Goal: Task Accomplishment & Management: Manage account settings

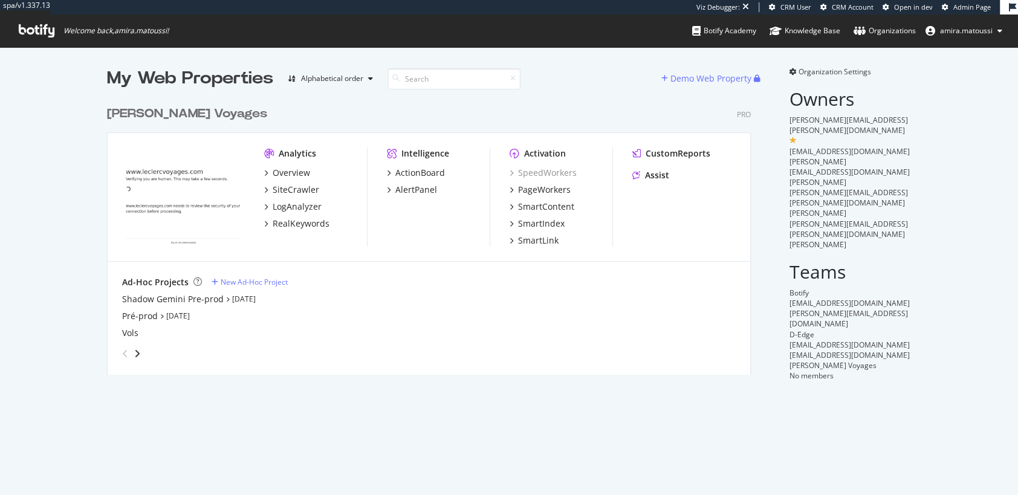
scroll to position [284, 653]
click at [161, 299] on div "Shadow Gemini Pre-prod" at bounding box center [173, 299] width 102 height 12
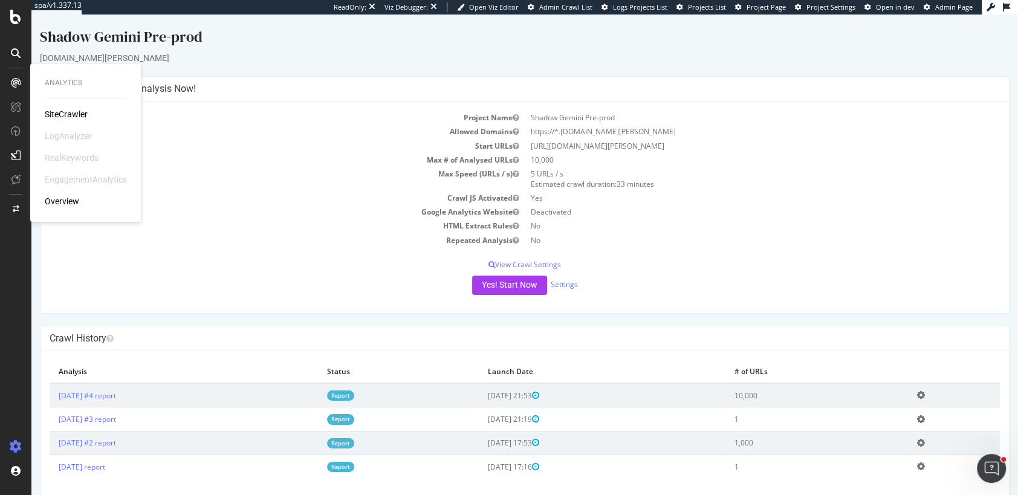
click at [60, 120] on div "SiteCrawler LogAnalyzer RealKeywords EngagementAnalytics Overview" at bounding box center [86, 157] width 82 height 99
click at [60, 117] on div "SiteCrawler" at bounding box center [66, 114] width 43 height 12
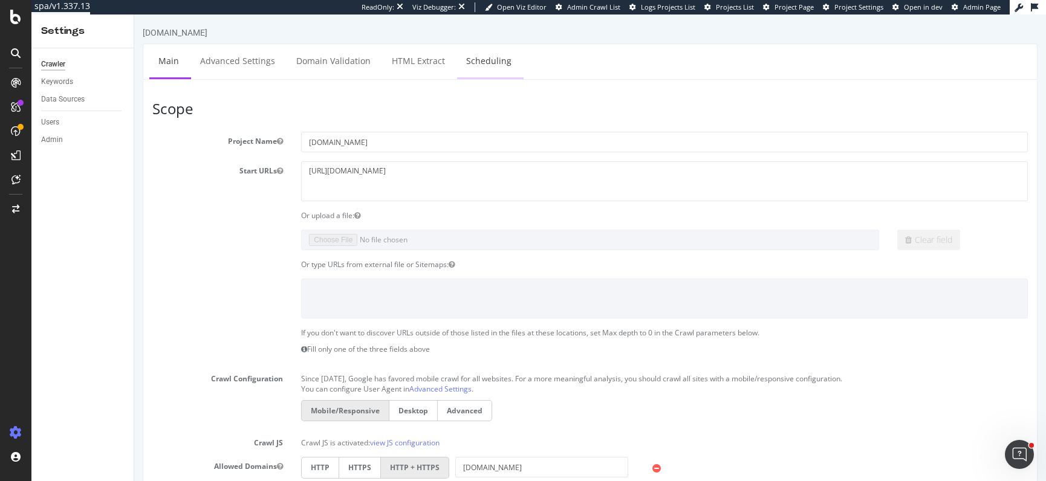
click at [473, 70] on link "Scheduling" at bounding box center [488, 60] width 63 height 33
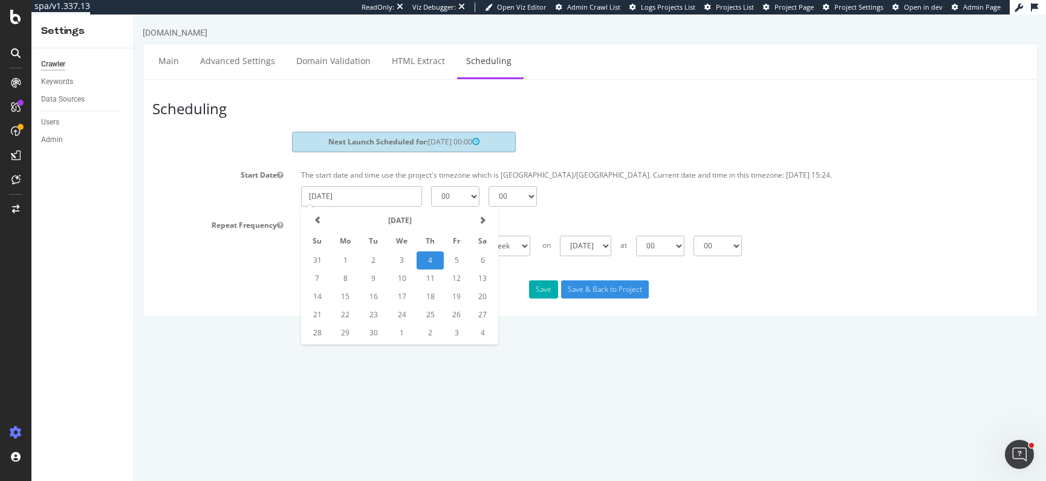
click at [336, 194] on input "2025-09-04" at bounding box center [361, 196] width 121 height 21
click at [342, 278] on td "8" at bounding box center [345, 279] width 29 height 18
type input "2025-09-08"
click at [472, 200] on select "00 01 02 03 04 05 06 07 08 09 10 11 12 13 14 15 16 17 18 19 20 21 22 23" at bounding box center [455, 196] width 48 height 21
select select "12"
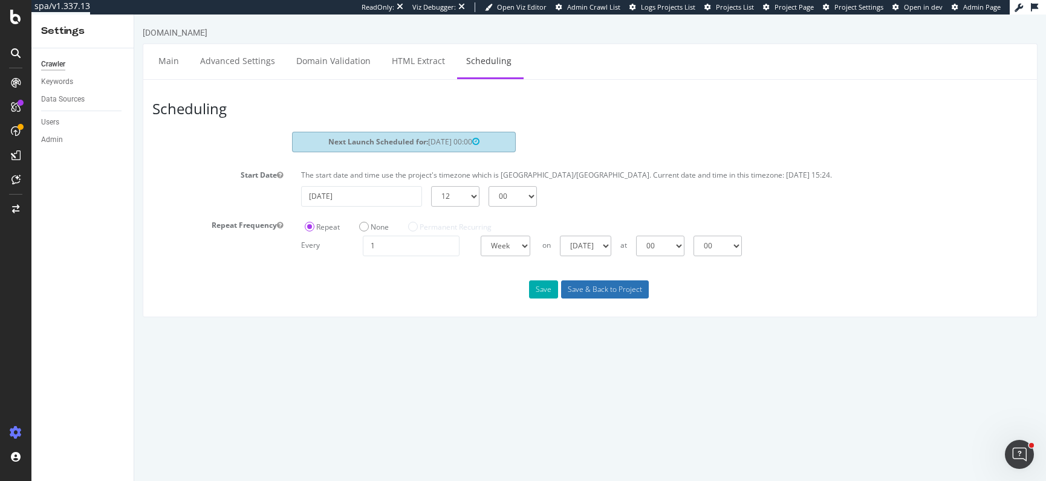
drag, startPoint x: 600, startPoint y: 288, endPoint x: 611, endPoint y: 346, distance: 59.0
click at [611, 329] on html "sport2000.fr Main Advanced Settings Domain Validation HTML Extract Scheduling S…" at bounding box center [590, 172] width 912 height 315
click at [678, 246] on select "00 01 02 03 04 05 06 07 08 09 10 11 12 13 14 15 16 17 18 19 20 21 22 23" at bounding box center [660, 246] width 48 height 21
select select "12"
click at [368, 195] on input "2025-09-08" at bounding box center [361, 196] width 121 height 21
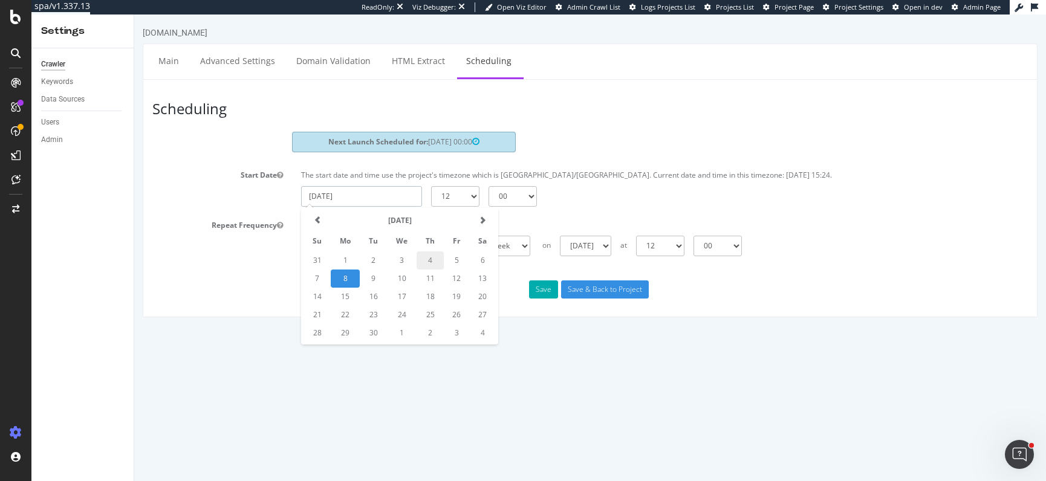
click at [368, 195] on input "2025-09-08" at bounding box center [361, 196] width 121 height 21
click at [467, 193] on select "00 01 02 03 04 05 06 07 08 09 10 11 12 13 14 15 16 17 18 19 20 21 22 23" at bounding box center [455, 196] width 48 height 21
select select "0"
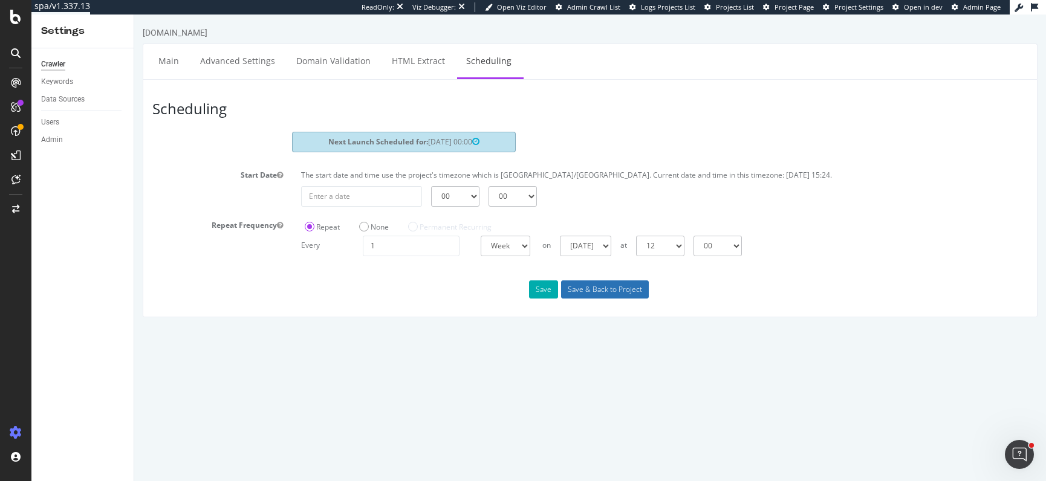
click at [591, 287] on input "Save & Back to Project" at bounding box center [605, 290] width 88 height 18
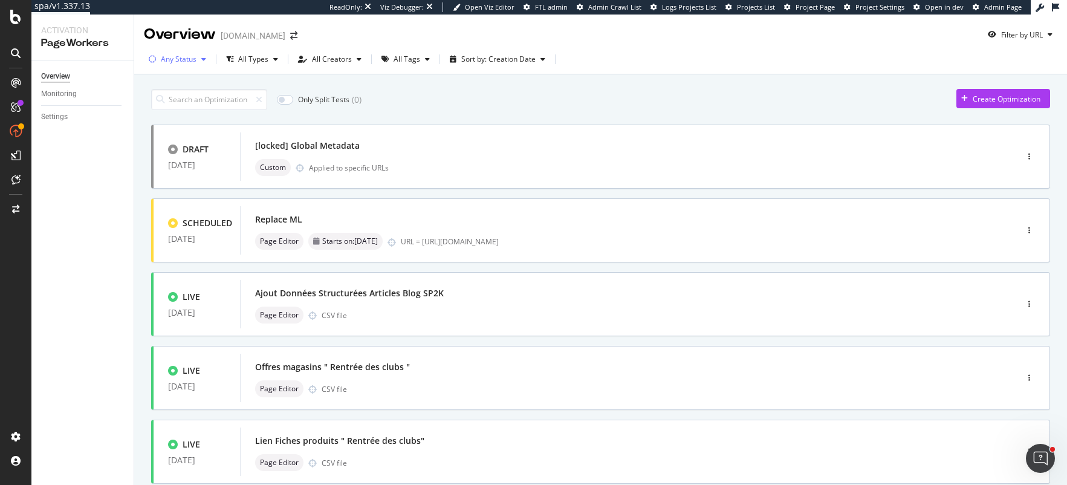
click at [186, 59] on div "Any Status" at bounding box center [179, 59] width 36 height 7
click at [158, 103] on div at bounding box center [159, 105] width 10 height 10
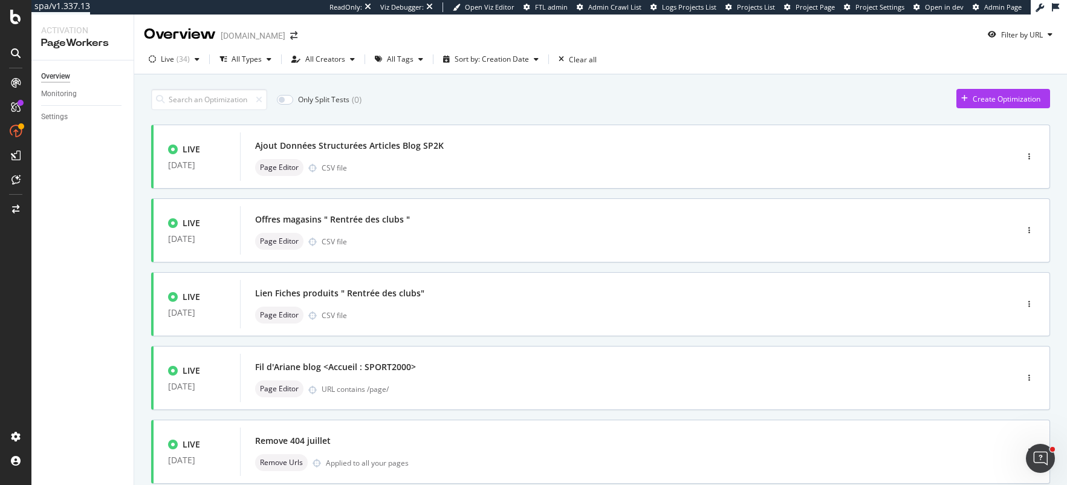
click at [456, 105] on div "Only Split Tests ( 0 ) Create Optimization" at bounding box center [600, 99] width 899 height 21
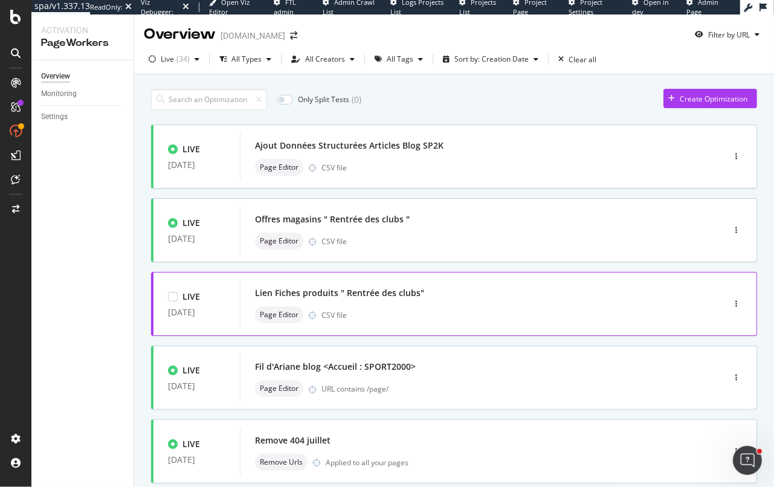
scroll to position [442, 0]
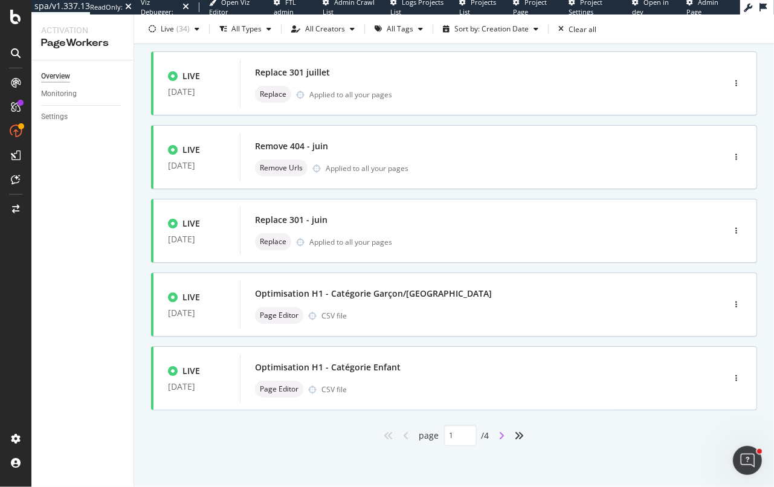
click at [502, 433] on icon "angle-right" at bounding box center [502, 436] width 6 height 10
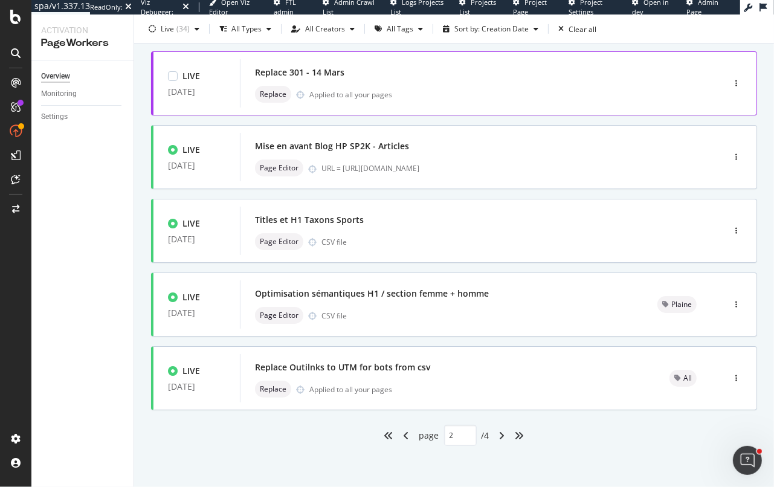
scroll to position [0, 0]
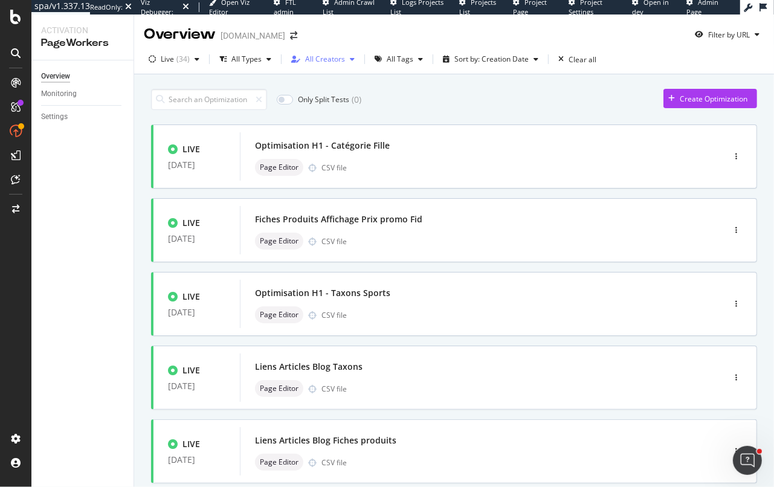
click at [330, 54] on div "All Creators" at bounding box center [323, 59] width 73 height 18
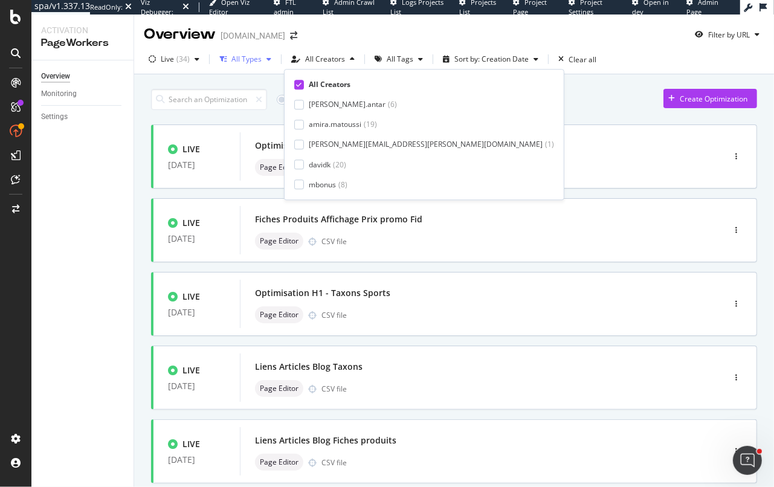
click at [251, 56] on div "All Types" at bounding box center [247, 59] width 30 height 7
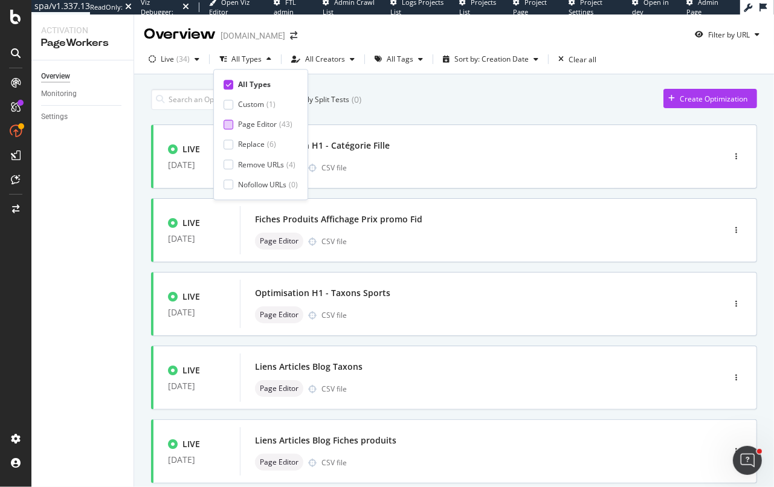
click at [228, 127] on div at bounding box center [229, 125] width 10 height 10
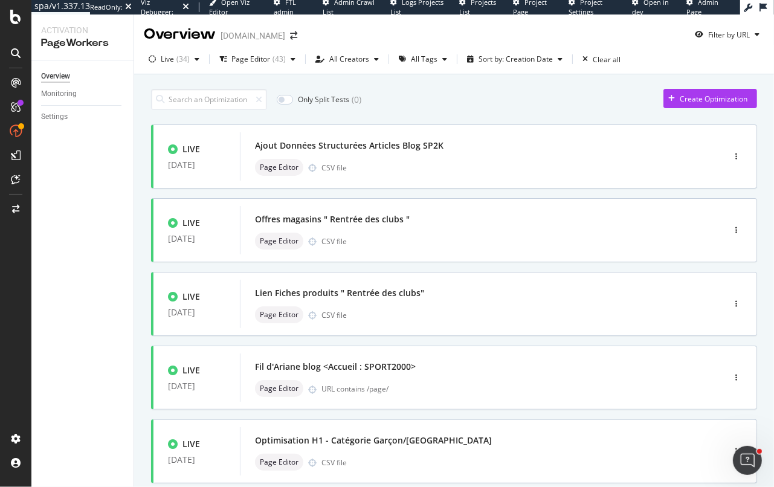
click at [432, 101] on div "Only Split Tests ( 0 ) Create Optimization" at bounding box center [454, 99] width 606 height 21
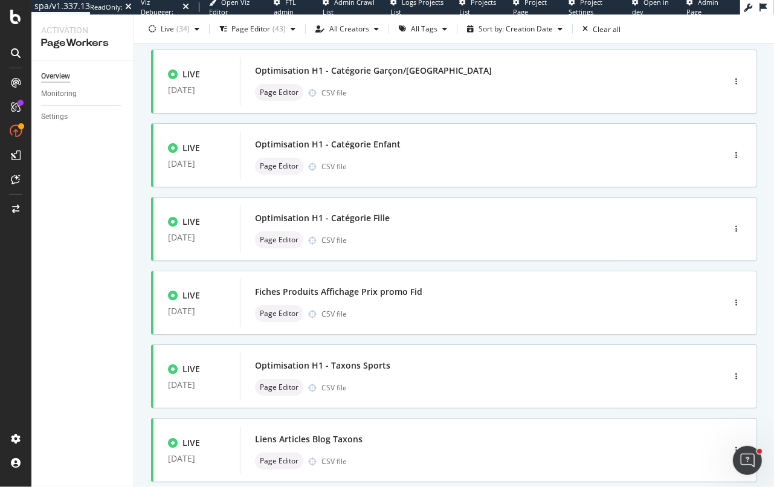
scroll to position [442, 0]
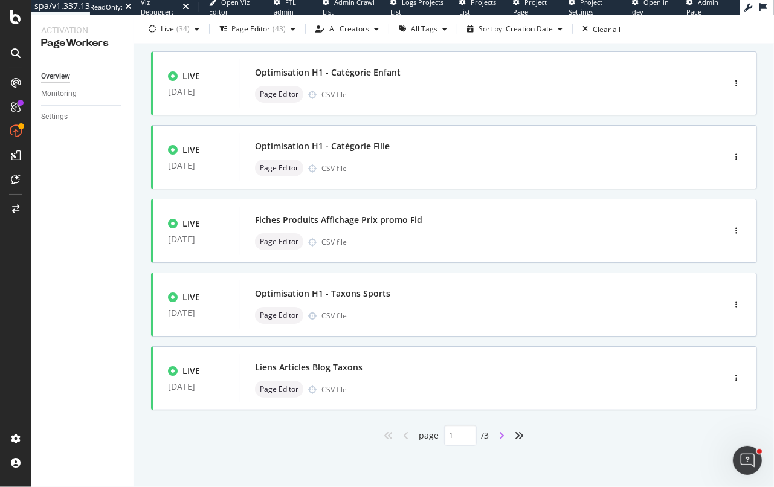
click at [505, 434] on icon "angle-right" at bounding box center [502, 436] width 6 height 10
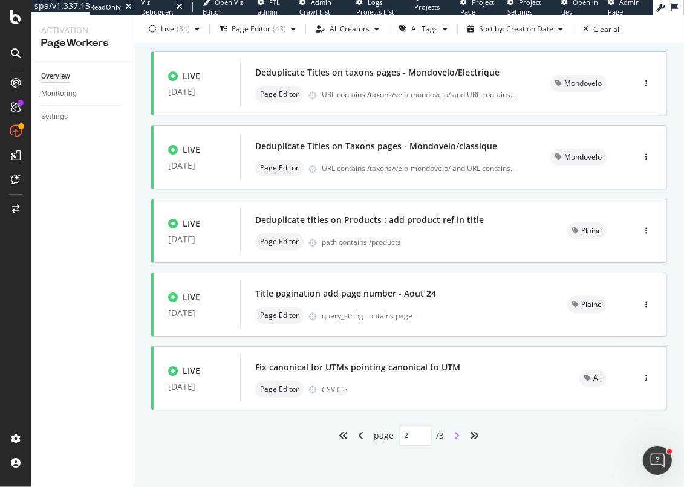
click at [455, 432] on icon "angle-right" at bounding box center [457, 436] width 6 height 10
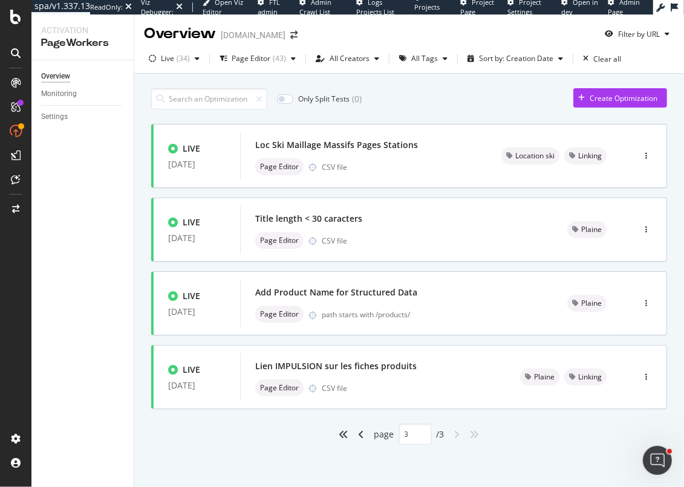
scroll to position [0, 0]
click at [361, 435] on icon "angle-left" at bounding box center [362, 435] width 6 height 10
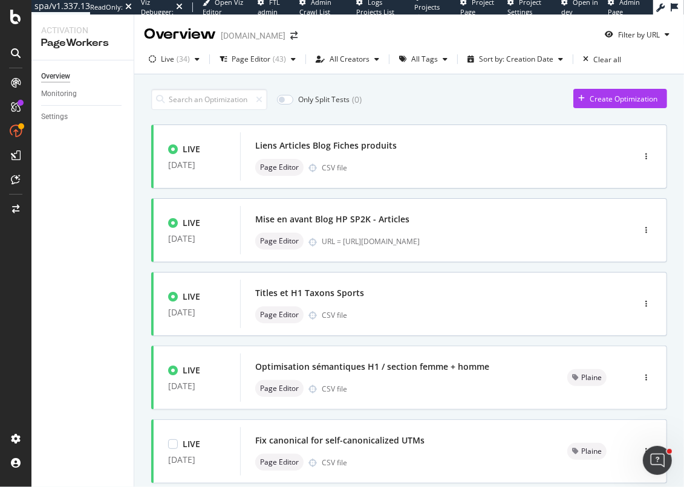
type input "2"
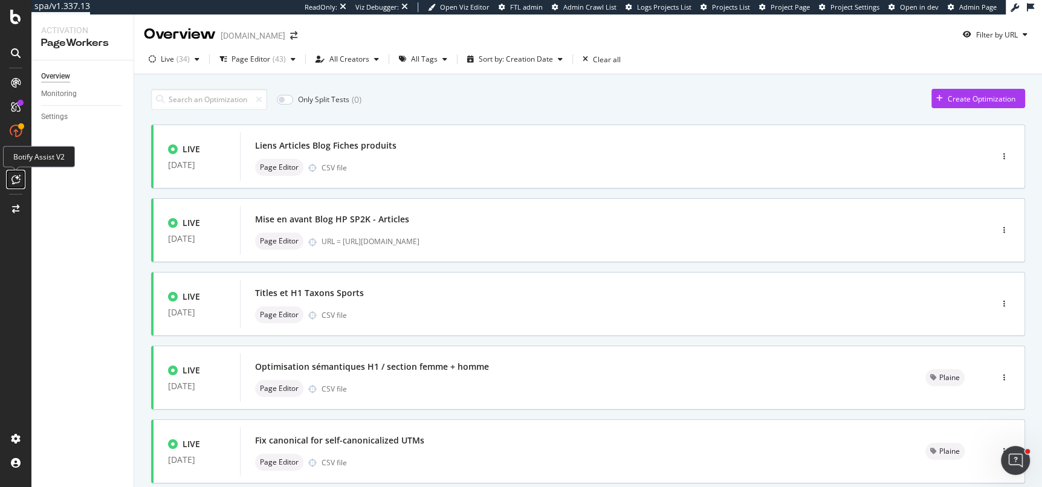
click at [15, 179] on icon at bounding box center [15, 180] width 9 height 10
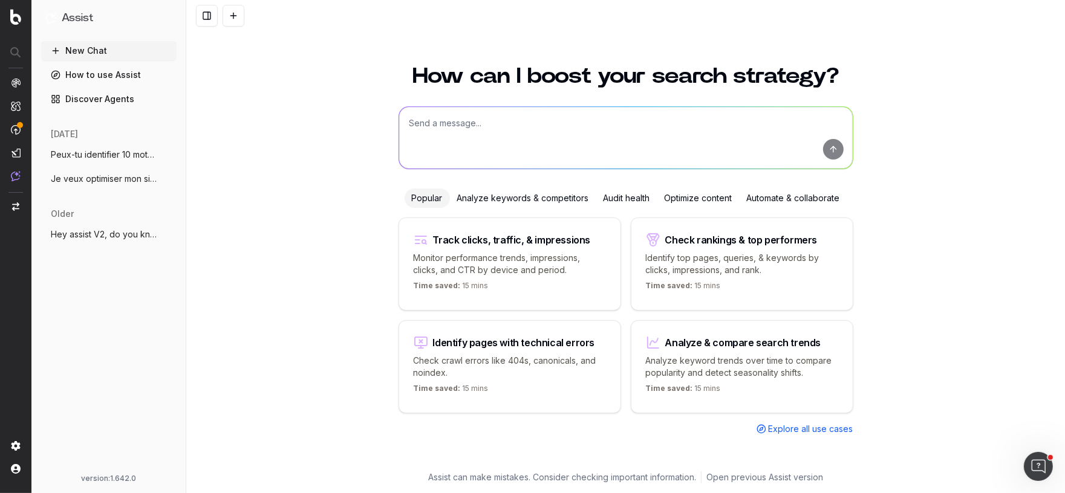
click at [94, 68] on link "How to use Assist" at bounding box center [108, 74] width 135 height 19
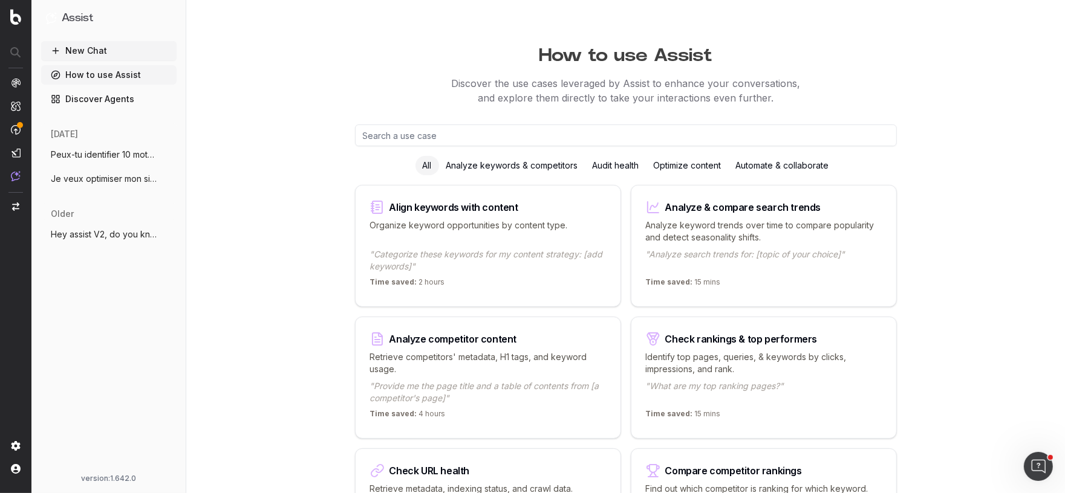
click at [523, 158] on div "Analyze keywords & competitors" at bounding box center [512, 165] width 146 height 19
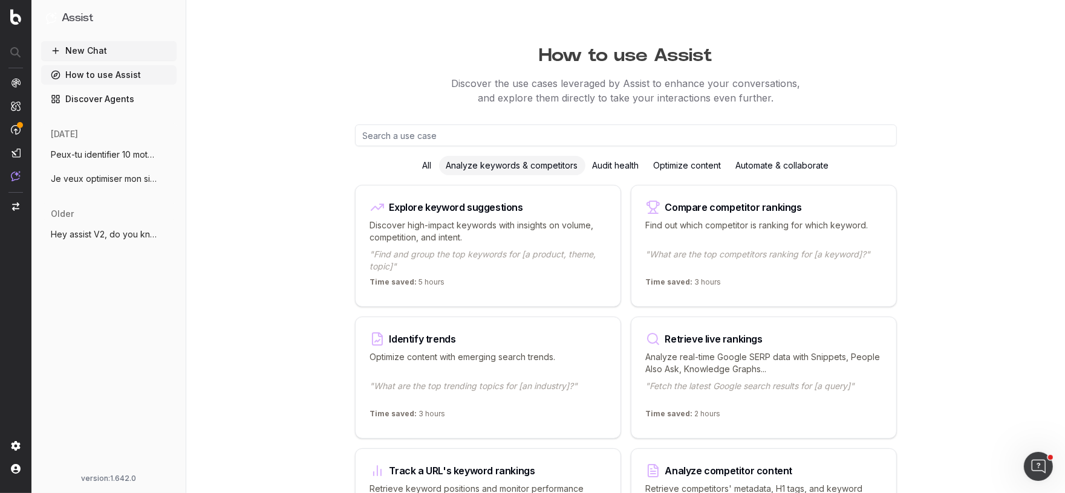
click at [618, 168] on div "Audit health" at bounding box center [615, 165] width 61 height 19
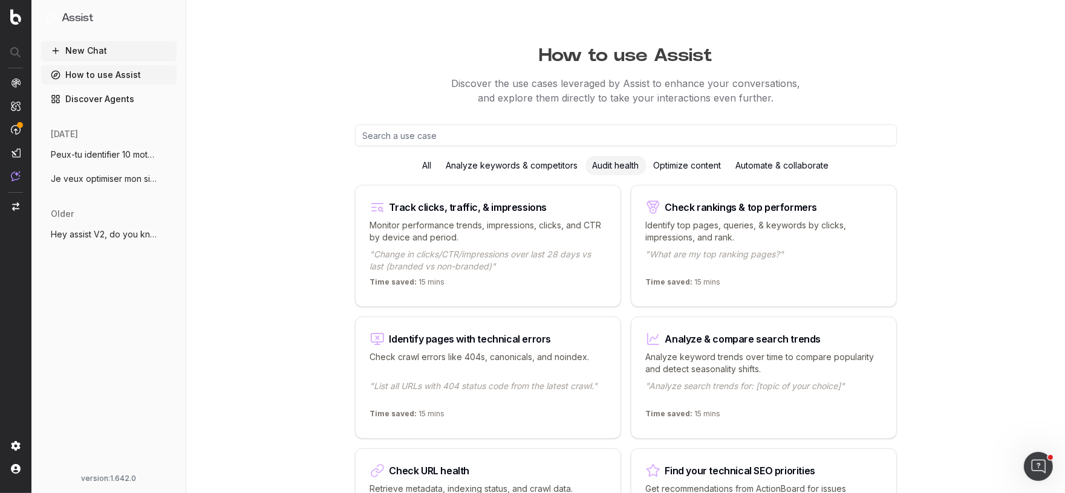
click at [687, 170] on div "Optimize content" at bounding box center [687, 165] width 82 height 19
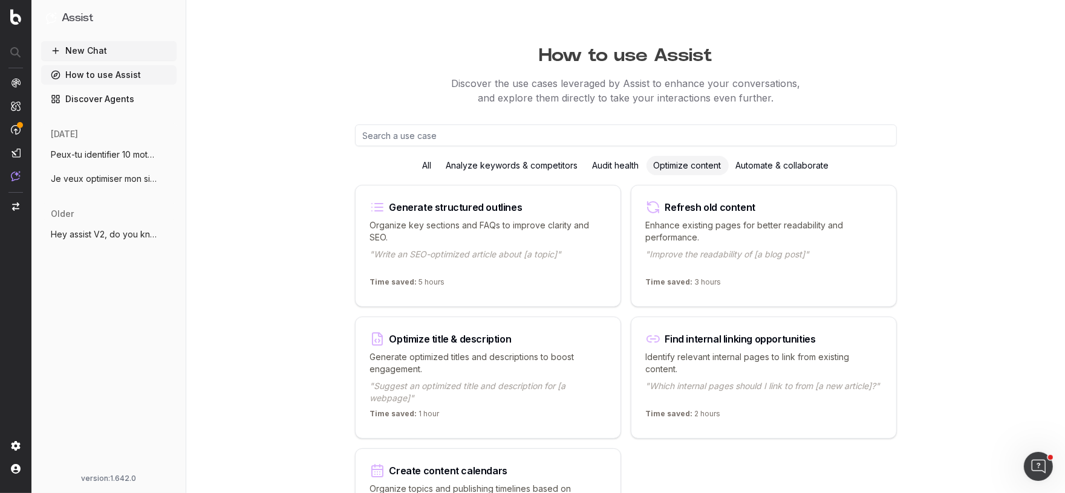
click at [763, 167] on div "Automate & collaborate" at bounding box center [782, 165] width 108 height 19
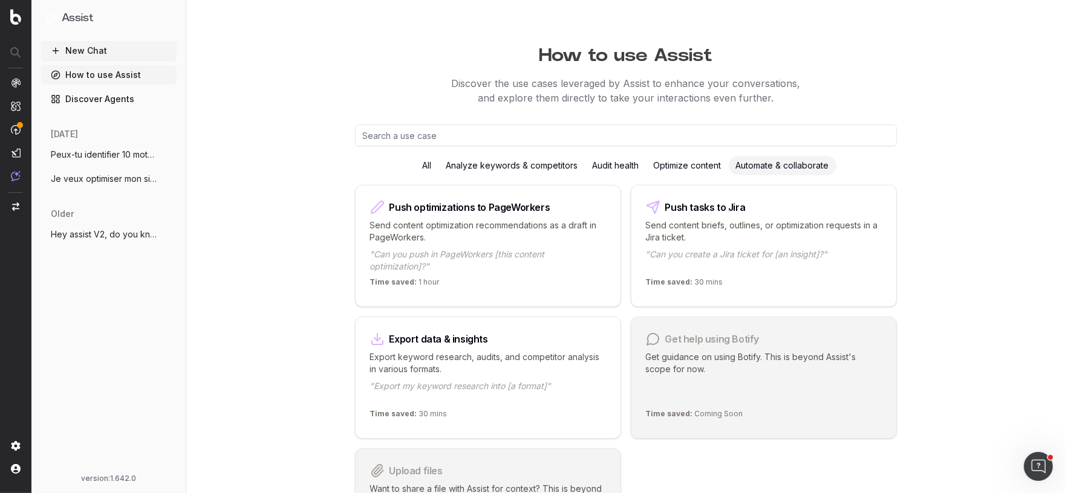
click at [606, 164] on div "Audit health" at bounding box center [615, 165] width 61 height 19
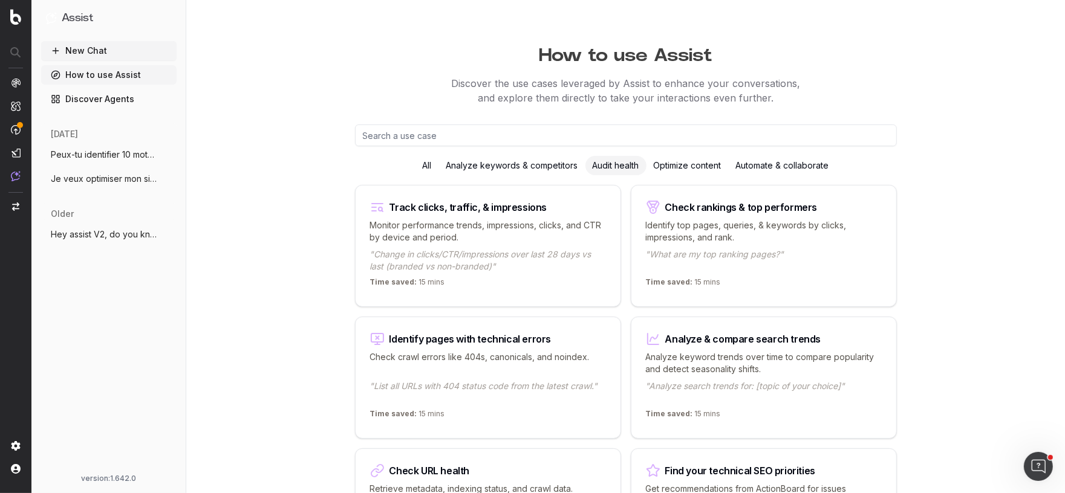
click at [100, 98] on link "Discover Agents" at bounding box center [108, 98] width 135 height 19
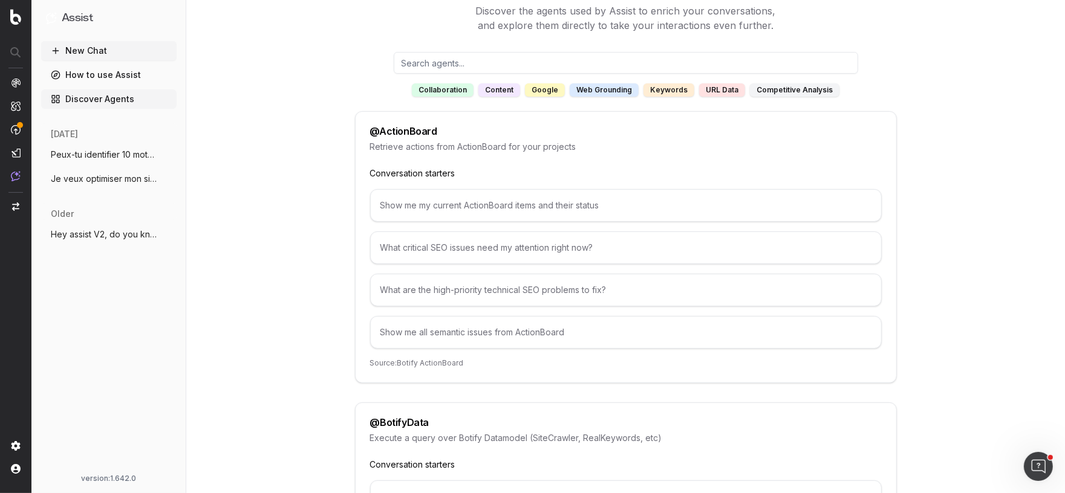
scroll to position [94, 0]
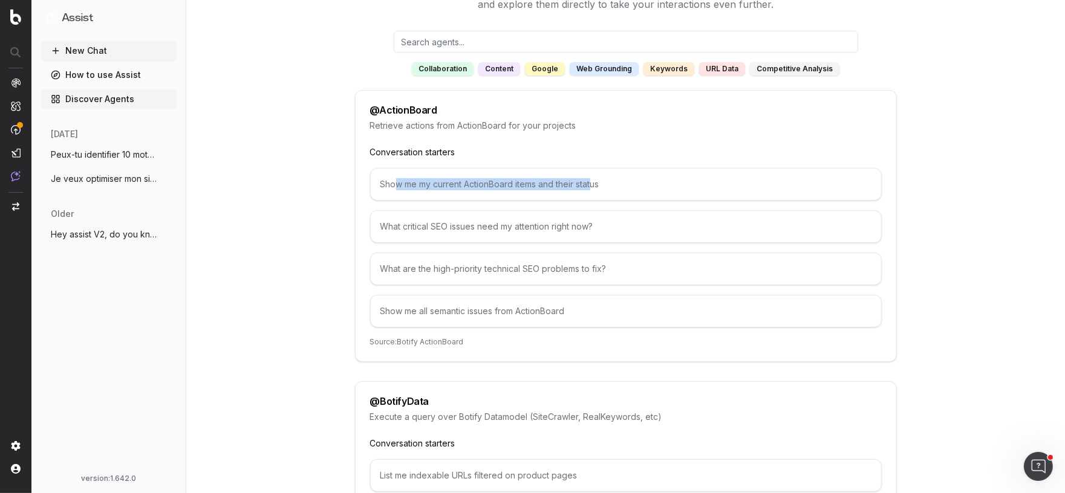
drag, startPoint x: 395, startPoint y: 183, endPoint x: 591, endPoint y: 186, distance: 195.9
click at [592, 186] on div "Show me my current ActionBoard items and their status" at bounding box center [625, 184] width 511 height 33
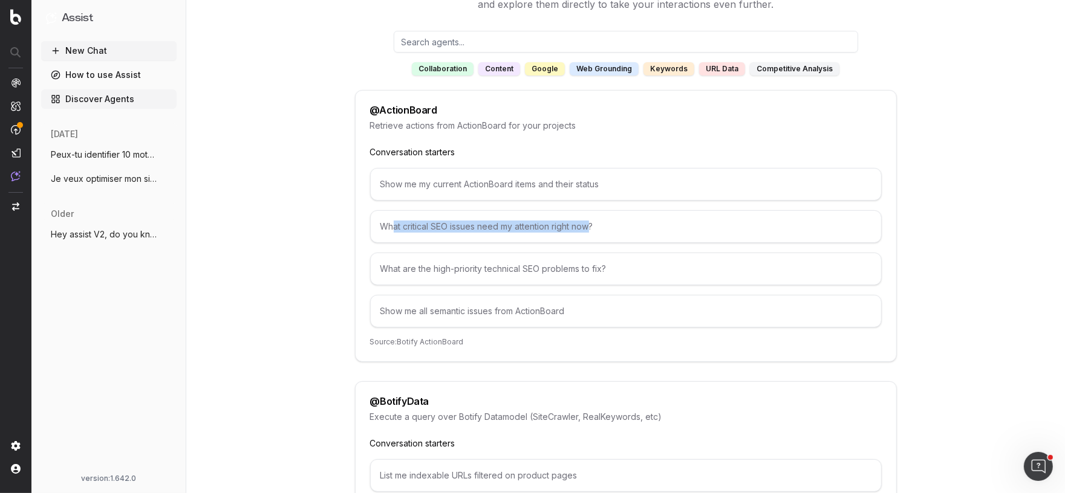
drag, startPoint x: 395, startPoint y: 224, endPoint x: 589, endPoint y: 227, distance: 194.1
click at [589, 227] on div "What critical SEO issues need my attention right now?" at bounding box center [625, 226] width 511 height 33
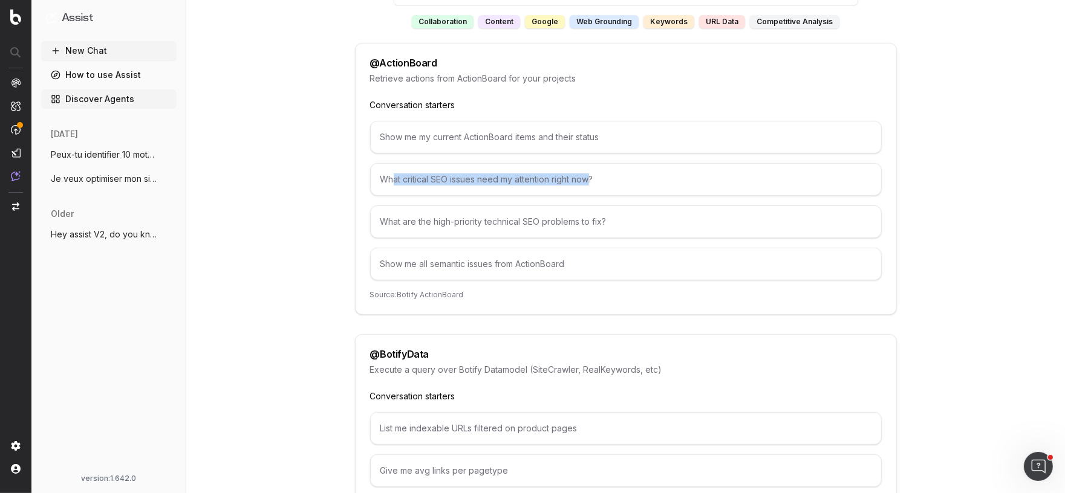
scroll to position [0, 0]
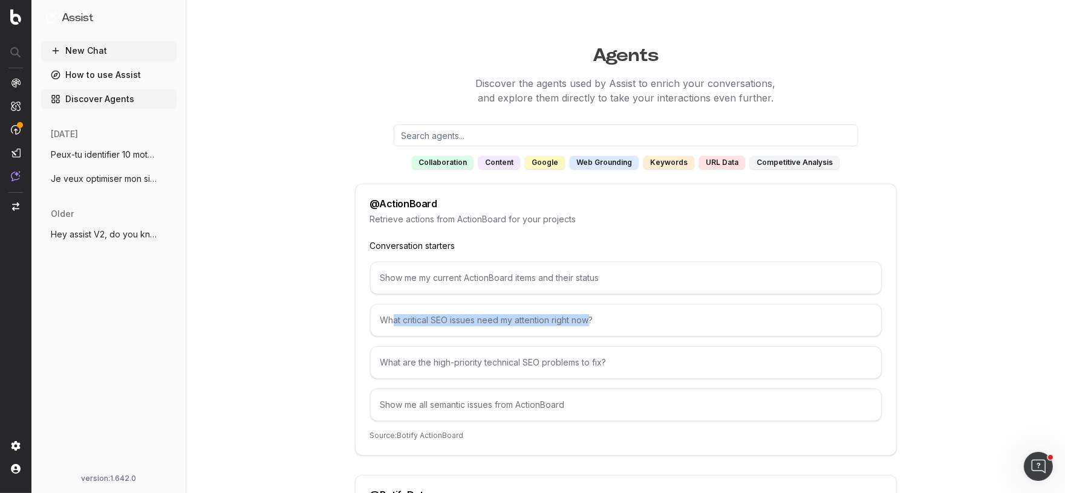
click at [88, 99] on link "Discover Agents" at bounding box center [108, 98] width 135 height 19
click at [115, 71] on link "How to use Assist" at bounding box center [108, 74] width 135 height 19
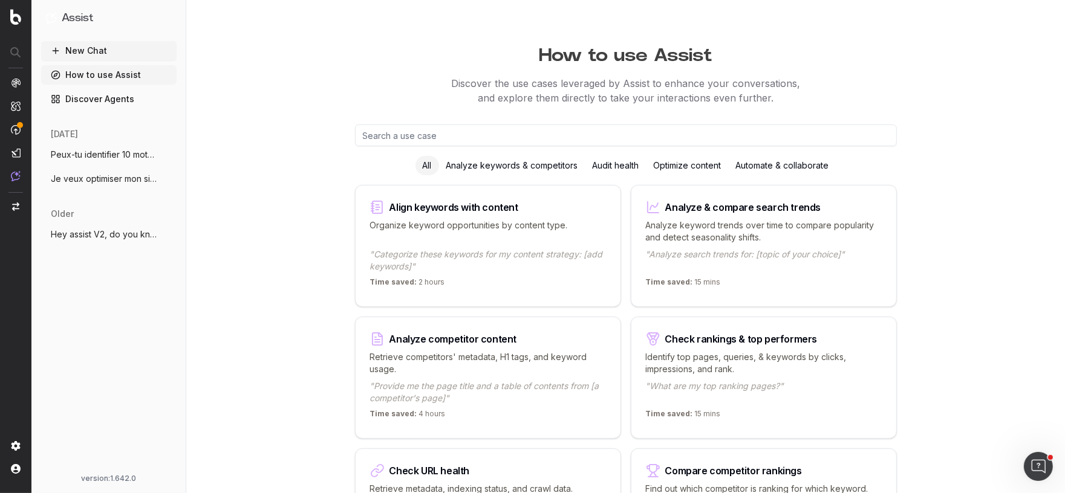
click at [77, 180] on span "Je veux optimiser mon site web pour amél" at bounding box center [104, 179] width 106 height 12
click at [88, 177] on span "Je veux optimiser mon site web pour amél" at bounding box center [104, 179] width 106 height 12
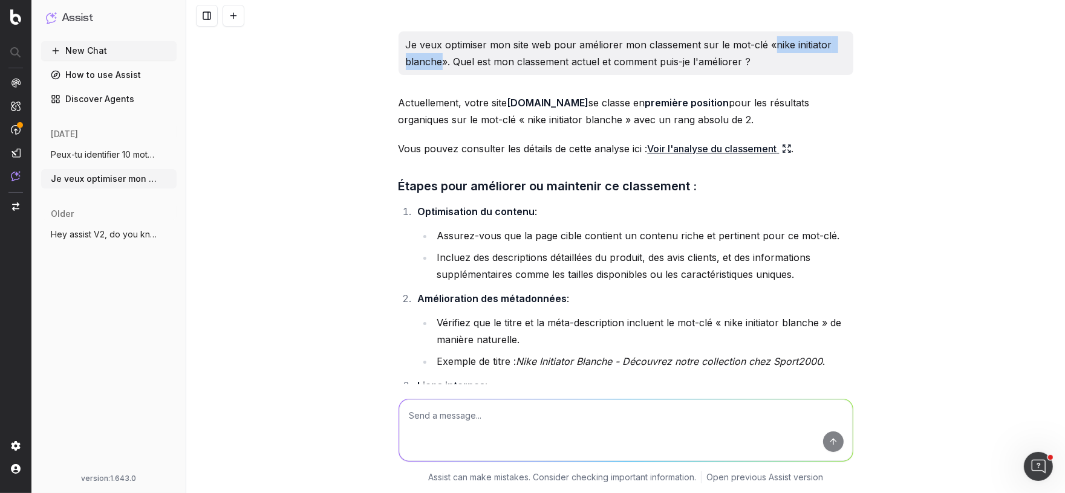
drag, startPoint x: 773, startPoint y: 42, endPoint x: 440, endPoint y: 58, distance: 332.9
click at [440, 58] on p "Je veux optimiser mon site web pour améliorer mon classement sur le mot-clé «ni…" at bounding box center [626, 53] width 440 height 34
click at [791, 147] on icon at bounding box center [787, 149] width 10 height 10
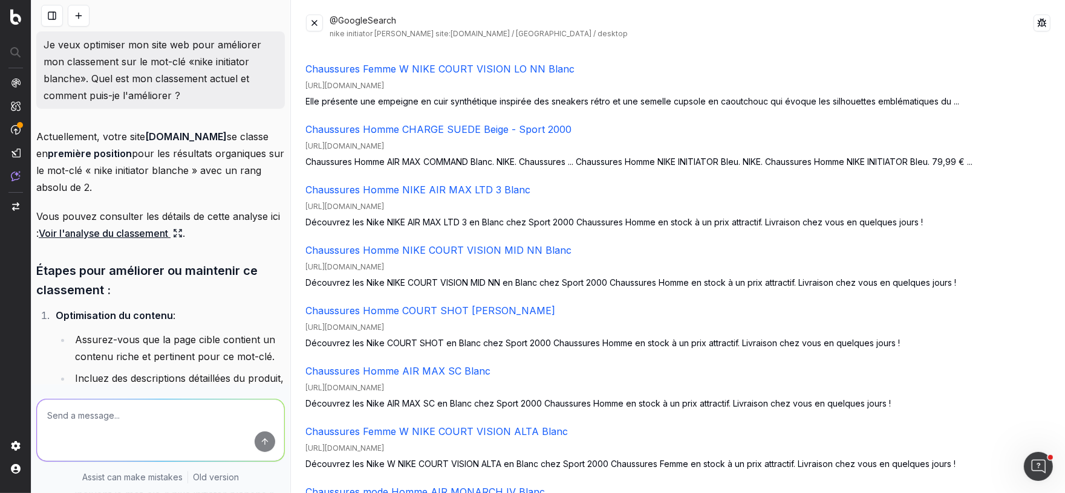
scroll to position [2758, 0]
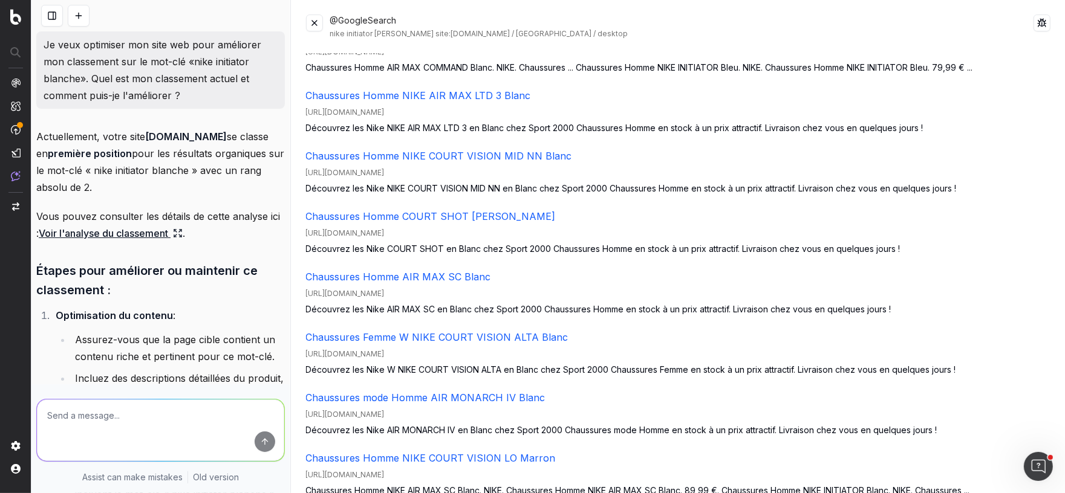
click at [312, 19] on button at bounding box center [314, 23] width 17 height 17
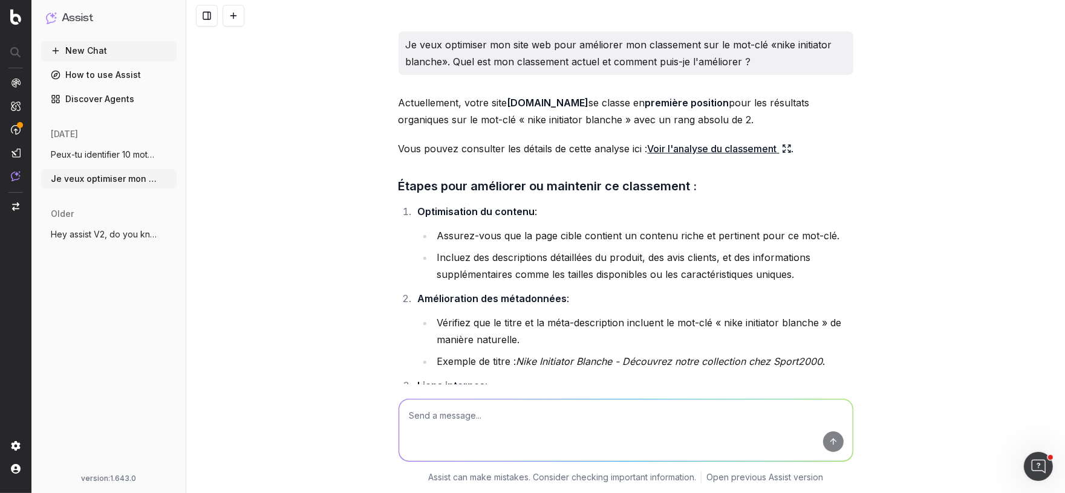
click at [791, 150] on icon at bounding box center [787, 149] width 10 height 10
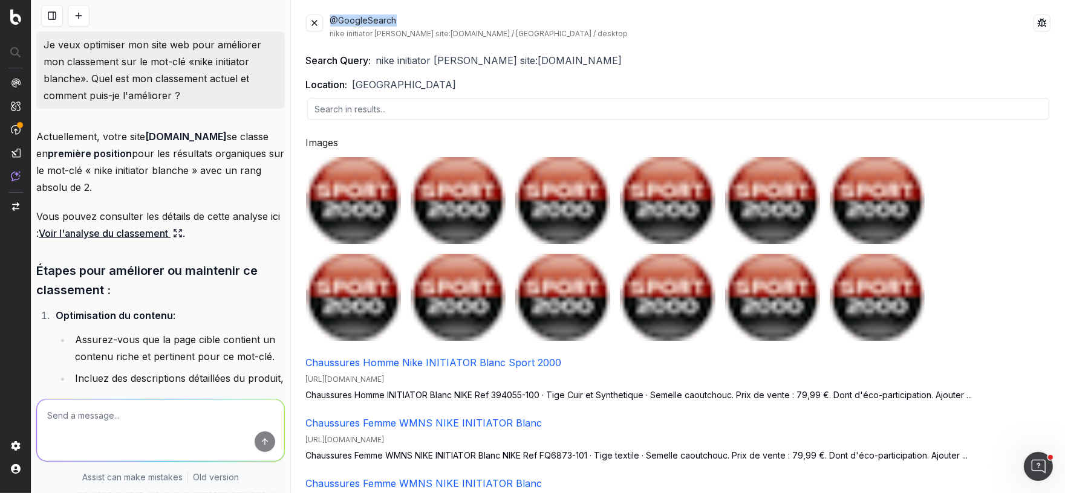
drag, startPoint x: 407, startPoint y: 21, endPoint x: 329, endPoint y: 18, distance: 77.4
click at [330, 18] on div "@GoogleSearch nike initiator [PERSON_NAME] site:[DOMAIN_NAME] / [GEOGRAPHIC_DAT…" at bounding box center [682, 27] width 704 height 24
drag, startPoint x: 466, startPoint y: 34, endPoint x: 491, endPoint y: 35, distance: 24.8
click at [491, 35] on div "nike initiator blanche site:sport2000.fr / France / desktop" at bounding box center [682, 34] width 704 height 10
drag, startPoint x: 498, startPoint y: 33, endPoint x: 530, endPoint y: 32, distance: 32.1
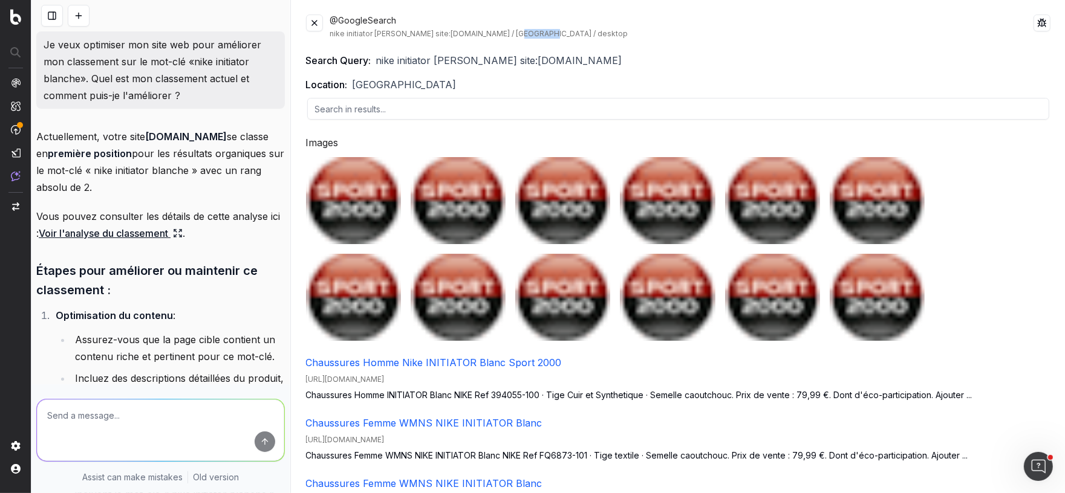
click at [530, 33] on div "nike initiator blanche site:sport2000.fr / France / desktop" at bounding box center [682, 34] width 704 height 10
click at [311, 21] on button at bounding box center [314, 23] width 17 height 17
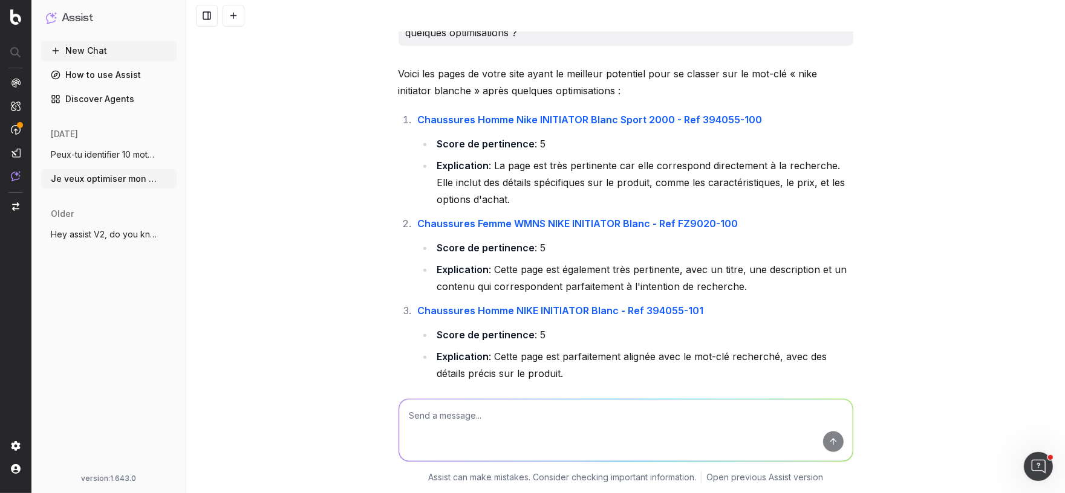
scroll to position [760, 0]
drag, startPoint x: 464, startPoint y: 142, endPoint x: 547, endPoint y: 144, distance: 83.4
click at [548, 144] on li "Score de pertinence : 5" at bounding box center [643, 143] width 420 height 17
click at [524, 140] on strong "Score de pertinence" at bounding box center [486, 143] width 98 height 12
drag, startPoint x: 582, startPoint y: 141, endPoint x: 511, endPoint y: 140, distance: 71.3
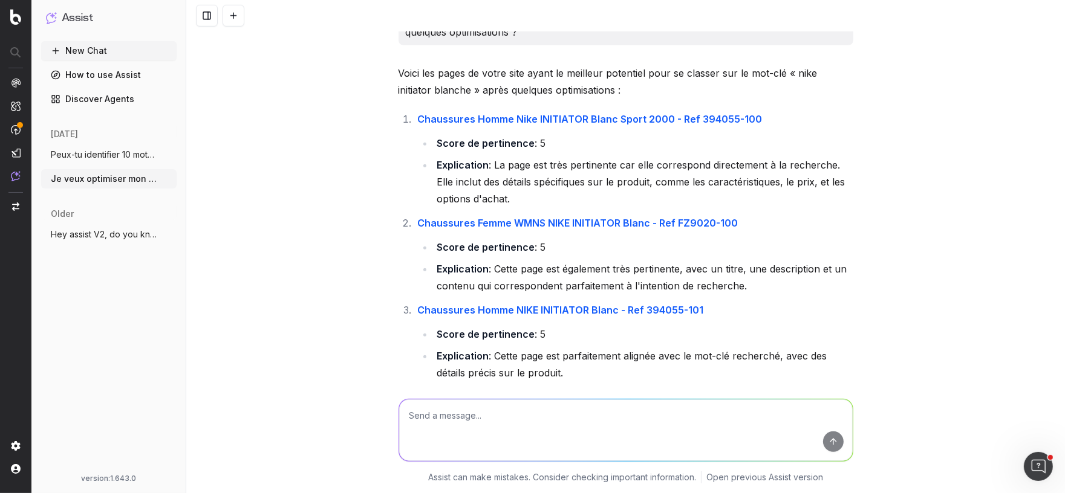
click at [510, 140] on li "Score de pertinence : 5" at bounding box center [643, 143] width 420 height 17
drag, startPoint x: 450, startPoint y: 164, endPoint x: 476, endPoint y: 164, distance: 26.0
click at [476, 164] on strong "Explication" at bounding box center [463, 165] width 52 height 12
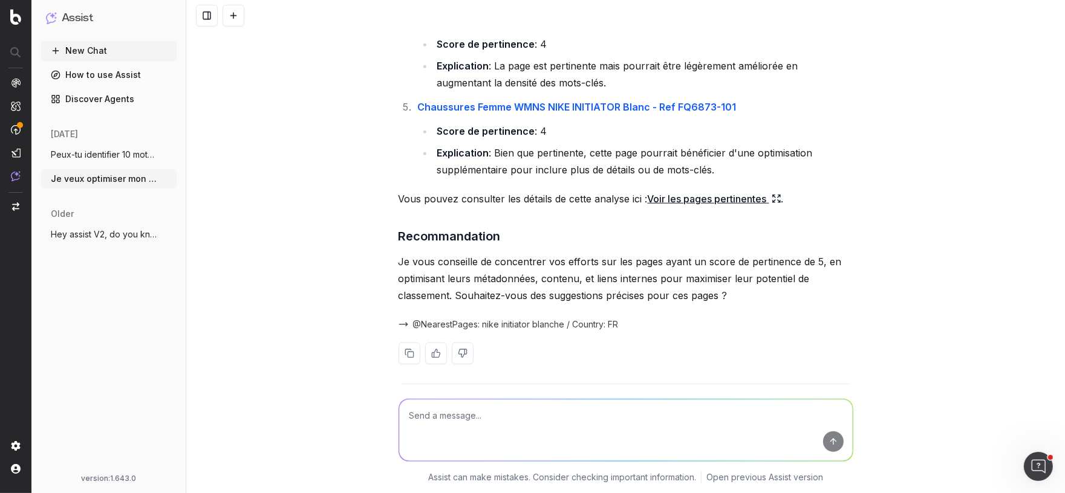
scroll to position [1158, 0]
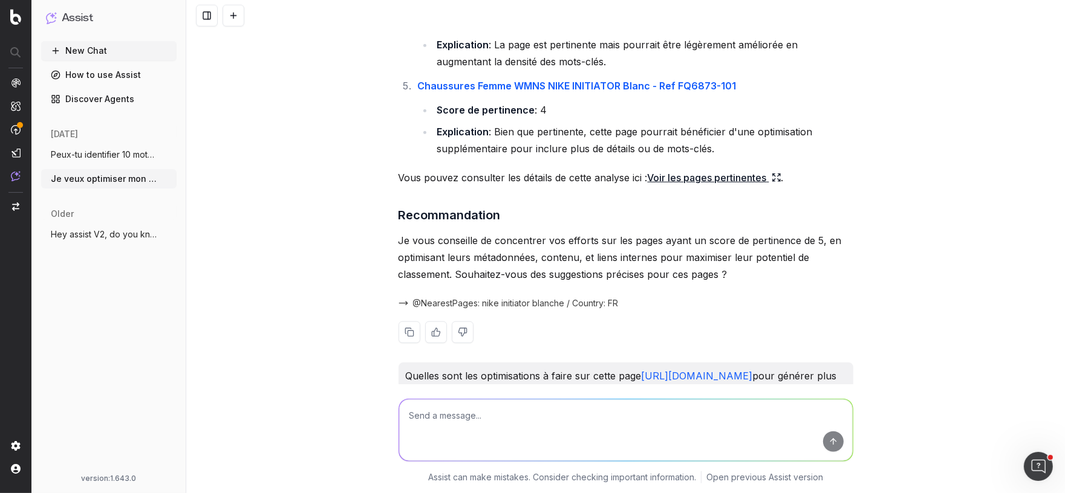
click at [780, 175] on icon at bounding box center [778, 175] width 2 height 2
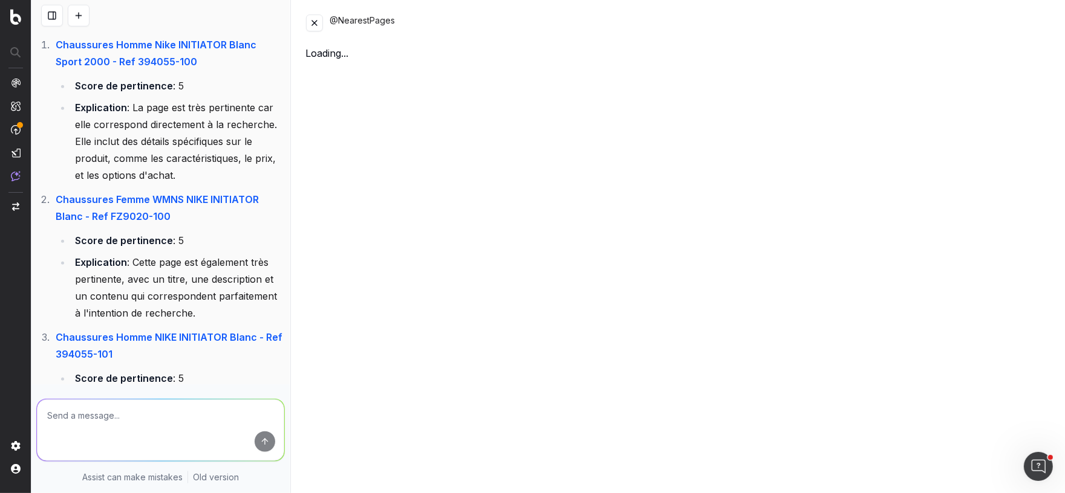
scroll to position [1617, 0]
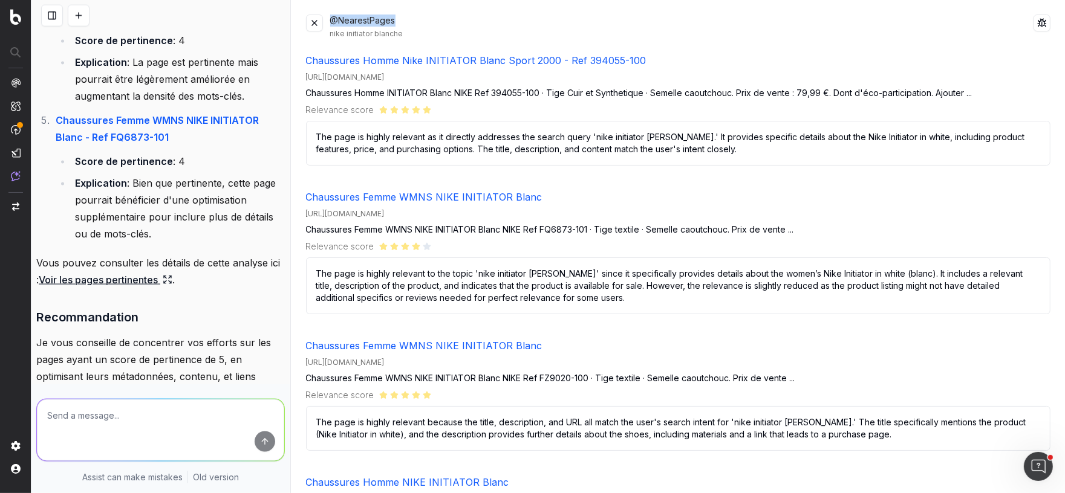
drag, startPoint x: 401, startPoint y: 18, endPoint x: 333, endPoint y: 18, distance: 68.3
click at [333, 18] on div "@NearestPages nike initiator blanche" at bounding box center [682, 27] width 704 height 24
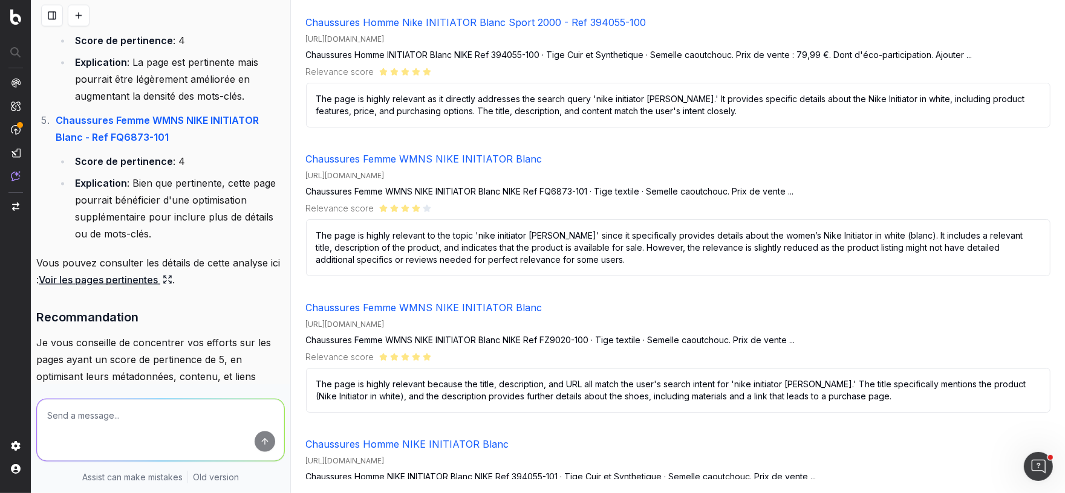
scroll to position [0, 0]
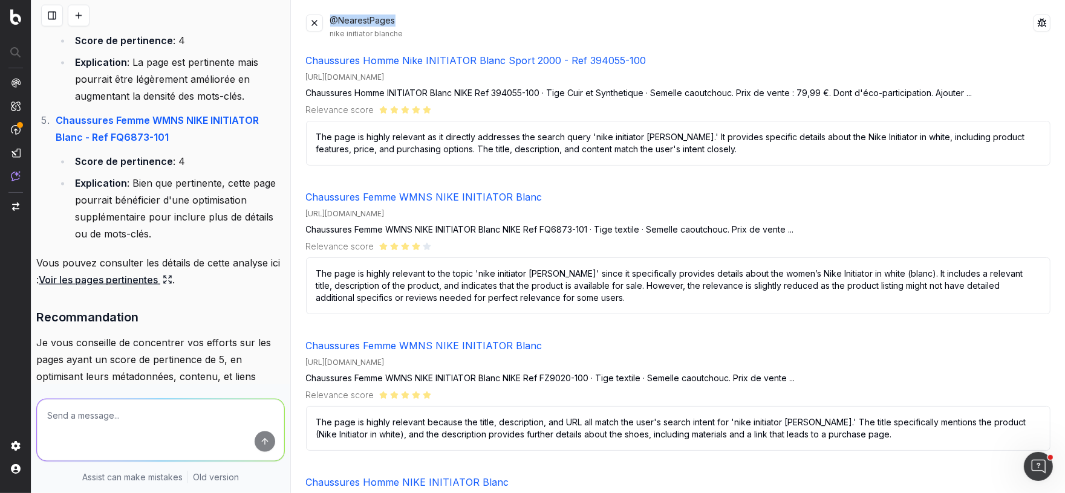
click at [312, 25] on button at bounding box center [314, 23] width 17 height 17
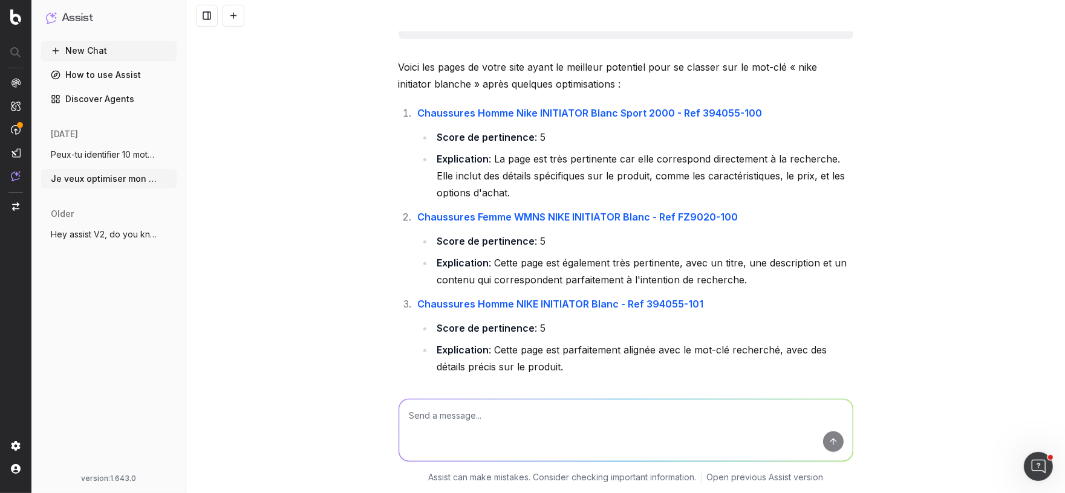
scroll to position [762, 0]
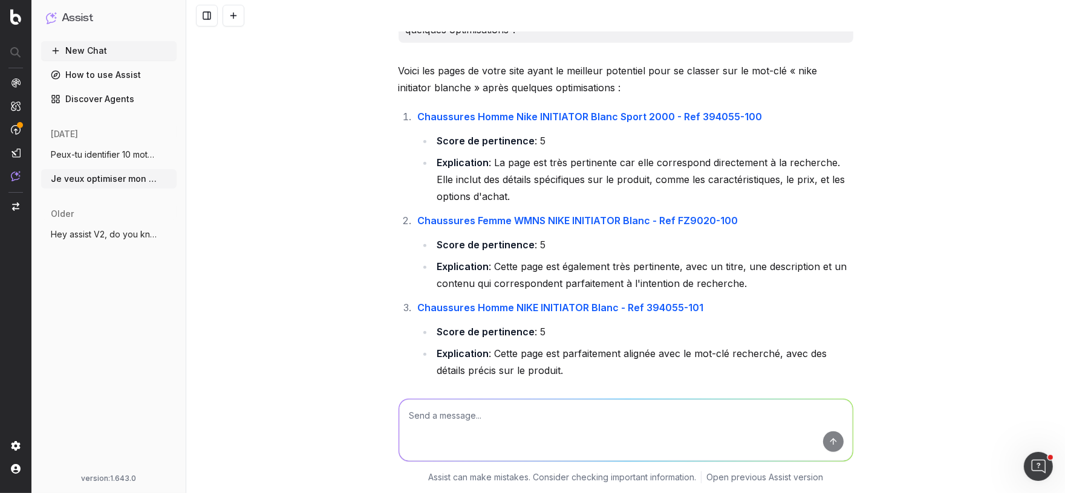
drag, startPoint x: 547, startPoint y: 140, endPoint x: 438, endPoint y: 140, distance: 109.4
click at [438, 140] on li "Score de pertinence : 5" at bounding box center [643, 140] width 420 height 17
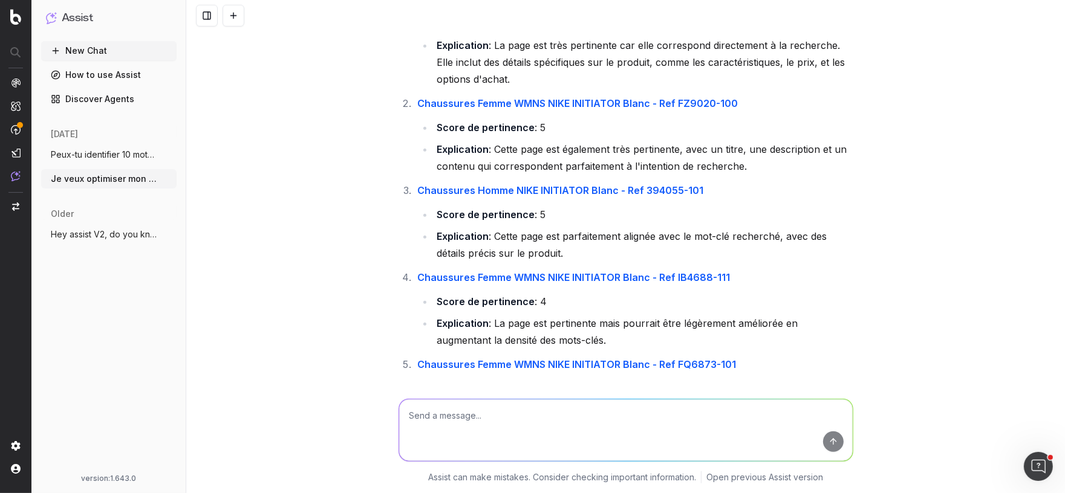
scroll to position [881, 0]
click at [540, 127] on li "Score de pertinence : 5" at bounding box center [643, 126] width 420 height 17
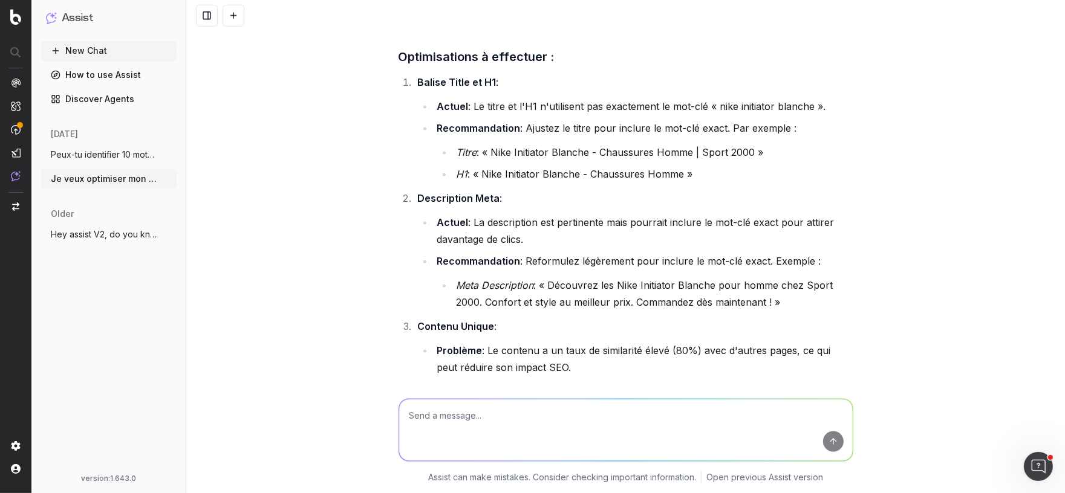
scroll to position [1614, 0]
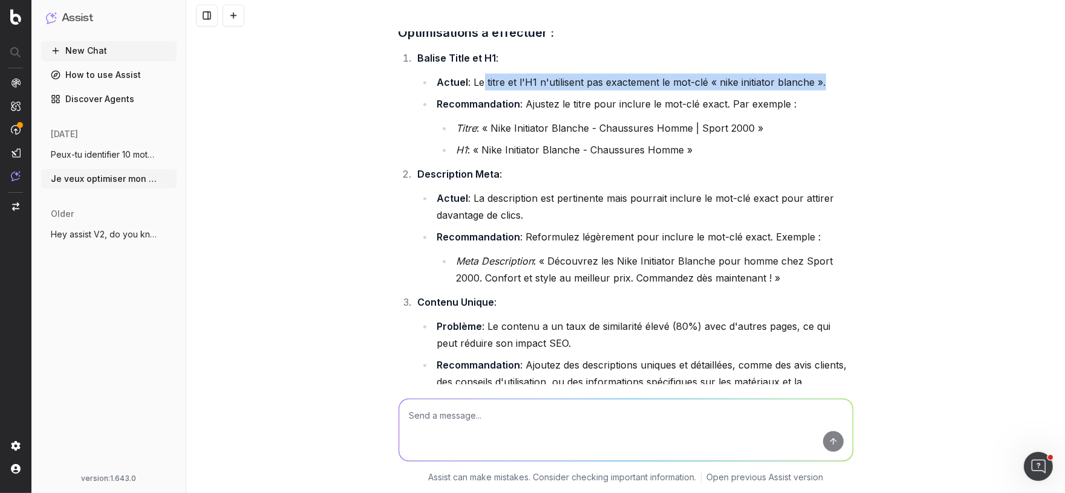
drag, startPoint x: 480, startPoint y: 95, endPoint x: 822, endPoint y: 95, distance: 341.6
click at [822, 91] on li "Actuel : Le titre et l'H1 n'utilisent pas exactement le mot-clé « nike initiato…" at bounding box center [643, 82] width 420 height 17
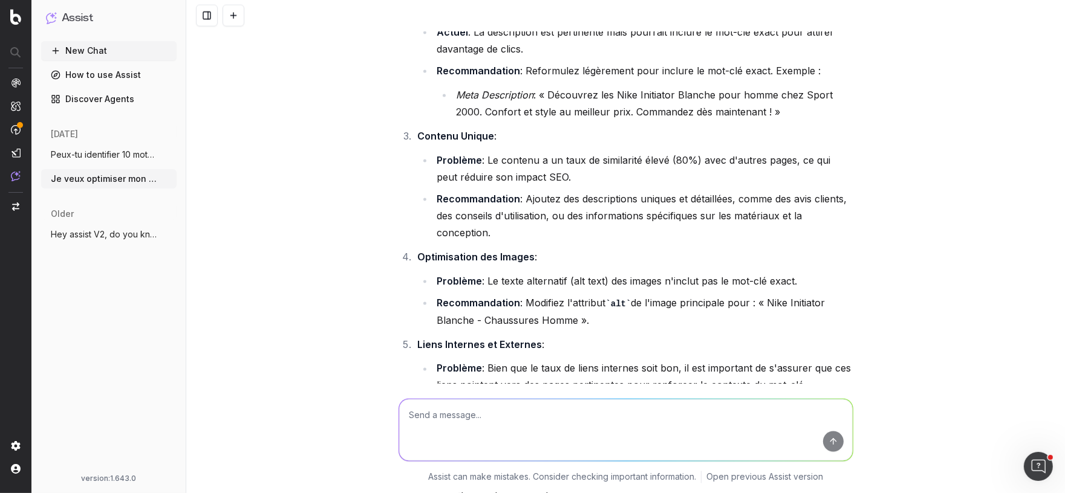
scroll to position [1791, 0]
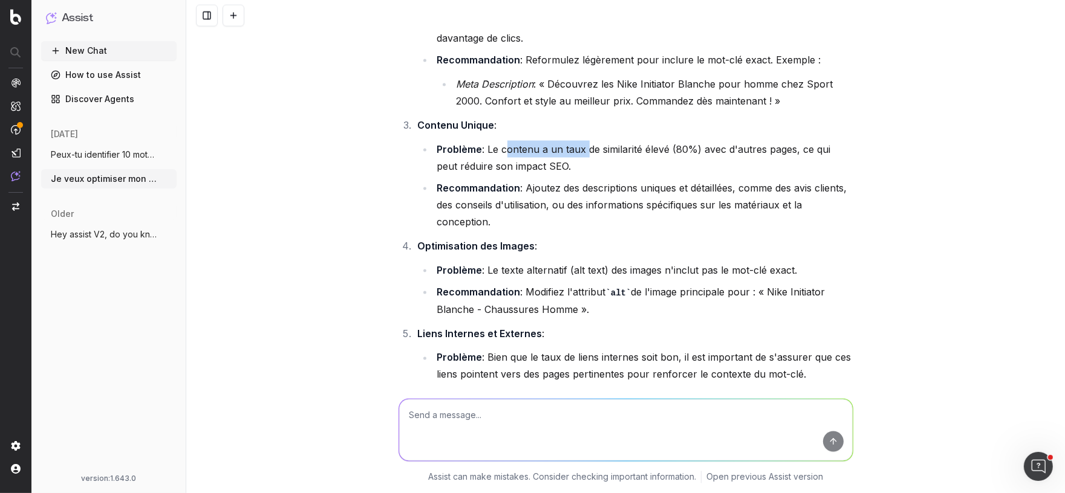
drag, startPoint x: 502, startPoint y: 165, endPoint x: 581, endPoint y: 166, distance: 78.6
click at [582, 166] on li "Problème : Le contenu a un taux de similarité élevé (80%) avec d'autres pages, …" at bounding box center [643, 158] width 420 height 34
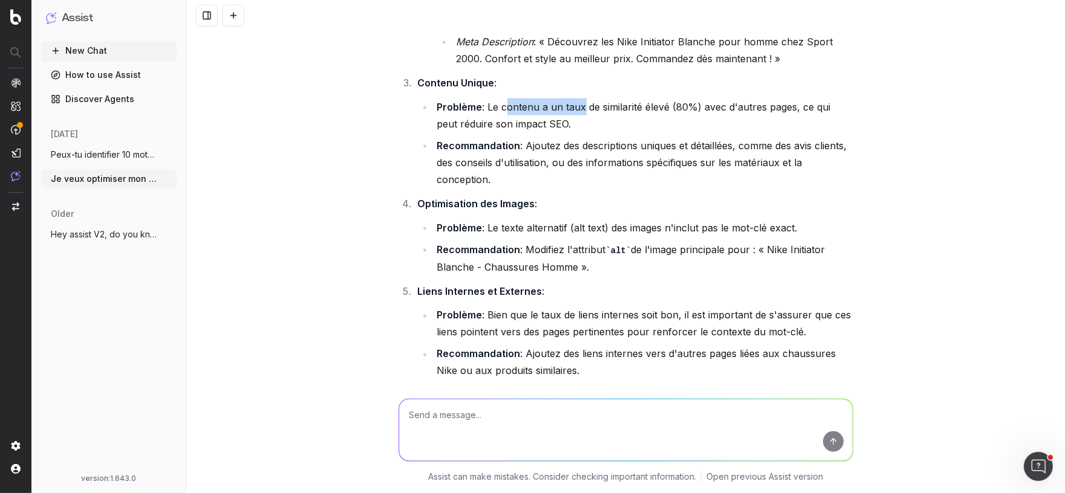
scroll to position [1872, 0]
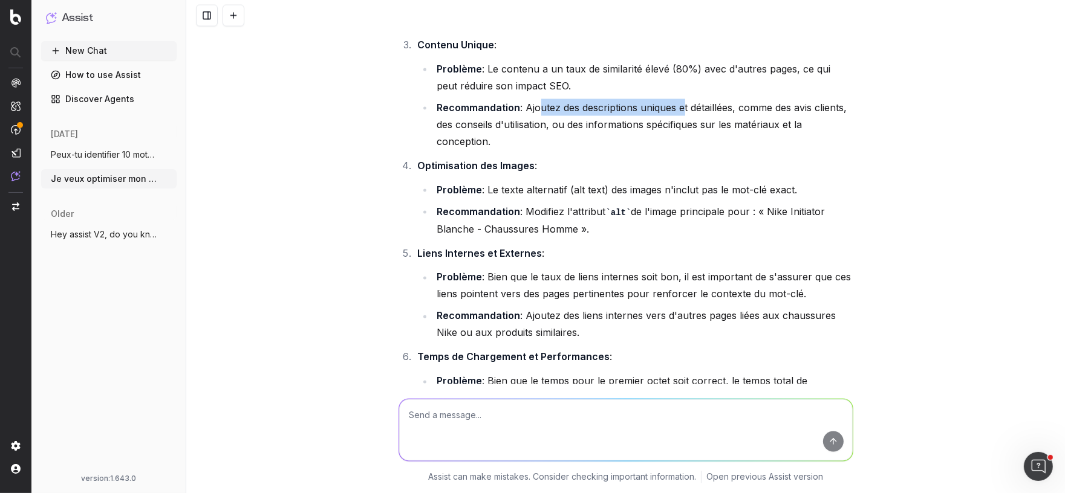
drag, startPoint x: 535, startPoint y: 125, endPoint x: 681, endPoint y: 126, distance: 145.7
click at [681, 126] on li "Recommandation : Ajoutez des descriptions uniques et détaillées, comme des avis…" at bounding box center [643, 124] width 420 height 51
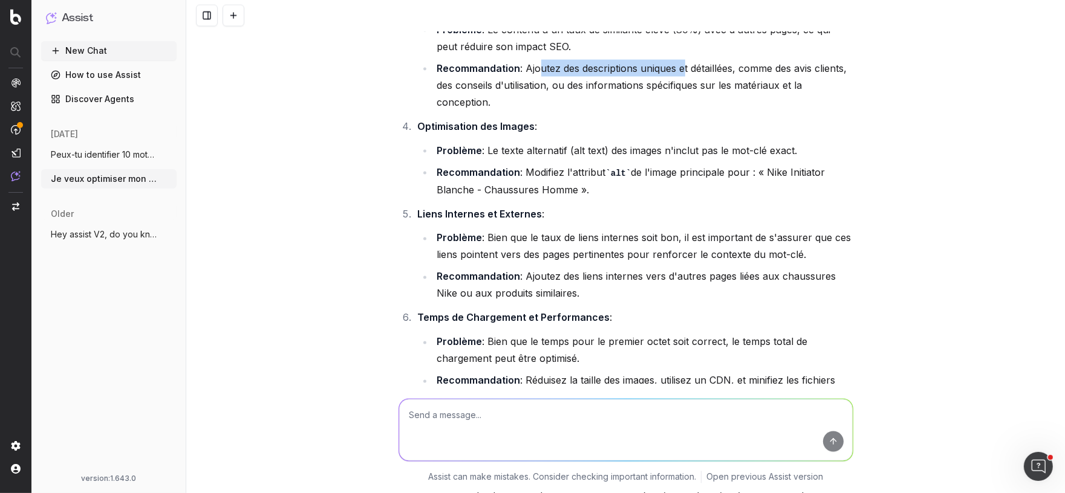
scroll to position [1921, 0]
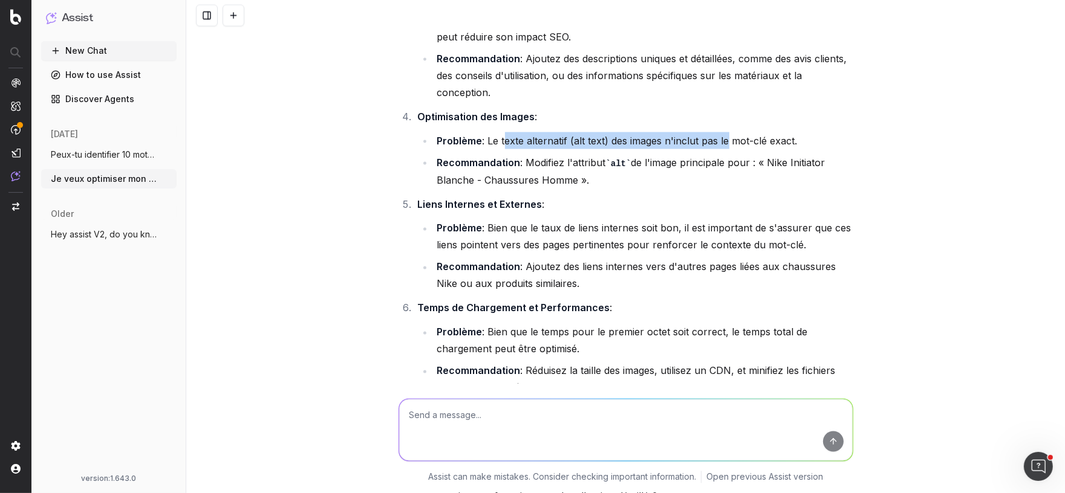
drag, startPoint x: 502, startPoint y: 157, endPoint x: 724, endPoint y: 151, distance: 222.0
click at [724, 149] on li "Problème : Le texte alternatif (alt text) des images n'inclut pas le mot-clé ex…" at bounding box center [643, 140] width 420 height 17
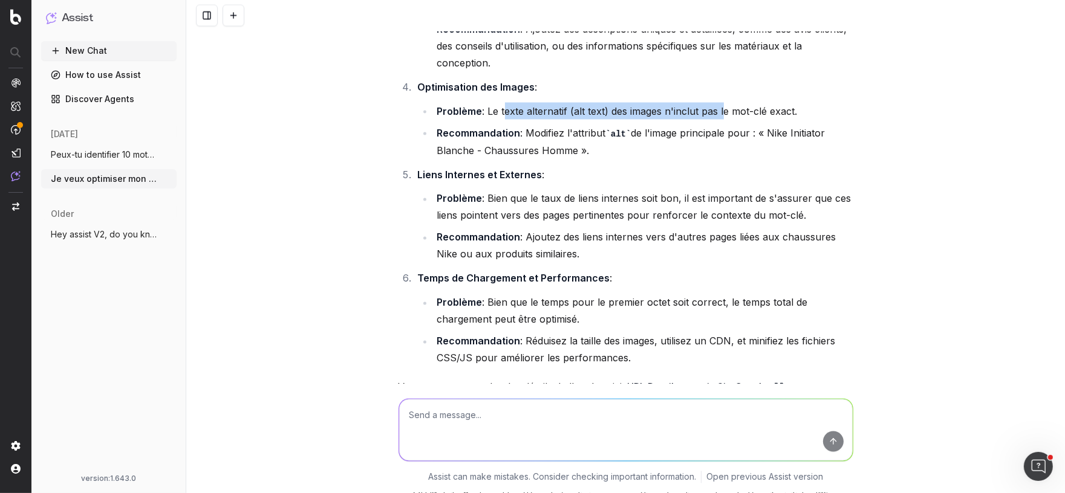
scroll to position [1974, 0]
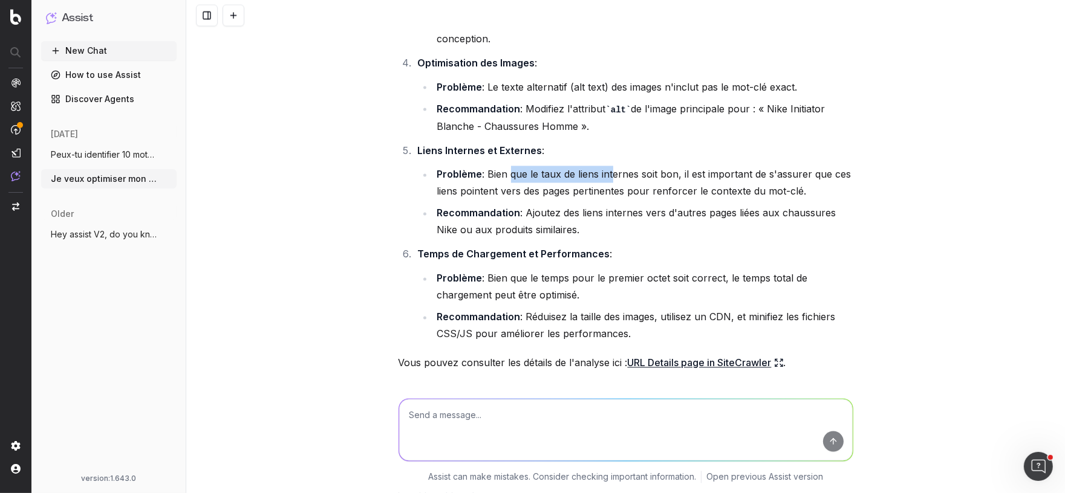
drag, startPoint x: 508, startPoint y: 194, endPoint x: 612, endPoint y: 196, distance: 103.4
click at [612, 196] on li "Problème : Bien que le taux de liens internes soit bon, il est important de s'a…" at bounding box center [643, 183] width 420 height 34
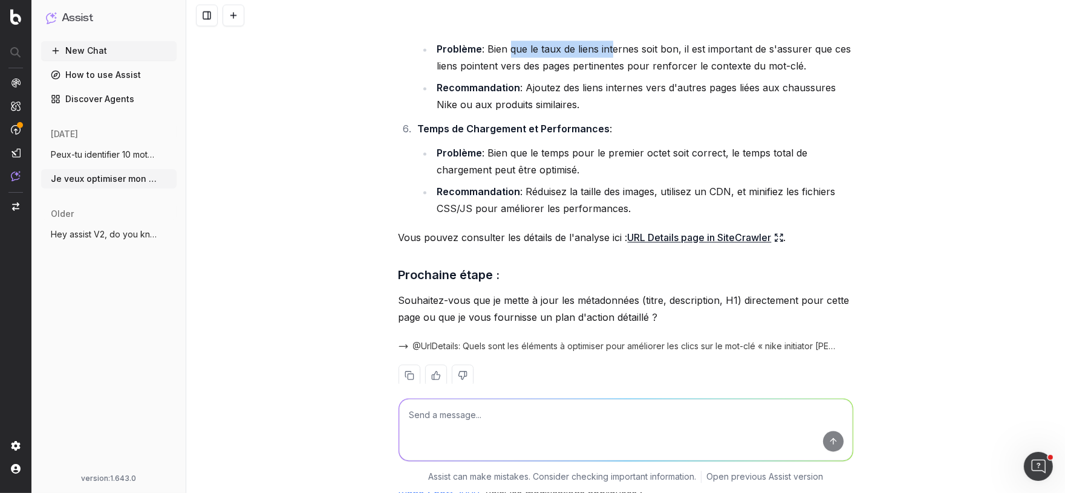
scroll to position [2169, 0]
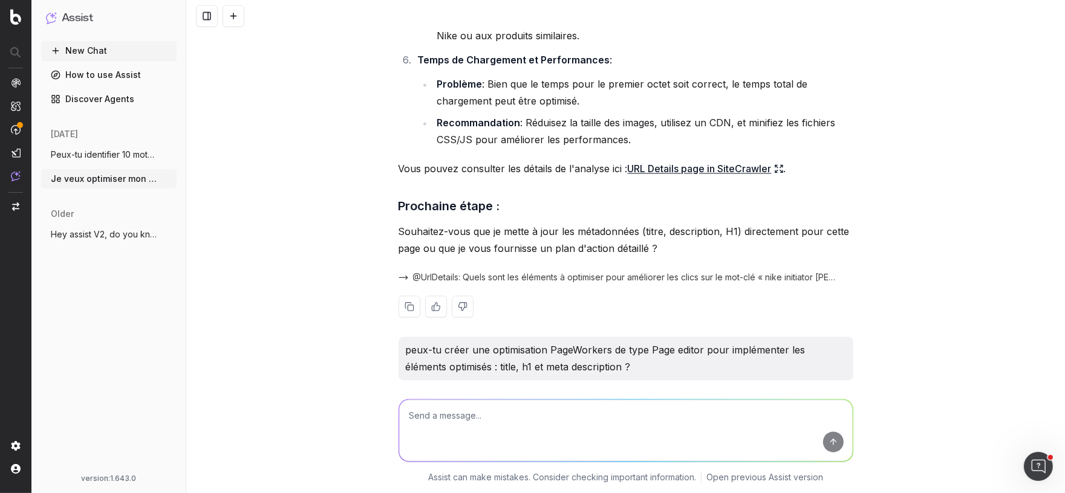
click at [784, 174] on icon at bounding box center [779, 169] width 10 height 10
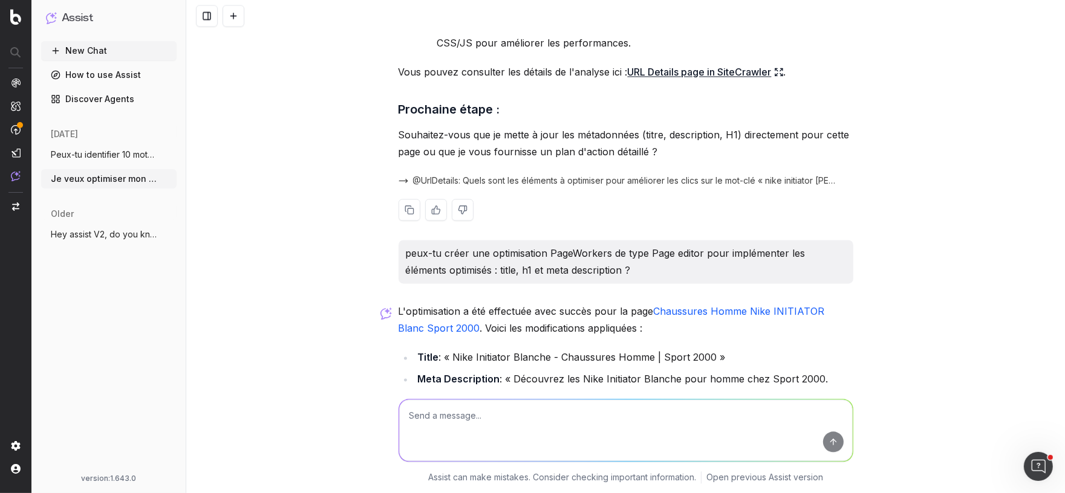
scroll to position [2276, 0]
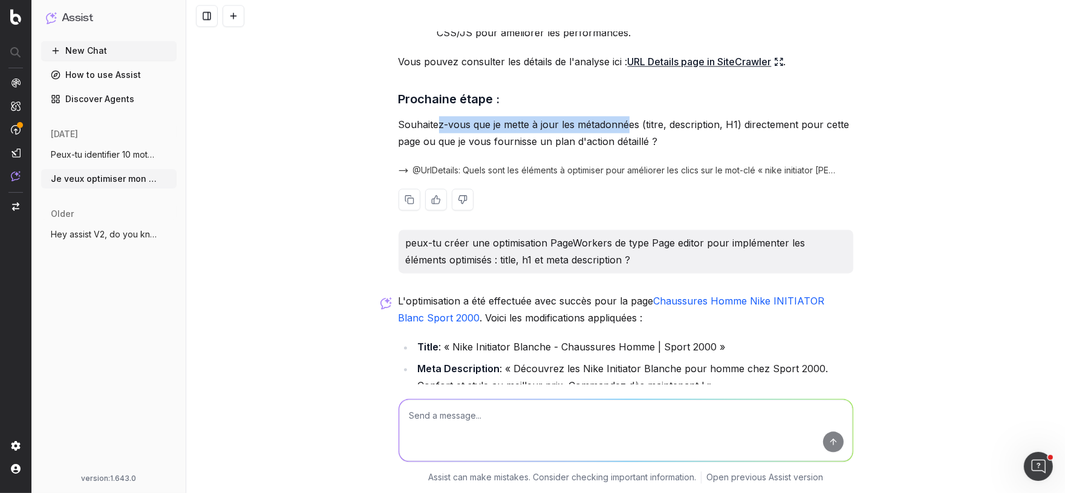
drag, startPoint x: 436, startPoint y: 144, endPoint x: 627, endPoint y: 145, distance: 191.0
click at [628, 145] on p "Souhaitez-vous que je mette à jour les métadonnées (titre, description, H1) dir…" at bounding box center [625, 133] width 455 height 34
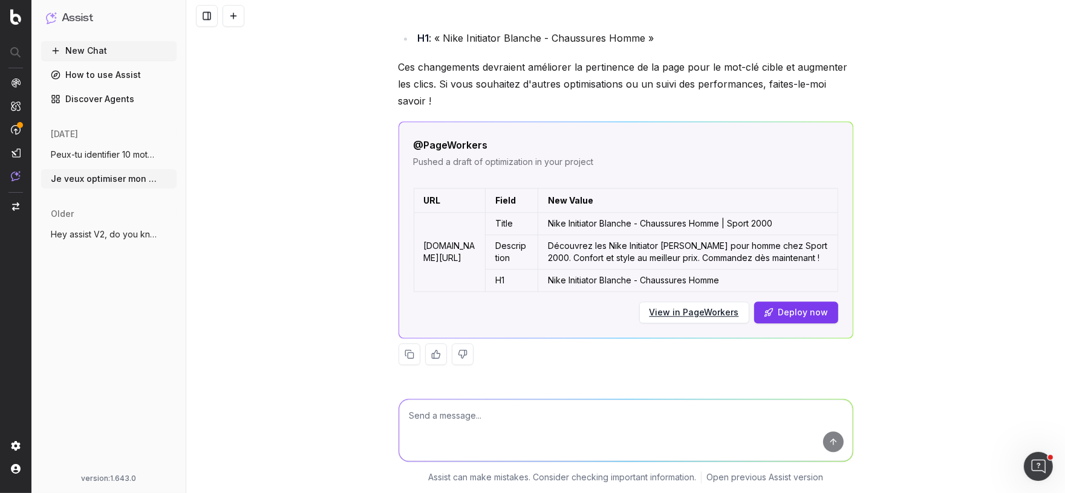
scroll to position [2672, 0]
drag, startPoint x: 545, startPoint y: 211, endPoint x: 556, endPoint y: 210, distance: 11.5
click at [538, 213] on td "Title" at bounding box center [511, 224] width 53 height 22
drag, startPoint x: 600, startPoint y: 210, endPoint x: 750, endPoint y: 212, distance: 150.5
click at [750, 213] on td "Nike Initiator Blanche - Chaussures Homme | Sport 2000" at bounding box center [687, 224] width 299 height 22
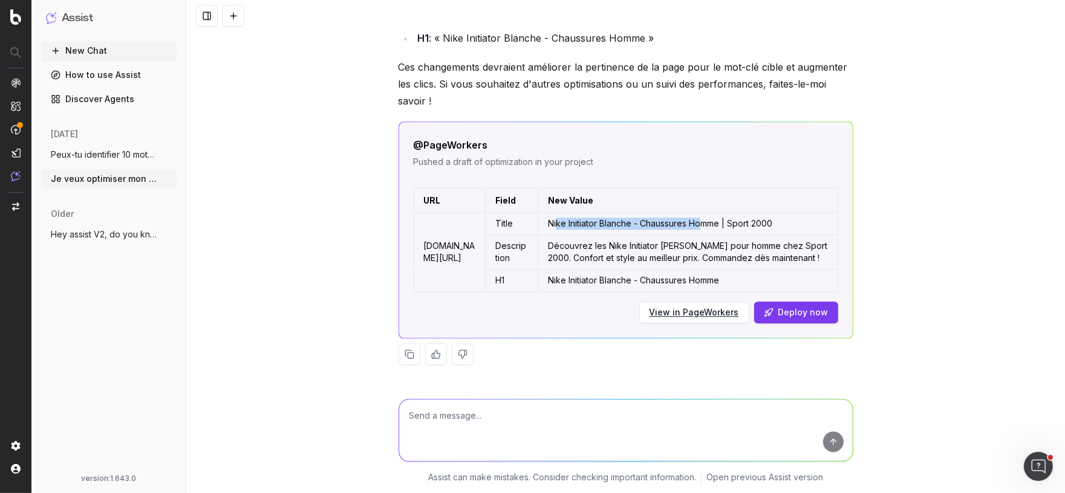
click at [797, 313] on button "Deploy now" at bounding box center [796, 313] width 84 height 22
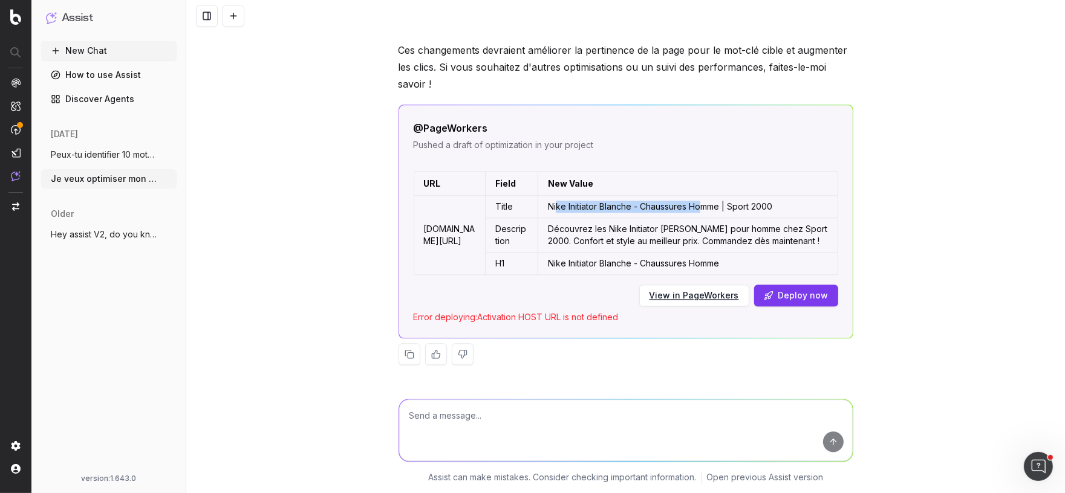
scroll to position [2689, 0]
click at [788, 291] on button "Deploy now" at bounding box center [796, 296] width 84 height 22
click at [695, 297] on link "View in PageWorkers" at bounding box center [693, 296] width 89 height 12
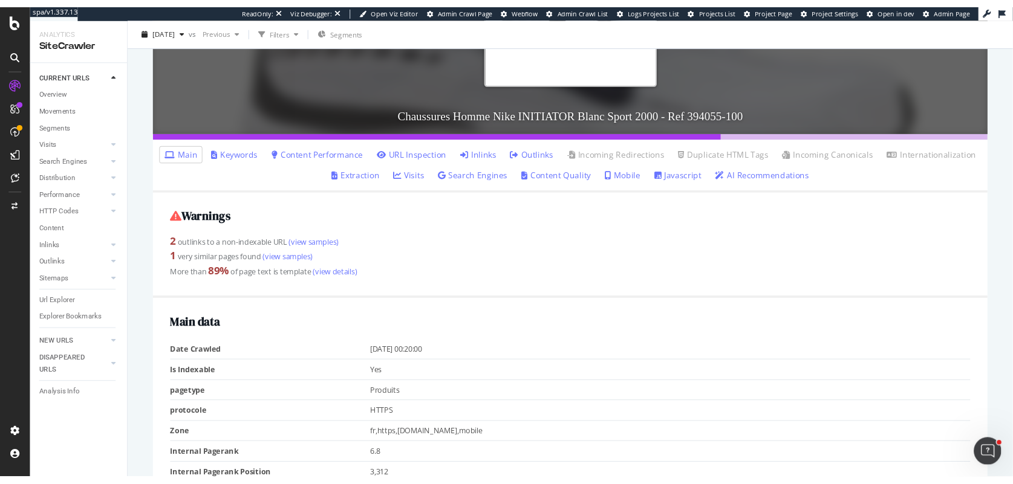
scroll to position [294, 0]
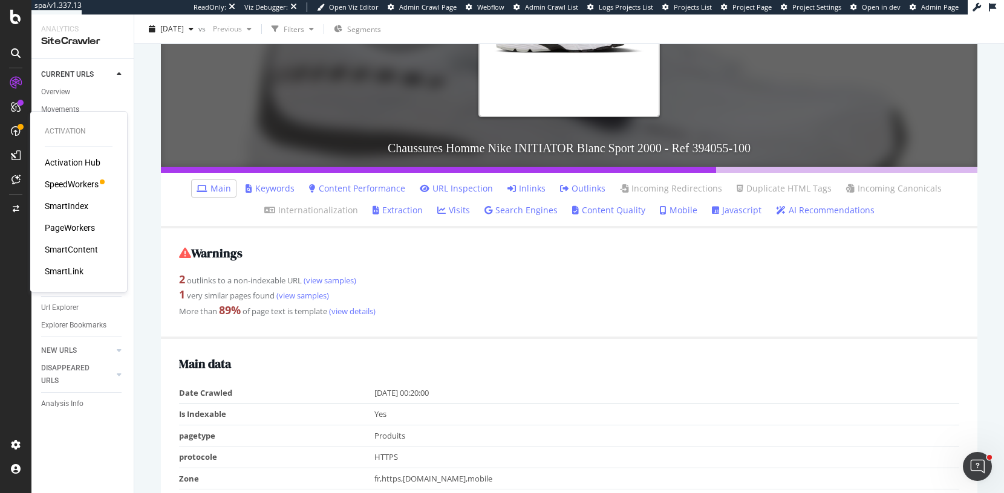
click at [63, 206] on div "SmartIndex" at bounding box center [67, 206] width 44 height 12
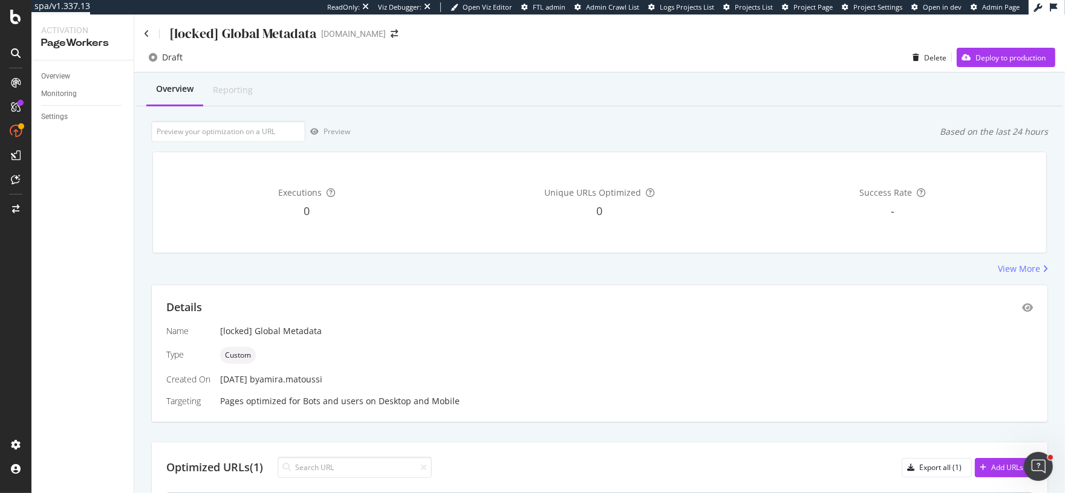
scroll to position [101, 0]
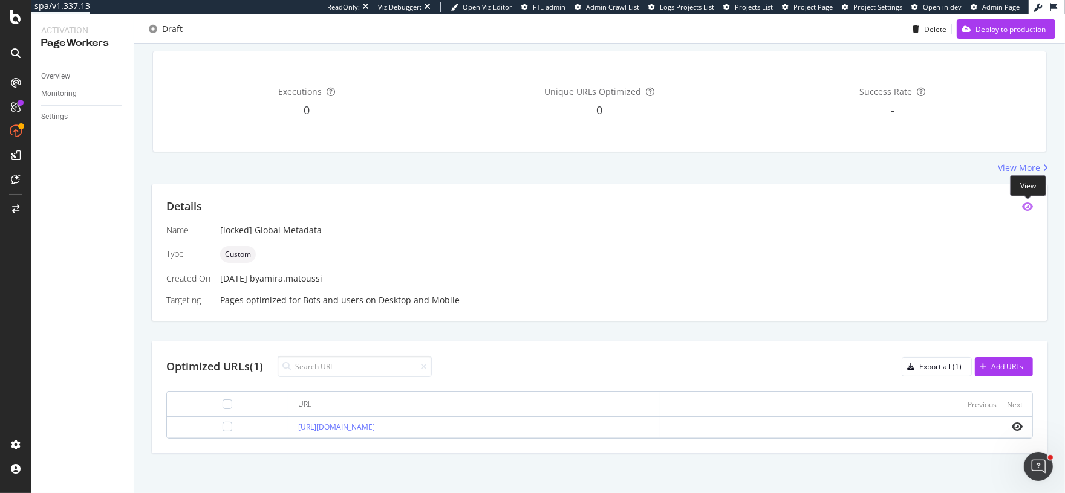
click at [1025, 204] on icon "eye" at bounding box center [1027, 207] width 11 height 10
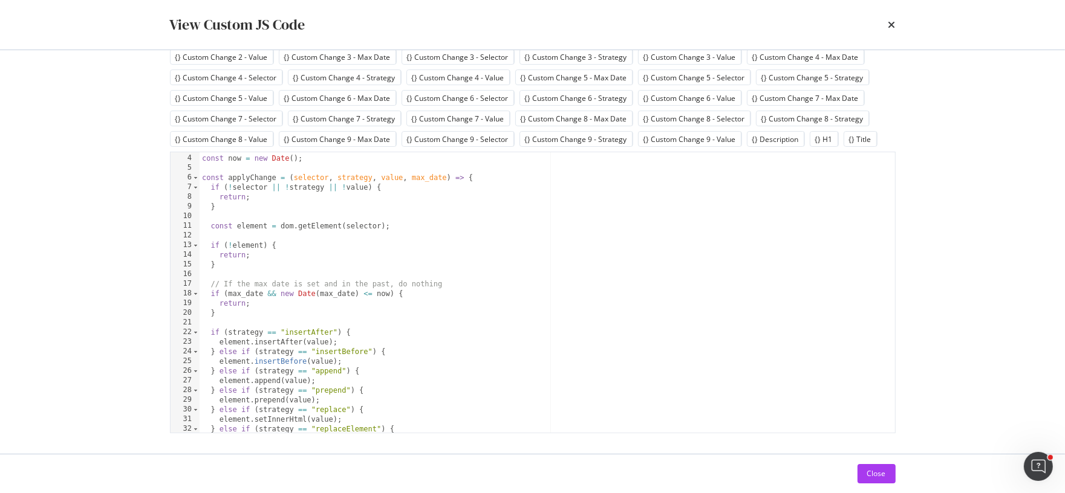
scroll to position [0, 0]
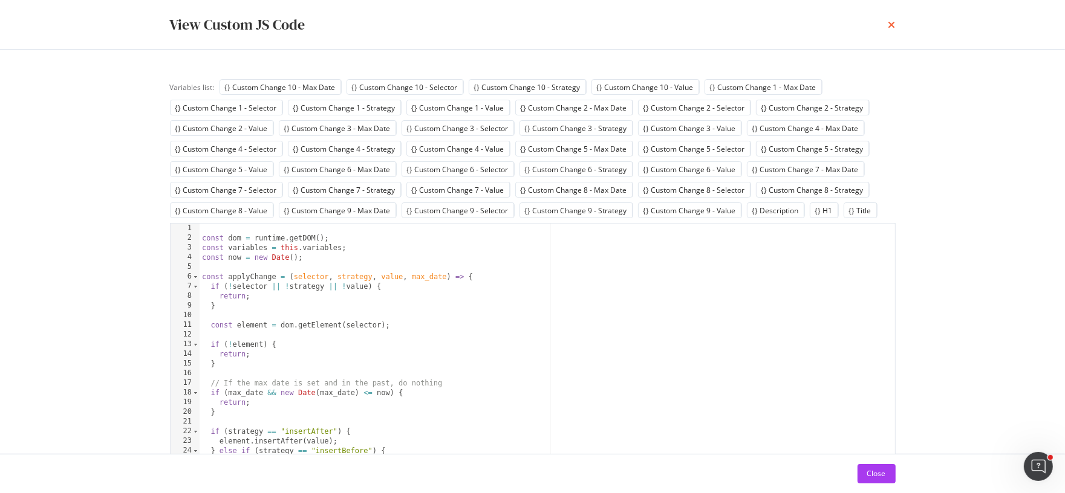
click at [892, 22] on icon "times" at bounding box center [891, 25] width 7 height 10
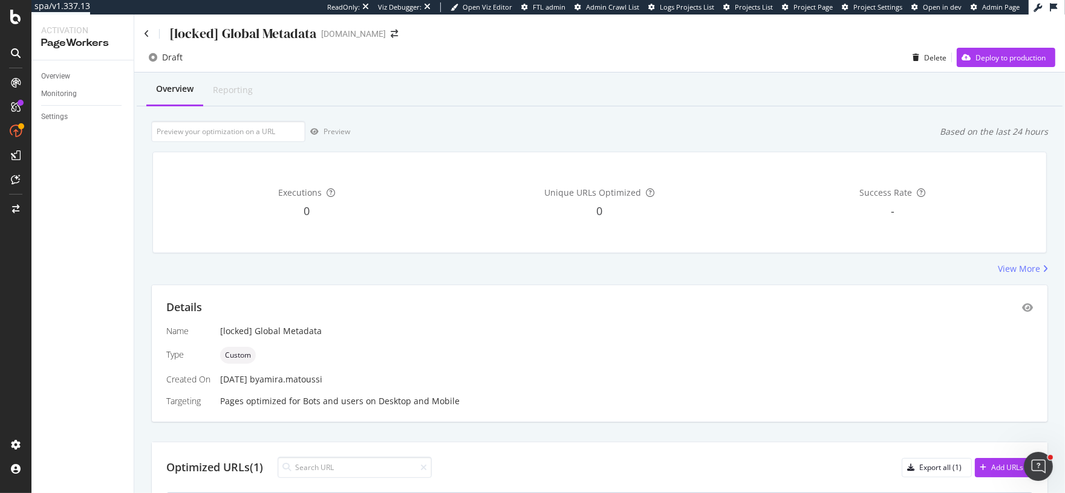
scroll to position [101, 0]
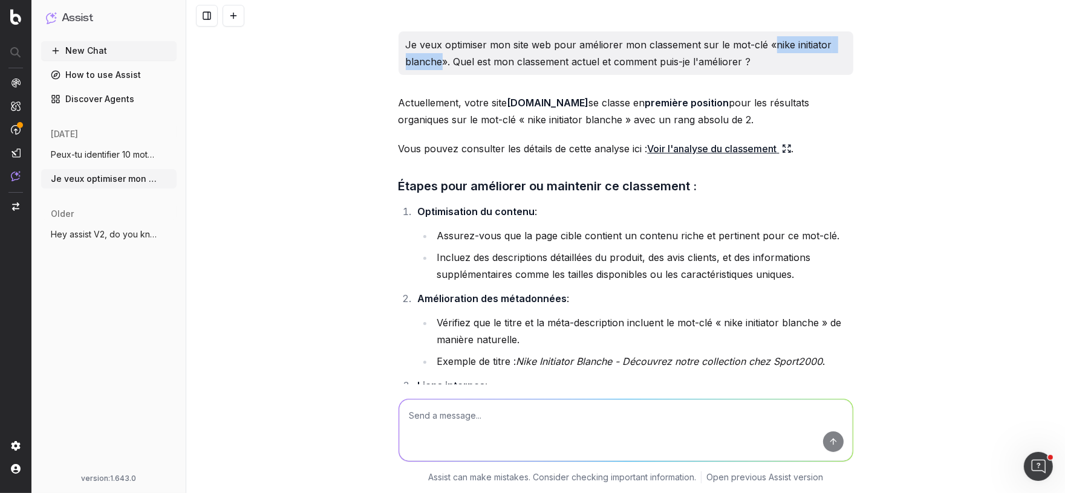
drag, startPoint x: 770, startPoint y: 39, endPoint x: 441, endPoint y: 60, distance: 329.6
click at [442, 60] on p "Je veux optimiser mon site web pour améliorer mon classement sur le mot-clé «ni…" at bounding box center [626, 53] width 440 height 34
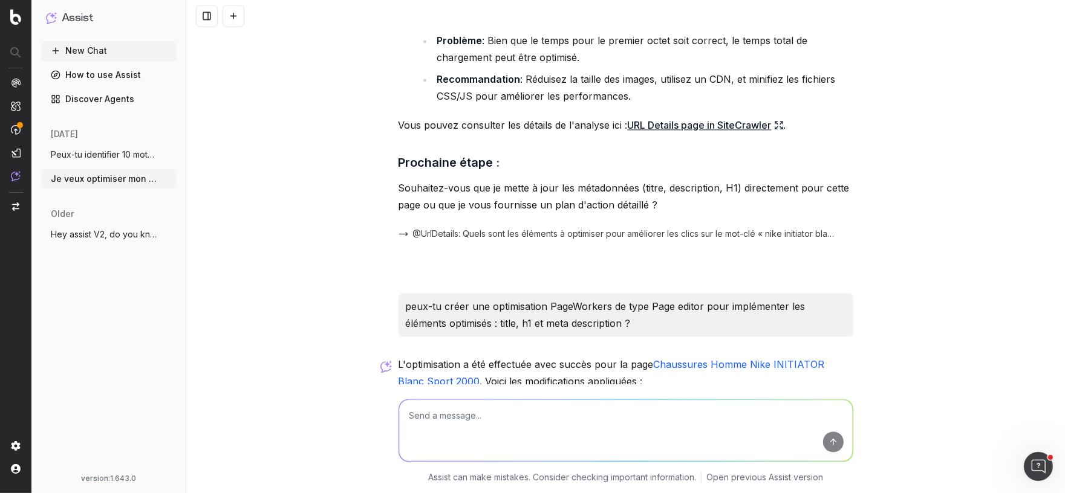
scroll to position [2208, 0]
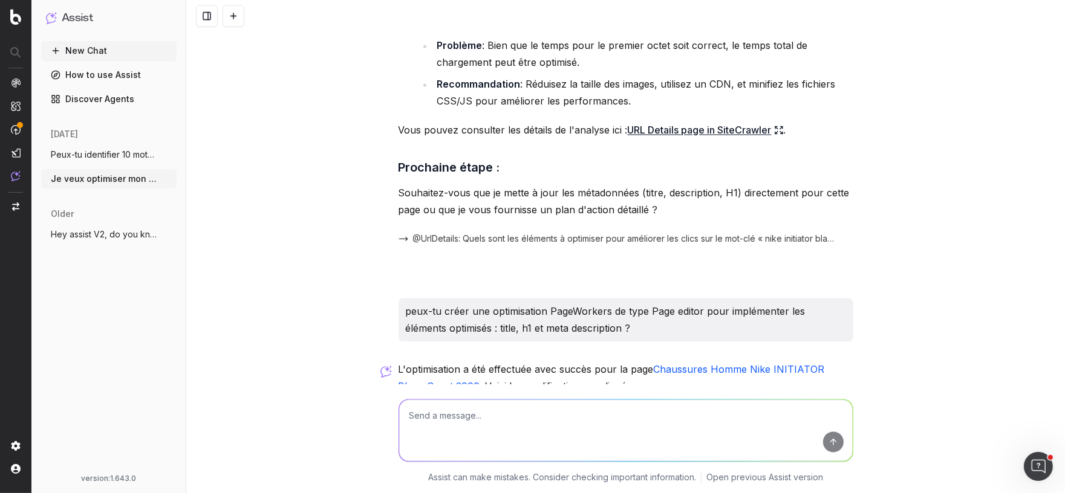
click at [86, 153] on span "Peux-tu identifier 10 mots clés hors mar" at bounding box center [104, 155] width 106 height 12
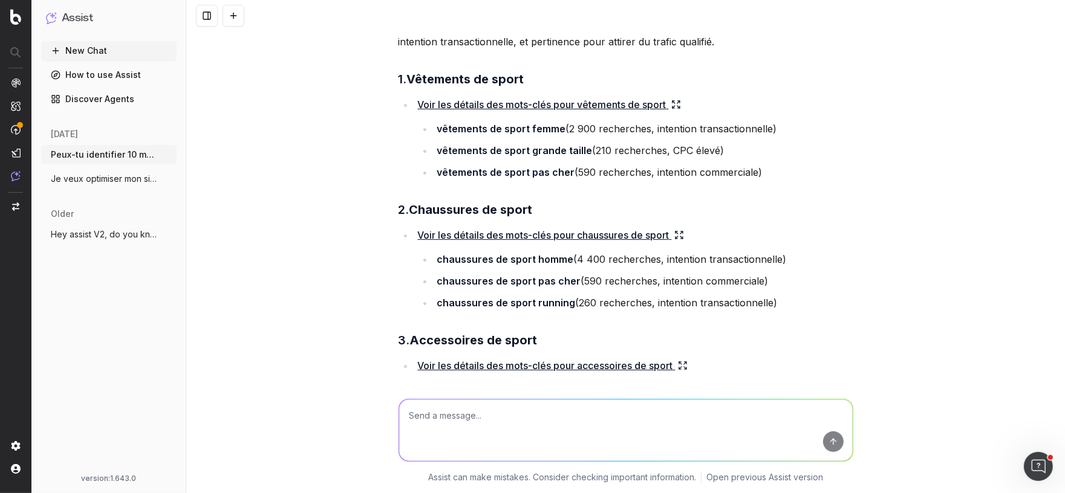
scroll to position [149, 0]
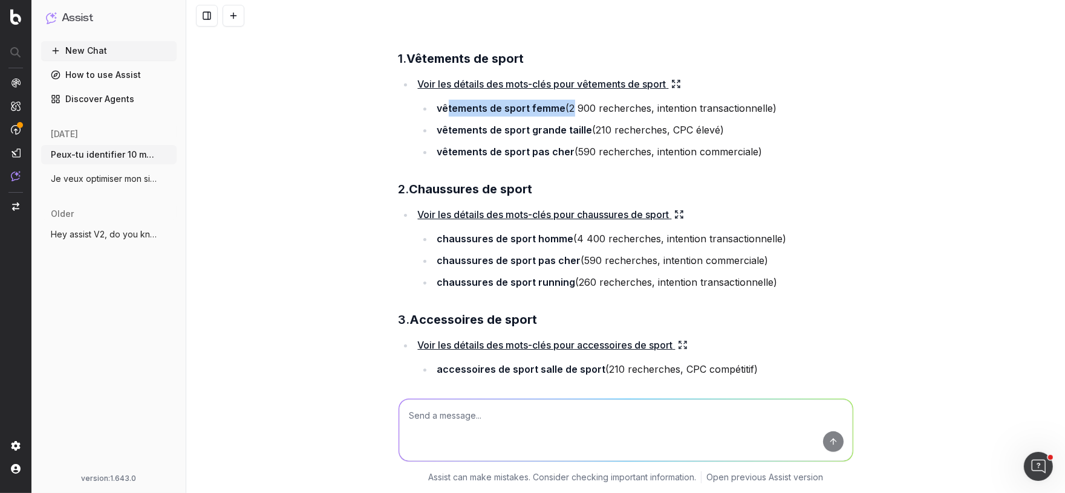
drag, startPoint x: 447, startPoint y: 106, endPoint x: 570, endPoint y: 109, distance: 122.8
click at [571, 109] on li "vêtements de sport femme (2 900 recherches, intention transactionnelle)" at bounding box center [643, 108] width 420 height 17
drag, startPoint x: 577, startPoint y: 105, endPoint x: 602, endPoint y: 105, distance: 24.2
click at [602, 105] on li "vêtements de sport femme (2 900 recherches, intention transactionnelle)" at bounding box center [643, 108] width 420 height 17
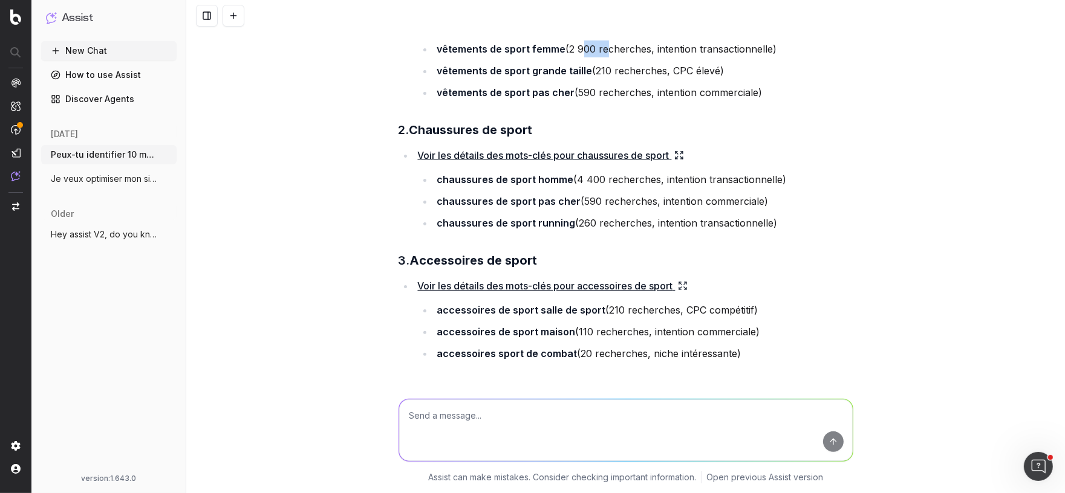
scroll to position [222, 0]
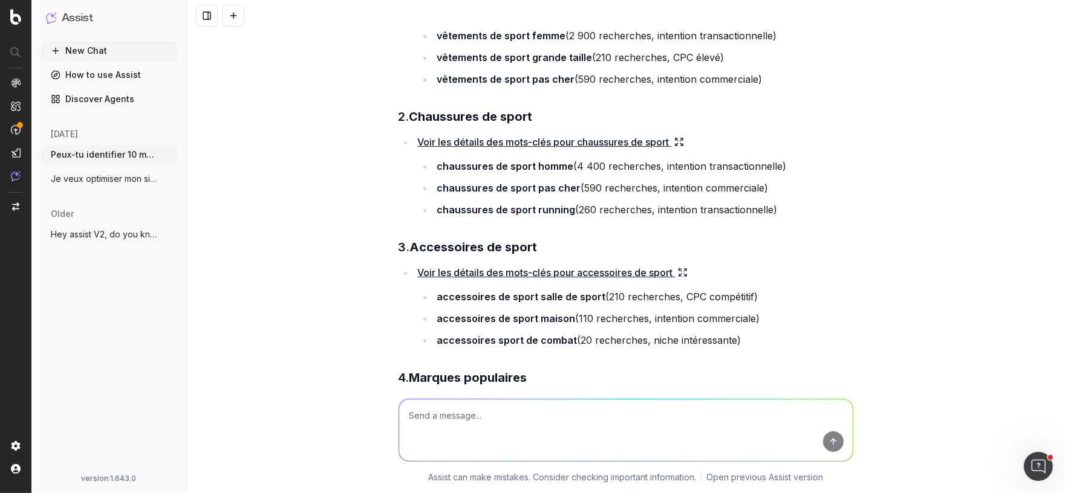
click at [681, 140] on icon at bounding box center [679, 142] width 10 height 10
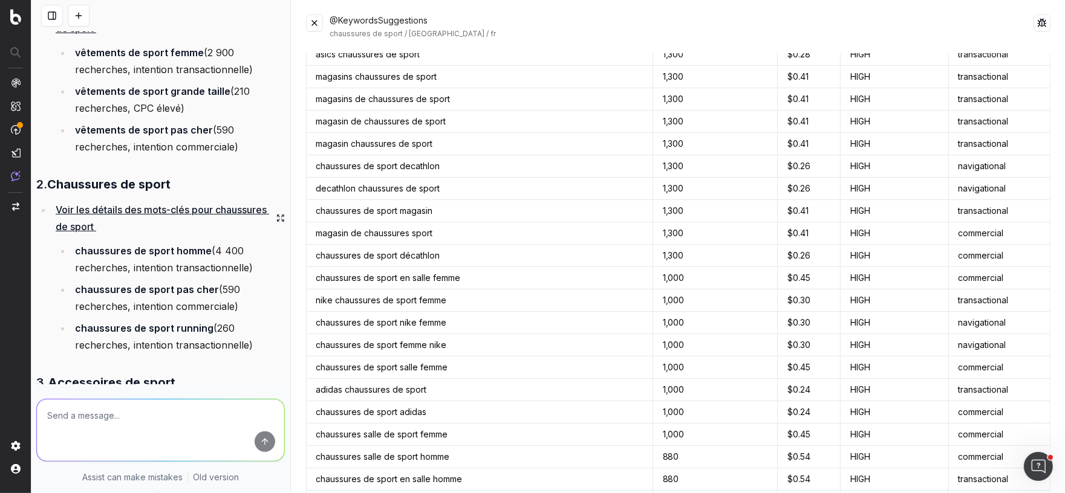
scroll to position [0, 0]
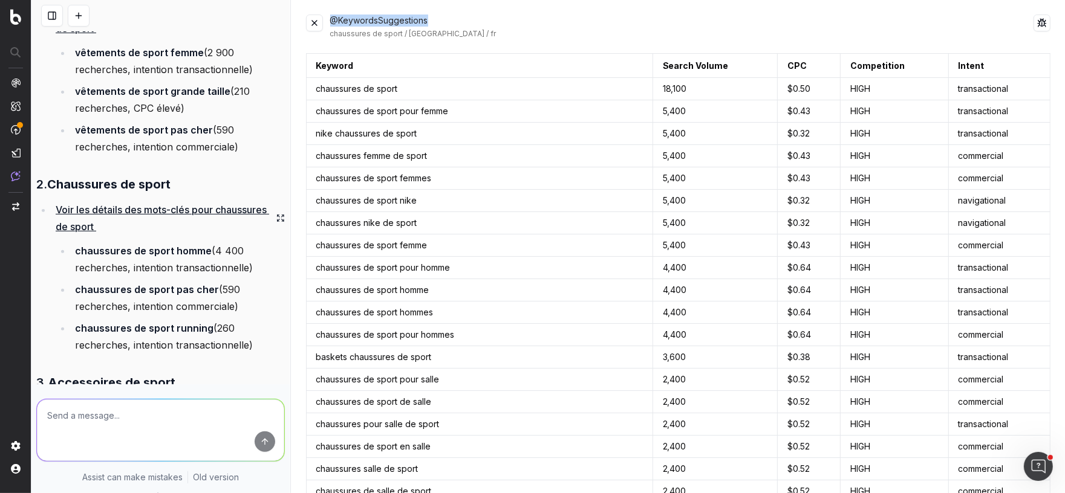
drag, startPoint x: 433, startPoint y: 19, endPoint x: 331, endPoint y: 22, distance: 102.8
click at [331, 22] on div "@KeywordsSuggestions chaussures de sport / France / fr" at bounding box center [682, 27] width 704 height 24
click at [313, 23] on button at bounding box center [314, 23] width 17 height 17
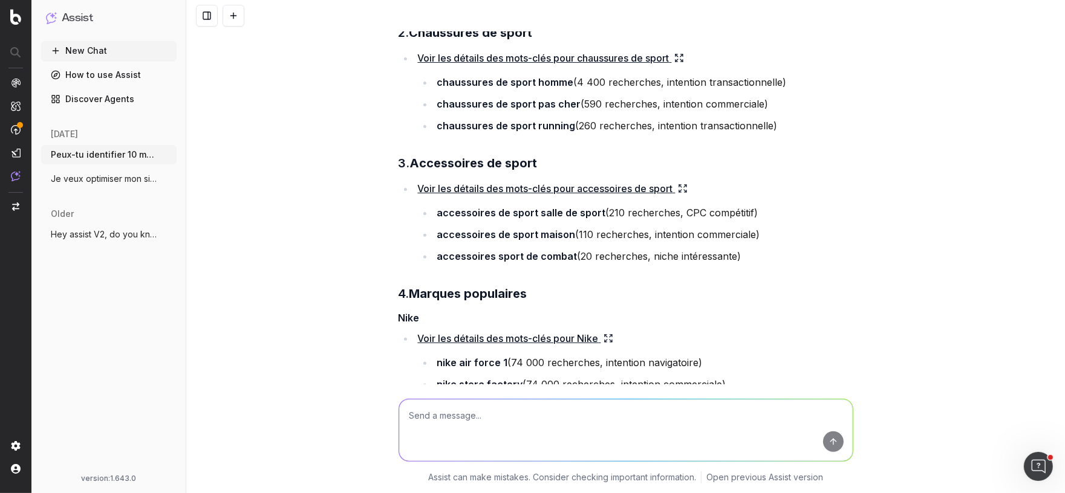
scroll to position [307, 0]
click at [686, 185] on icon at bounding box center [683, 188] width 10 height 10
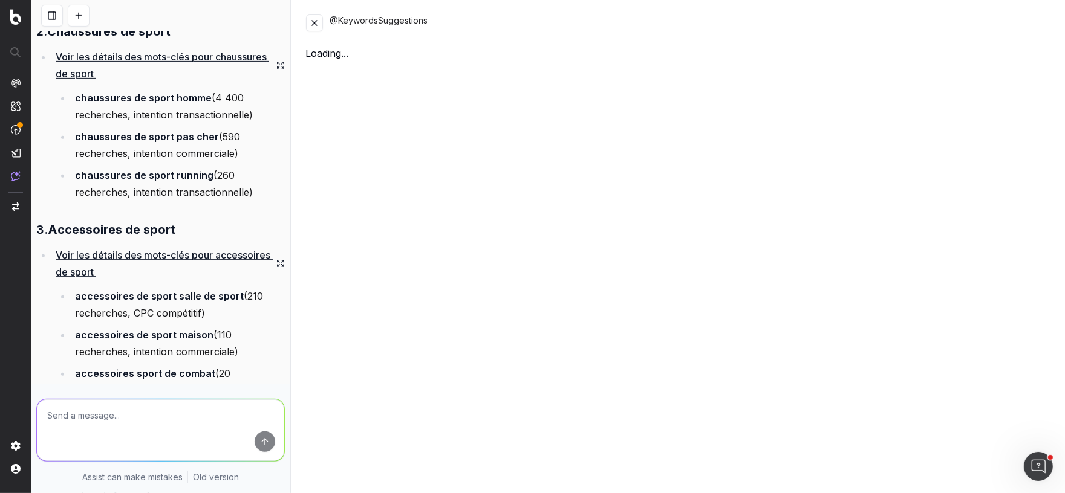
scroll to position [459, 0]
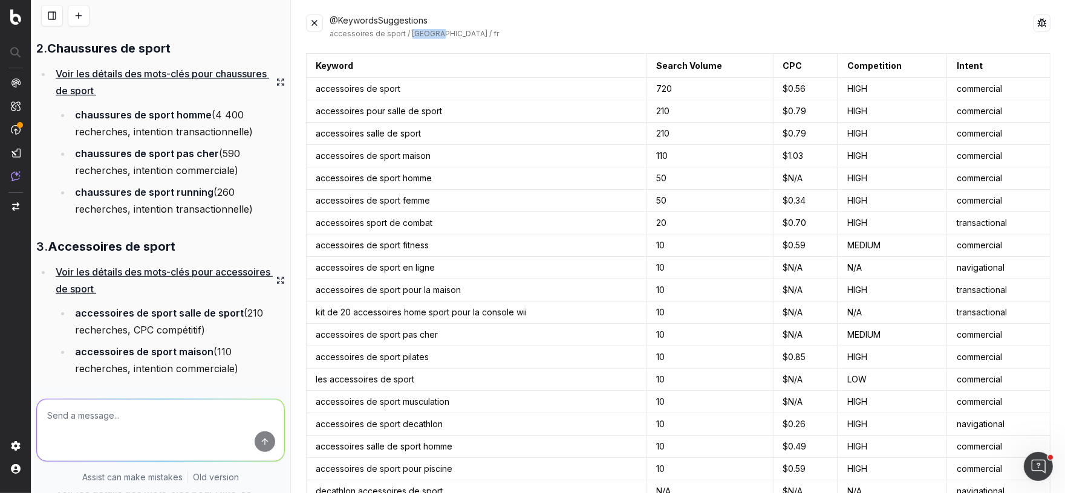
drag, startPoint x: 433, startPoint y: 34, endPoint x: 408, endPoint y: 34, distance: 25.4
click at [408, 34] on div "accessoires de sport / France / fr" at bounding box center [682, 34] width 704 height 10
click at [310, 22] on button at bounding box center [314, 23] width 17 height 17
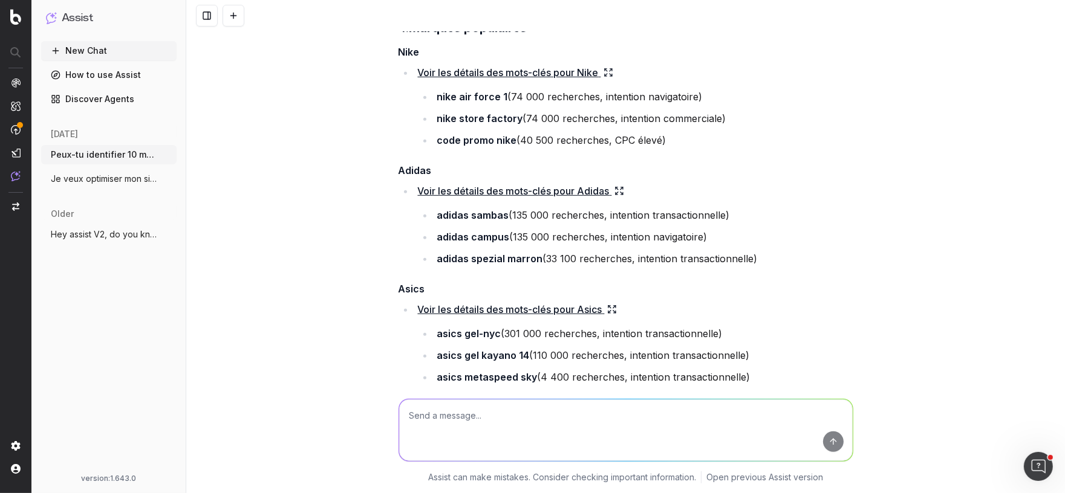
scroll to position [575, 0]
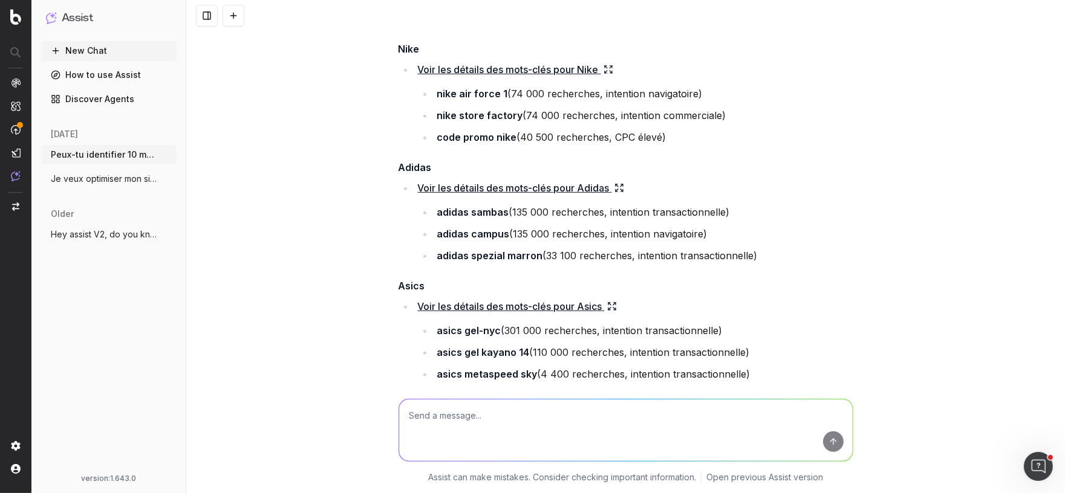
click at [610, 70] on icon at bounding box center [608, 70] width 10 height 10
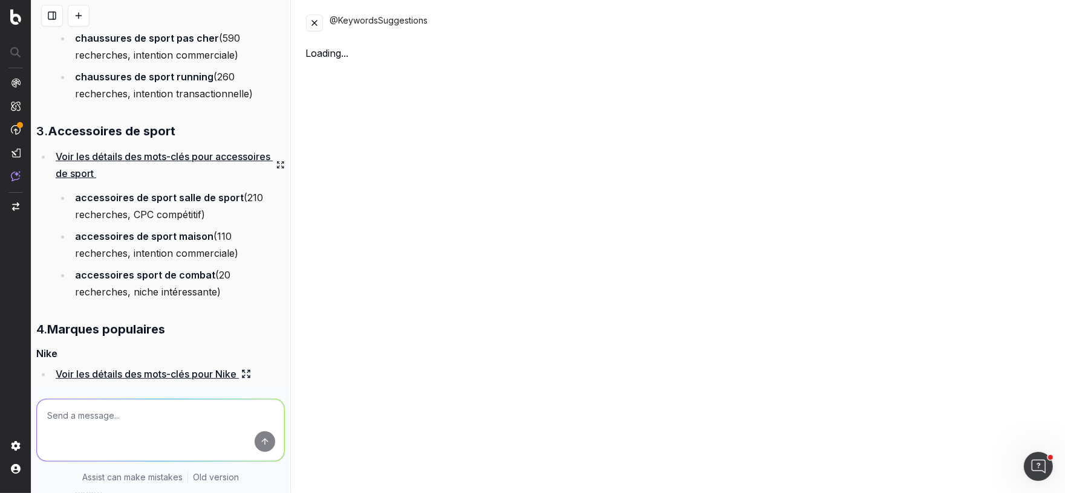
scroll to position [880, 0]
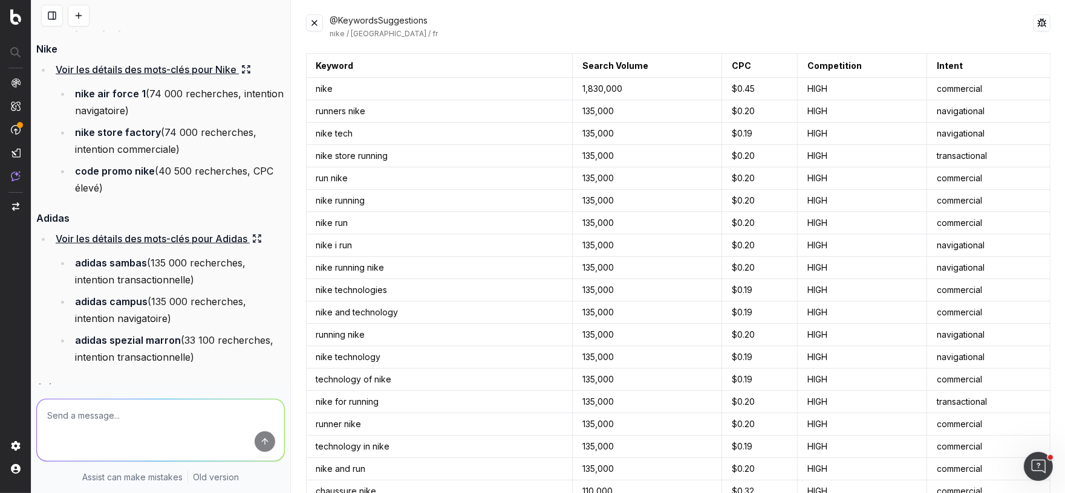
click at [313, 20] on button at bounding box center [314, 23] width 17 height 17
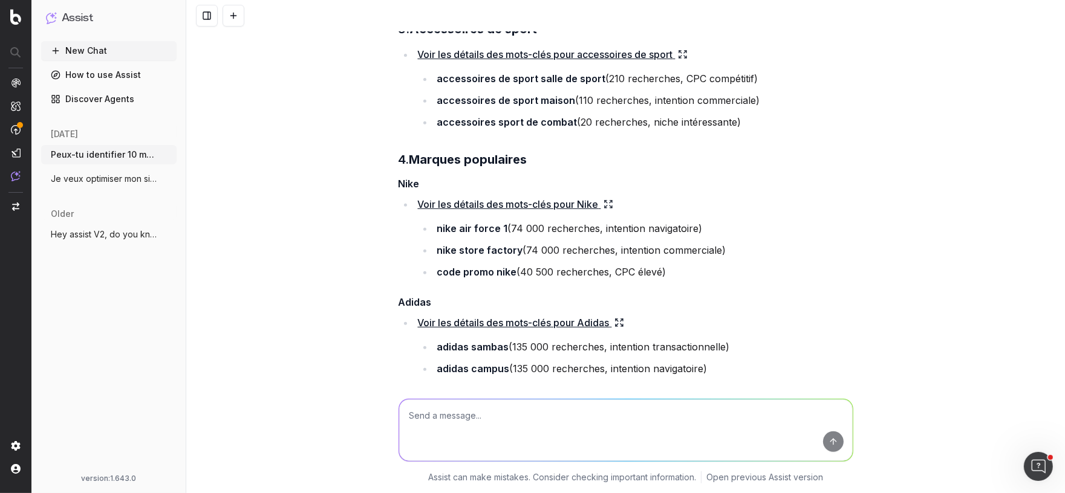
scroll to position [306, 0]
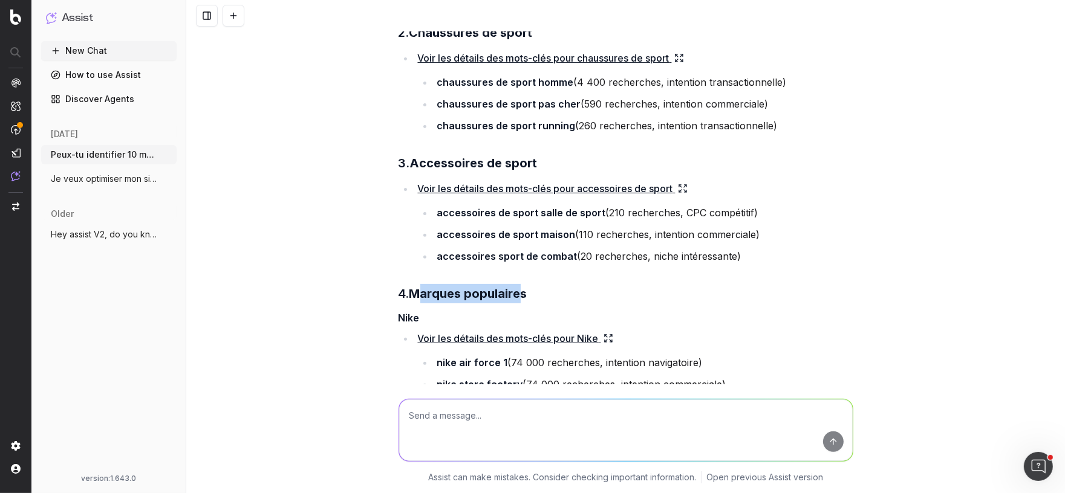
drag, startPoint x: 419, startPoint y: 292, endPoint x: 521, endPoint y: 291, distance: 102.2
click at [521, 291] on strong "Marques populaires" at bounding box center [468, 294] width 118 height 15
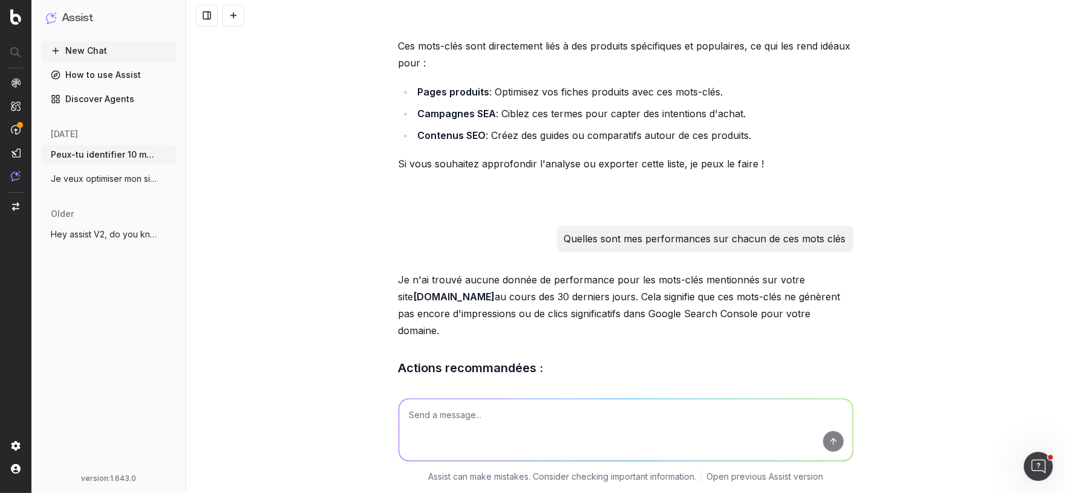
scroll to position [1992, 0]
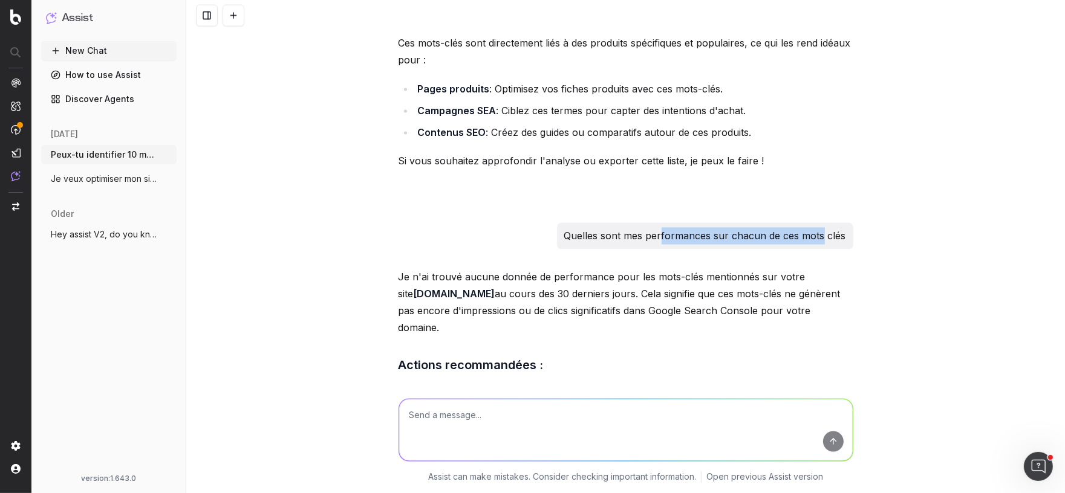
drag, startPoint x: 660, startPoint y: 238, endPoint x: 819, endPoint y: 235, distance: 159.6
click at [820, 235] on p "Quelles sont mes performances sur chacun de ces mots clés" at bounding box center [705, 236] width 282 height 17
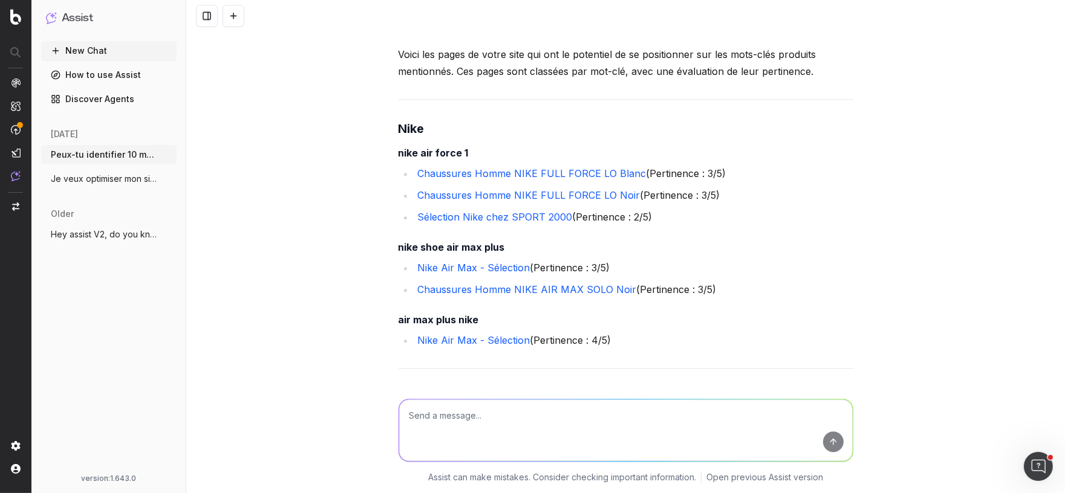
scroll to position [2822, 0]
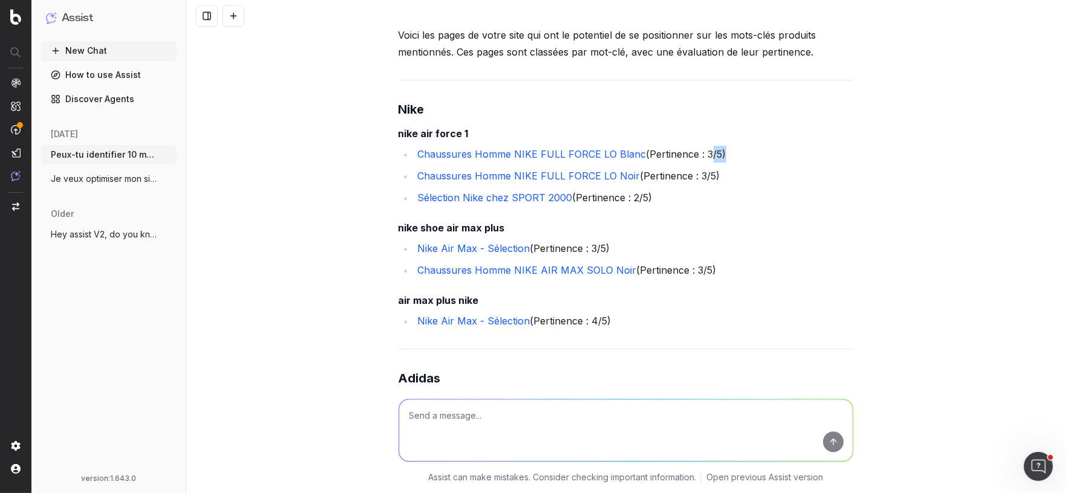
drag, startPoint x: 716, startPoint y: 132, endPoint x: 704, endPoint y: 131, distance: 12.7
click at [704, 146] on li "Chaussures Homme NIKE FULL FORCE LO Blanc (Pertinence : 3/5)" at bounding box center [633, 154] width 439 height 17
drag, startPoint x: 713, startPoint y: 157, endPoint x: 695, endPoint y: 157, distance: 17.5
click at [695, 167] on li "Chaussures Homme NIKE FULL FORCE LO Noir (Pertinence : 3/5)" at bounding box center [633, 175] width 439 height 17
drag, startPoint x: 406, startPoint y: 114, endPoint x: 473, endPoint y: 114, distance: 67.7
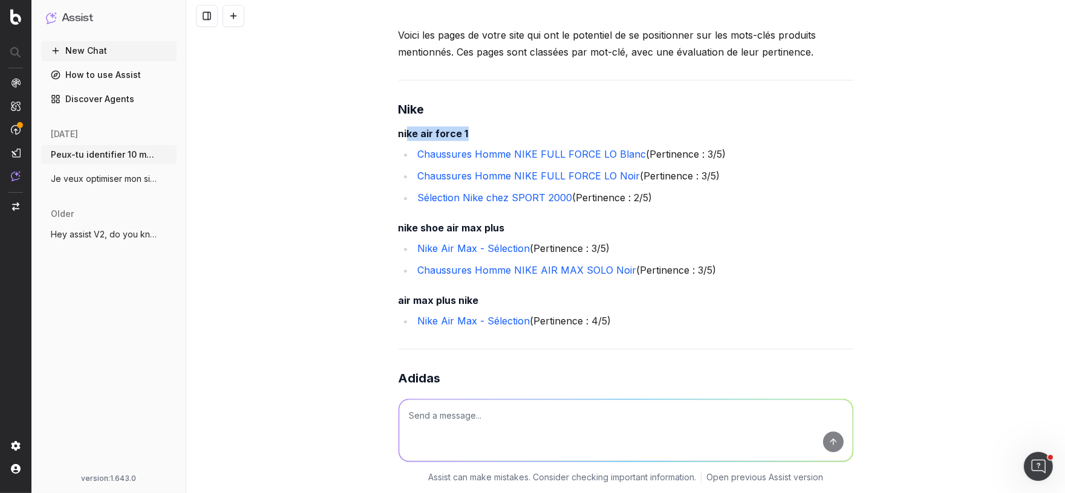
click at [473, 126] on h4 "nike air force 1" at bounding box center [625, 133] width 455 height 15
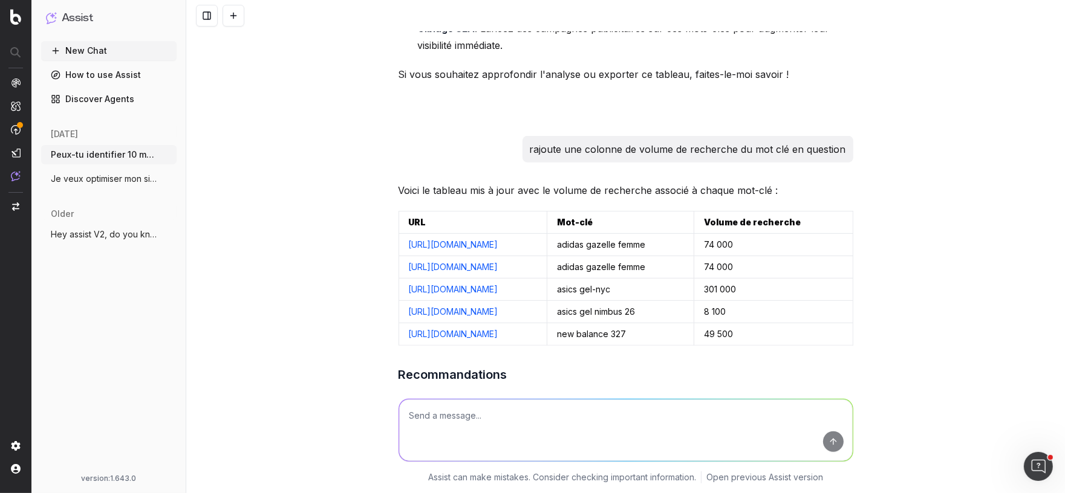
scroll to position [4661, 0]
drag, startPoint x: 583, startPoint y: 141, endPoint x: 713, endPoint y: 141, distance: 130.6
click at [714, 141] on p "rajoute une colonne de volume de recherche du mot clé en question" at bounding box center [688, 147] width 316 height 17
drag, startPoint x: 747, startPoint y: 143, endPoint x: 820, endPoint y: 143, distance: 73.2
click at [821, 143] on p "rajoute une colonne de volume de recherche du mot clé en question" at bounding box center [688, 147] width 316 height 17
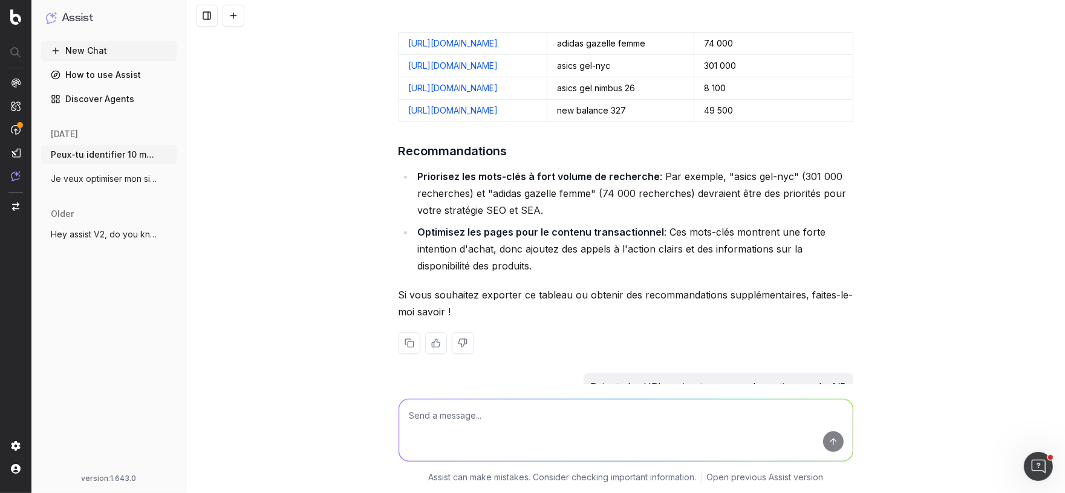
scroll to position [4839, 0]
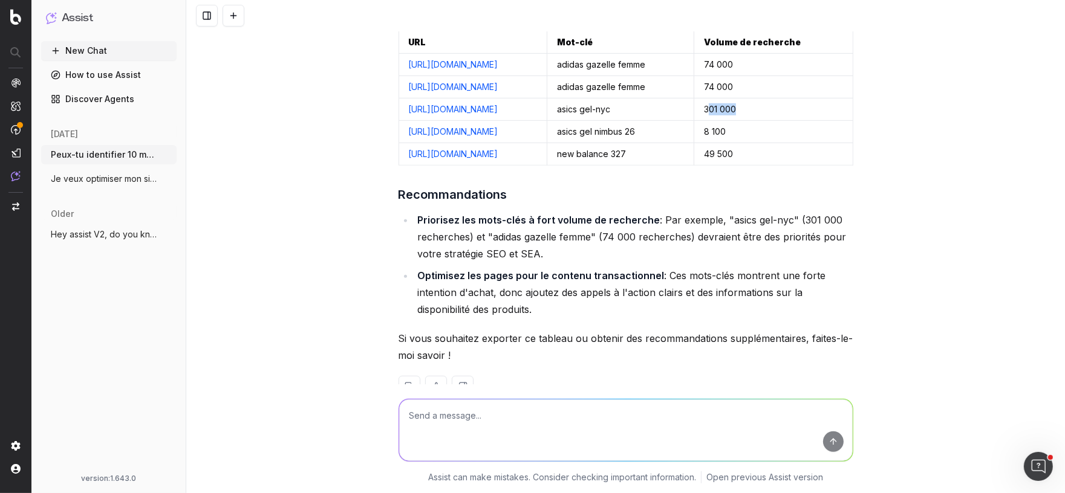
drag, startPoint x: 792, startPoint y: 138, endPoint x: 767, endPoint y: 137, distance: 25.4
click at [767, 121] on td "301 000" at bounding box center [773, 110] width 158 height 22
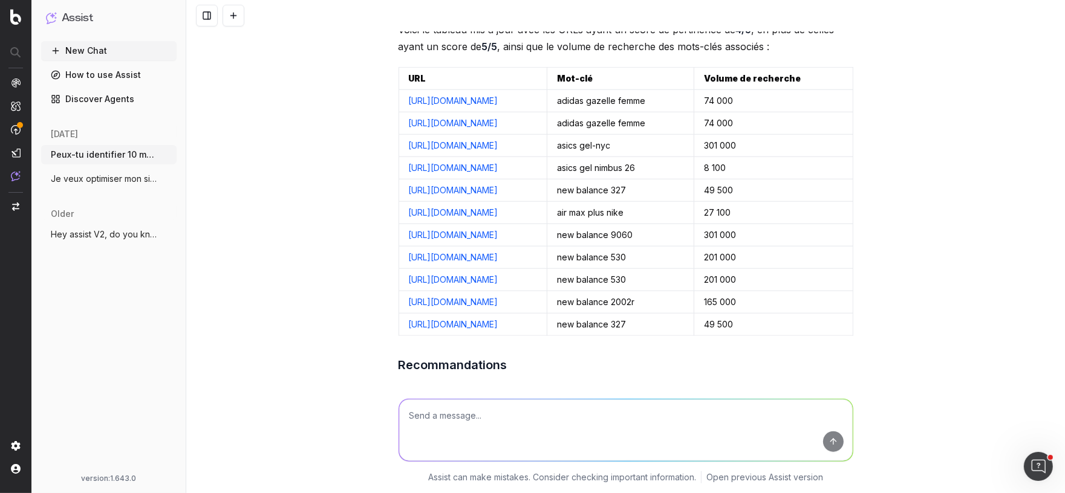
scroll to position [5249, 0]
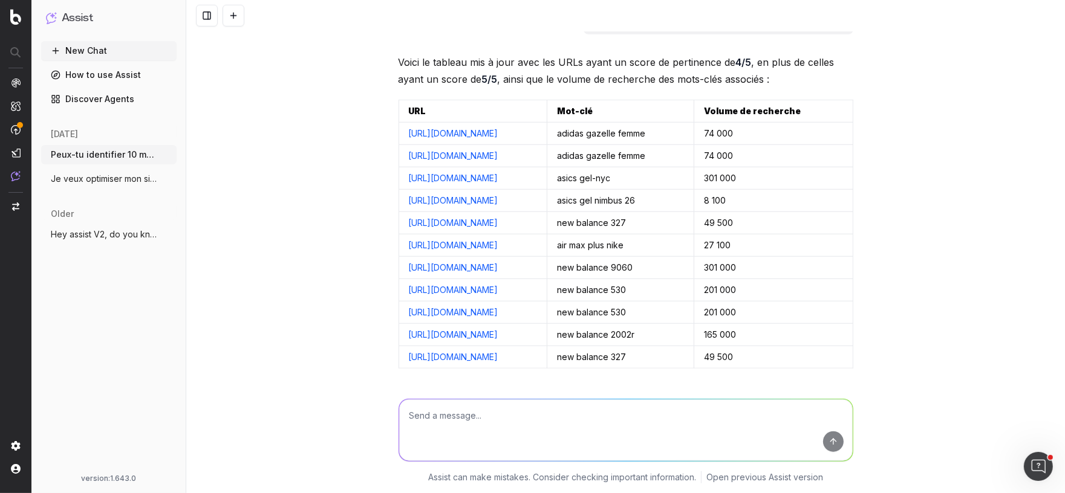
drag, startPoint x: 829, startPoint y: 62, endPoint x: 850, endPoint y: 62, distance: 20.6
click at [850, 34] on div "Rajoute les URLs qui ont un score de pertinence de 4/5" at bounding box center [718, 21] width 270 height 27
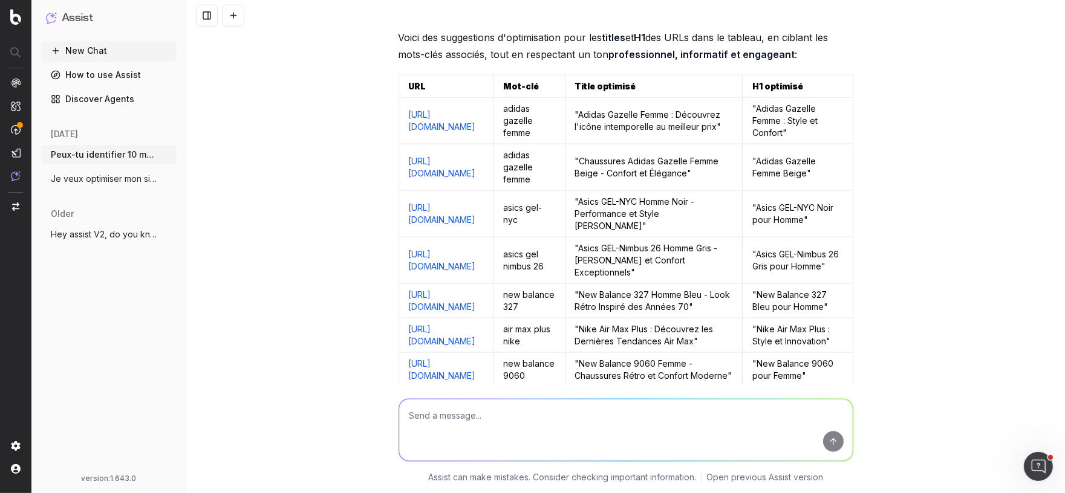
scroll to position [5838, 0]
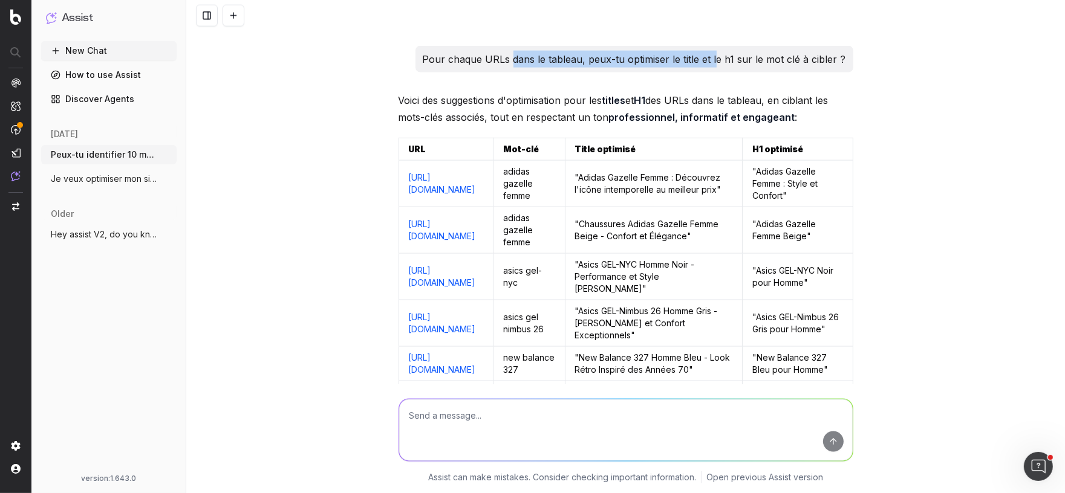
drag, startPoint x: 518, startPoint y: 141, endPoint x: 719, endPoint y: 141, distance: 201.3
click at [719, 68] on p "Pour chaque URLs dans le tableau, peux-tu optimiser le title et le h1 sur le mo…" at bounding box center [634, 59] width 423 height 17
click at [605, 68] on p "Pour chaque URLs dans le tableau, peux-tu optimiser le title et le h1 sur le mo…" at bounding box center [634, 59] width 423 height 17
drag, startPoint x: 725, startPoint y: 139, endPoint x: 778, endPoint y: 140, distance: 53.2
click at [778, 68] on p "Pour chaque URLs dans le tableau, peux-tu optimiser le title et le h1 sur le mo…" at bounding box center [634, 59] width 423 height 17
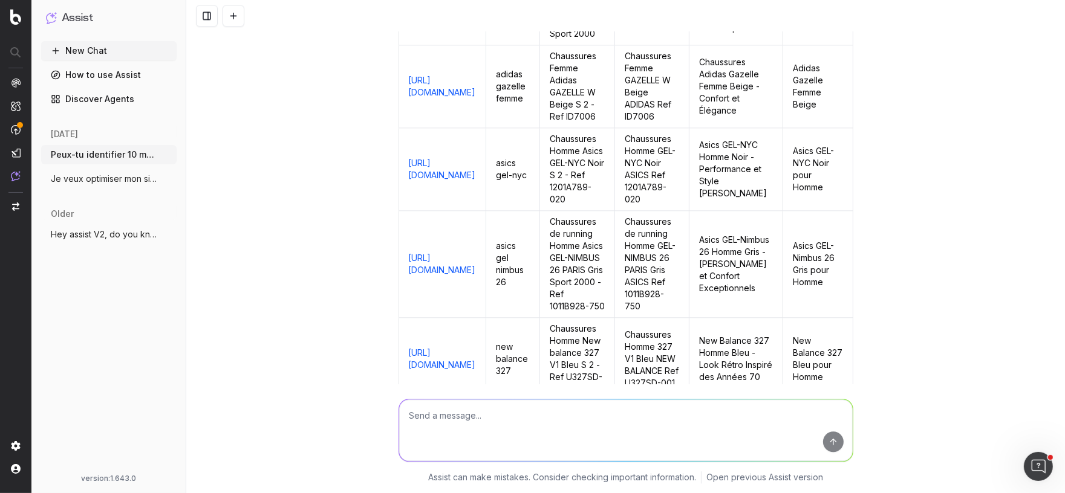
scroll to position [6873, 0]
drag, startPoint x: 558, startPoint y: 103, endPoint x: 632, endPoint y: 100, distance: 74.4
drag, startPoint x: 632, startPoint y: 100, endPoint x: 543, endPoint y: 97, distance: 88.9
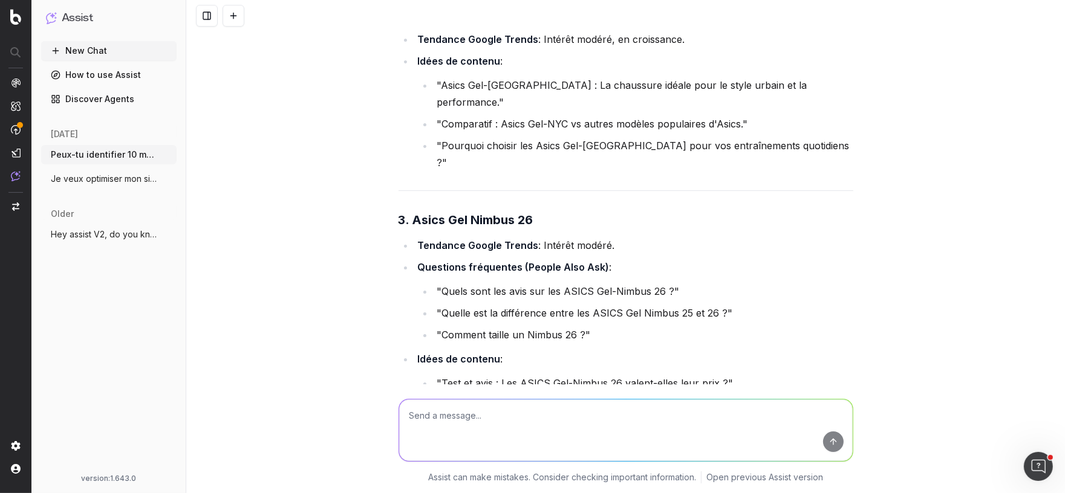
scroll to position [8083, 0]
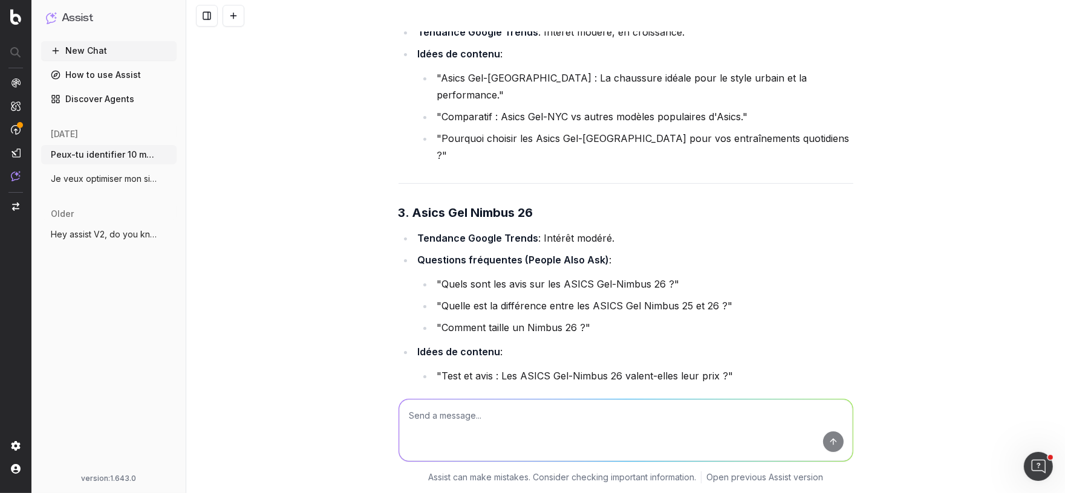
drag, startPoint x: 784, startPoint y: 158, endPoint x: 550, endPoint y: 159, distance: 233.4
drag, startPoint x: 633, startPoint y: 160, endPoint x: 560, endPoint y: 158, distance: 73.2
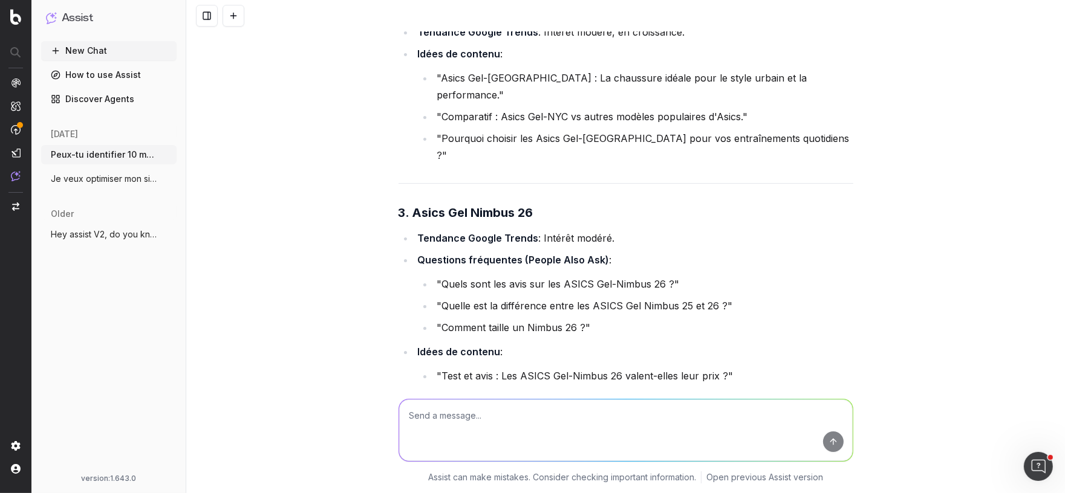
drag, startPoint x: 771, startPoint y: 157, endPoint x: 649, endPoint y: 152, distance: 122.2
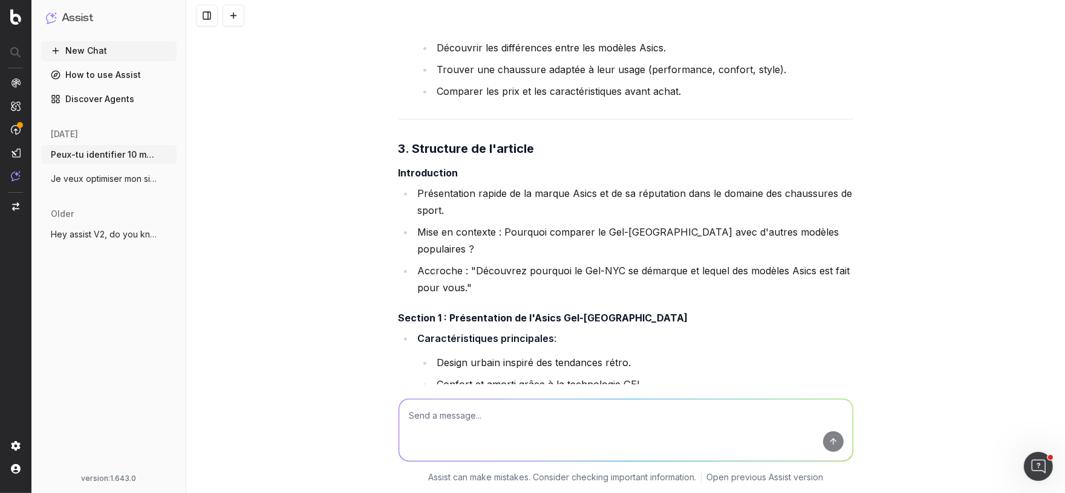
scroll to position [9513, 0]
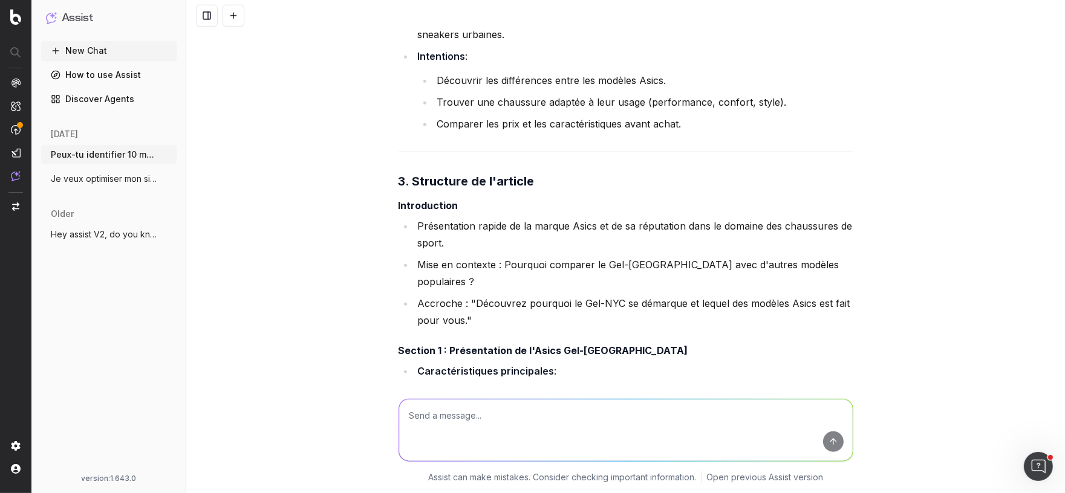
drag, startPoint x: 519, startPoint y: 140, endPoint x: 586, endPoint y: 140, distance: 66.5
drag, startPoint x: 521, startPoint y: 142, endPoint x: 758, endPoint y: 143, distance: 237.6
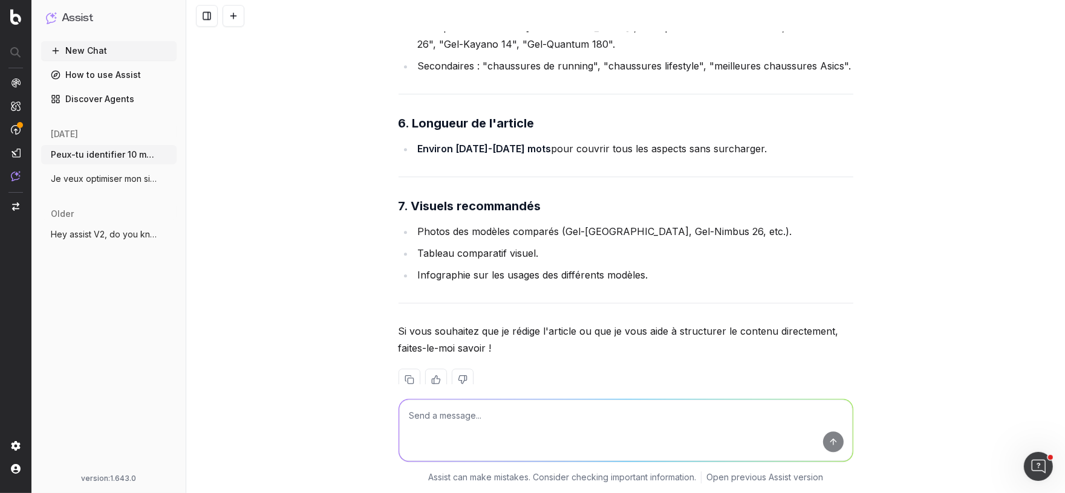
scroll to position [11270, 0]
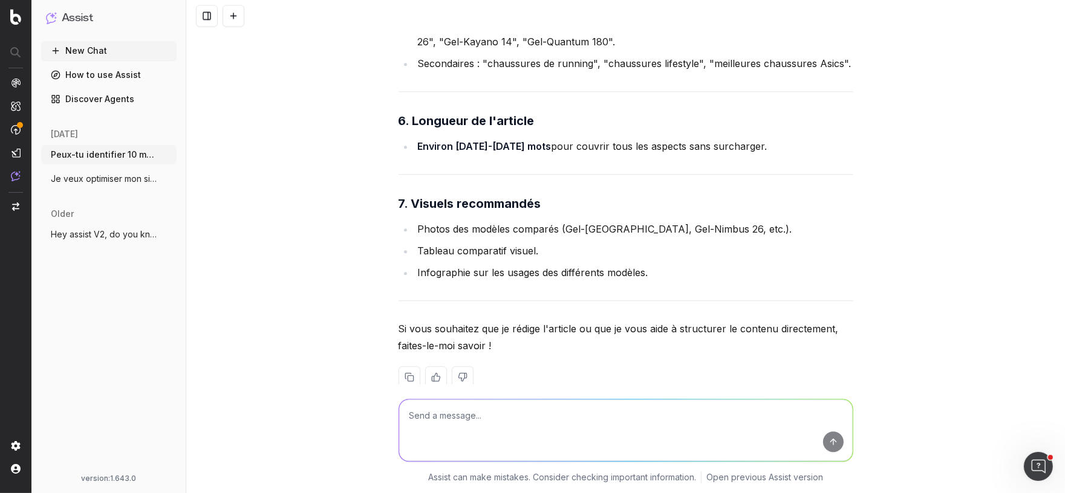
drag, startPoint x: 417, startPoint y: 178, endPoint x: 473, endPoint y: 177, distance: 56.8
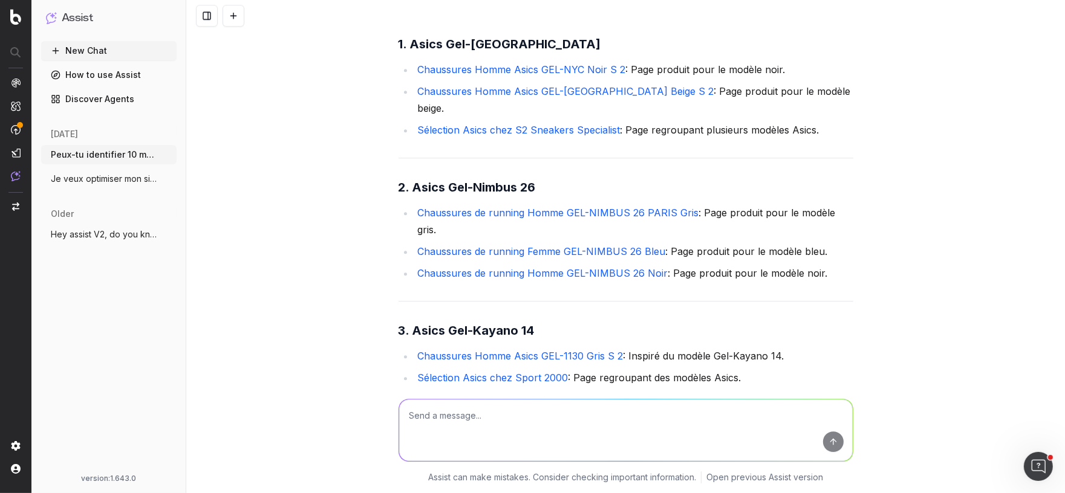
scroll to position [11799, 0]
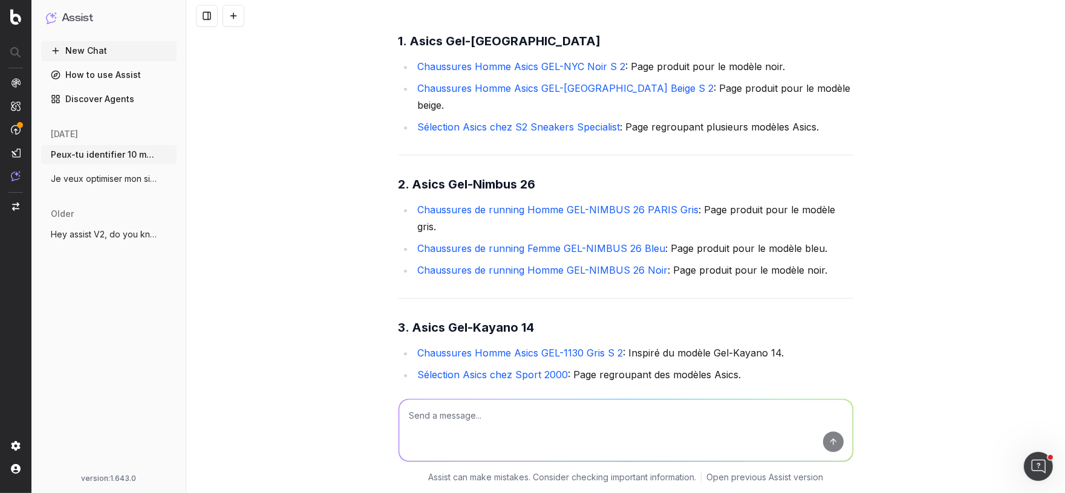
drag, startPoint x: 410, startPoint y: 196, endPoint x: 443, endPoint y: 218, distance: 38.9
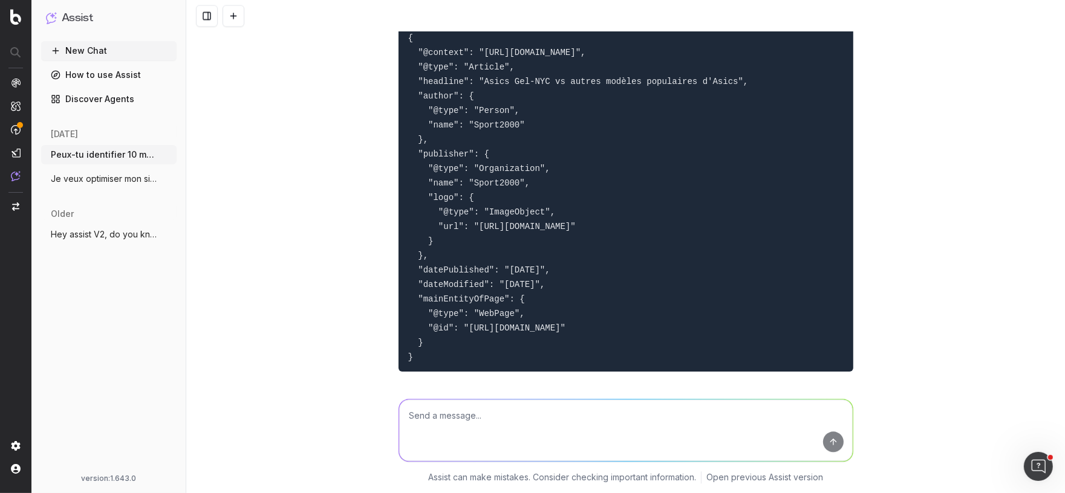
scroll to position [15180, 0]
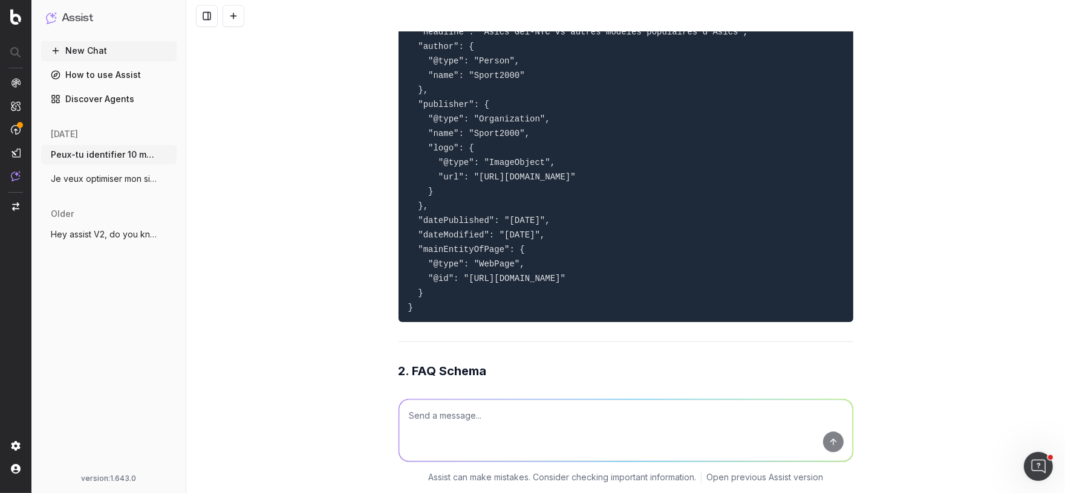
drag, startPoint x: 422, startPoint y: 76, endPoint x: 505, endPoint y: 74, distance: 83.4
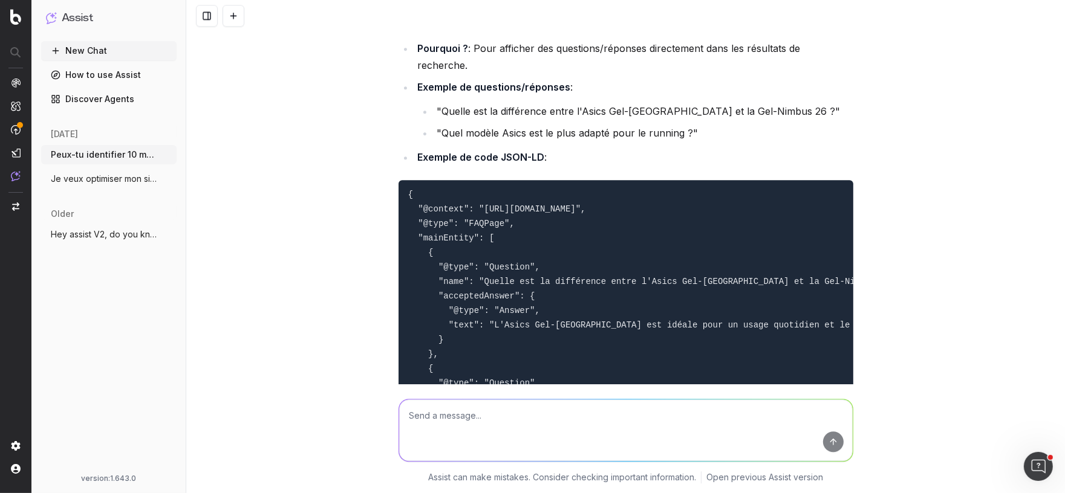
scroll to position [15530, 0]
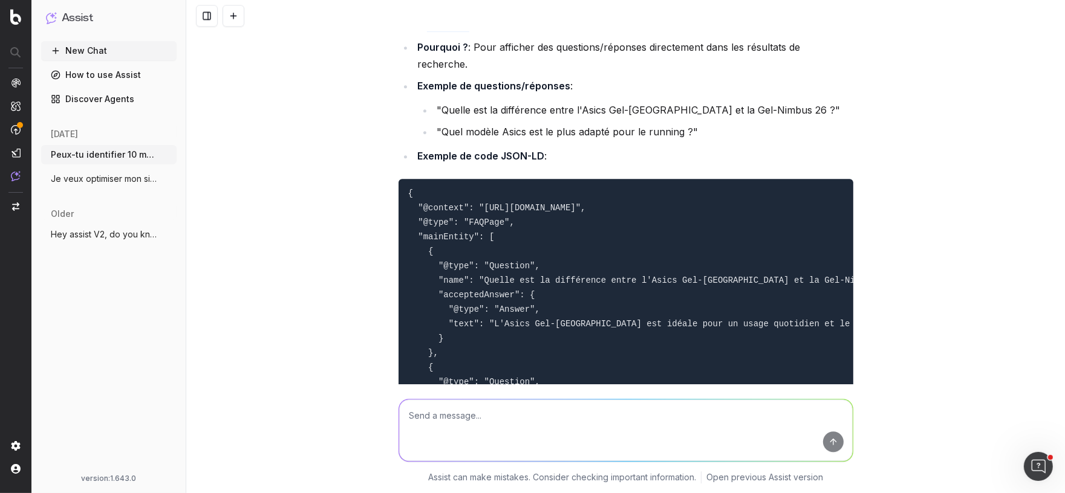
drag, startPoint x: 426, startPoint y: 188, endPoint x: 470, endPoint y: 188, distance: 44.7
click at [470, 29] on strong "2. FAQ Schema" at bounding box center [442, 22] width 88 height 15
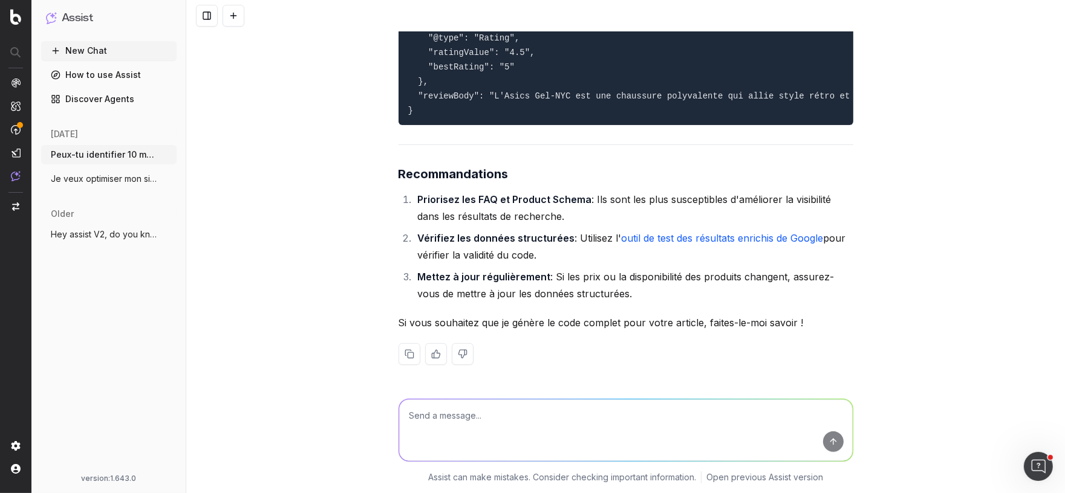
scroll to position [17442, 0]
click at [423, 414] on textarea at bounding box center [625, 431] width 453 height 62
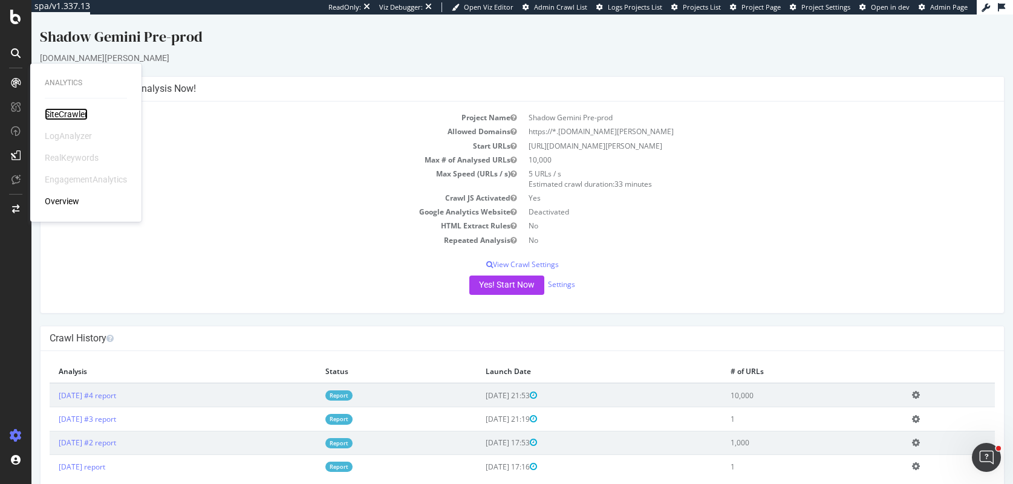
click at [71, 118] on div "SiteCrawler" at bounding box center [66, 114] width 43 height 12
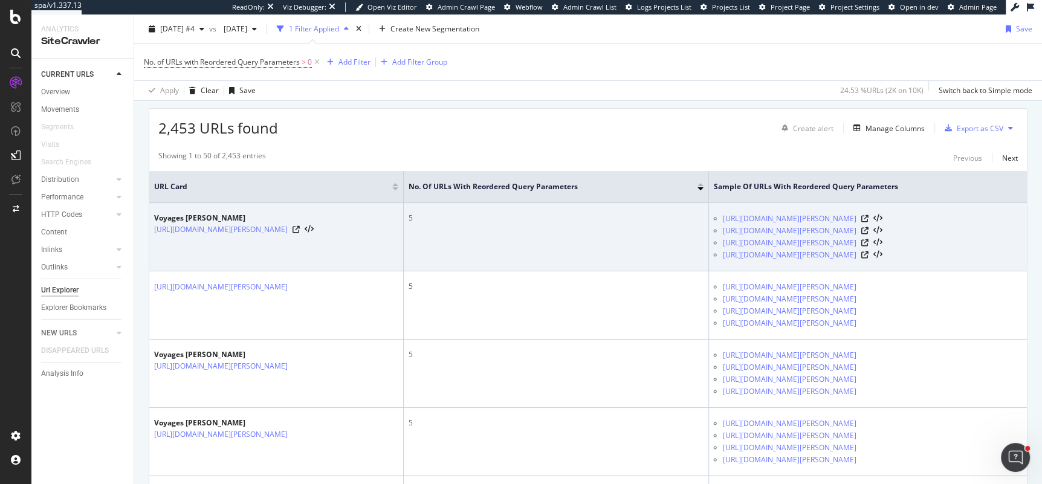
scroll to position [285, 0]
drag, startPoint x: 484, startPoint y: 215, endPoint x: 491, endPoint y: 215, distance: 7.3
click at [491, 215] on div "5" at bounding box center [556, 219] width 295 height 11
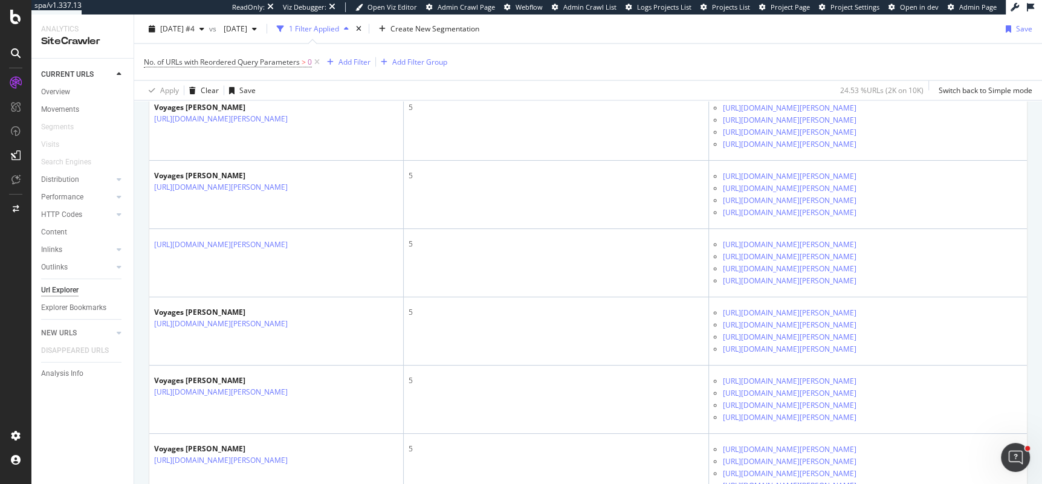
scroll to position [2105, 0]
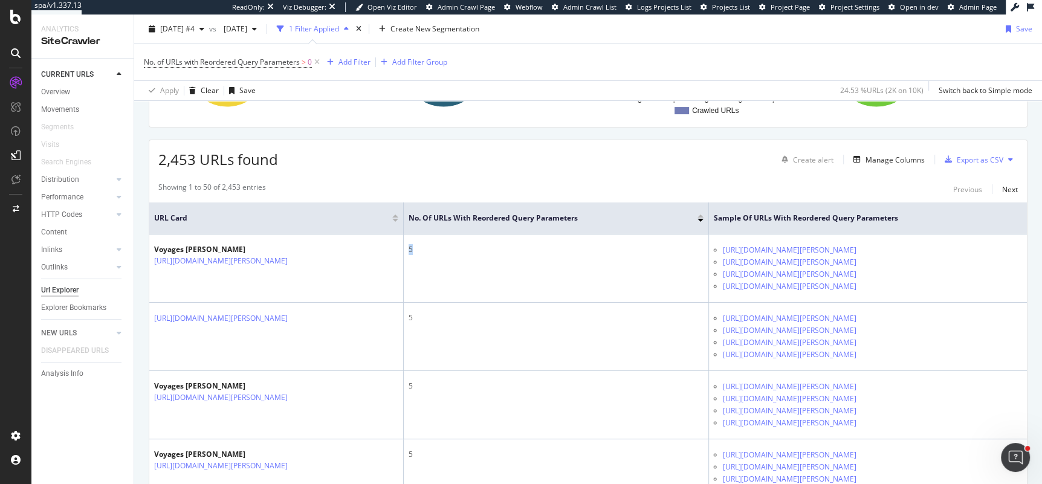
scroll to position [285, 0]
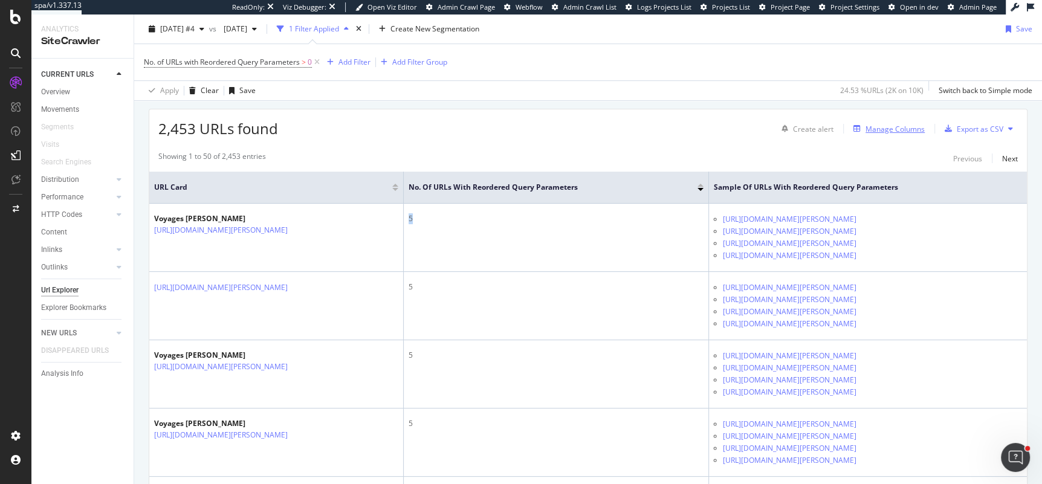
click at [894, 127] on div "Manage Columns" at bounding box center [895, 129] width 59 height 10
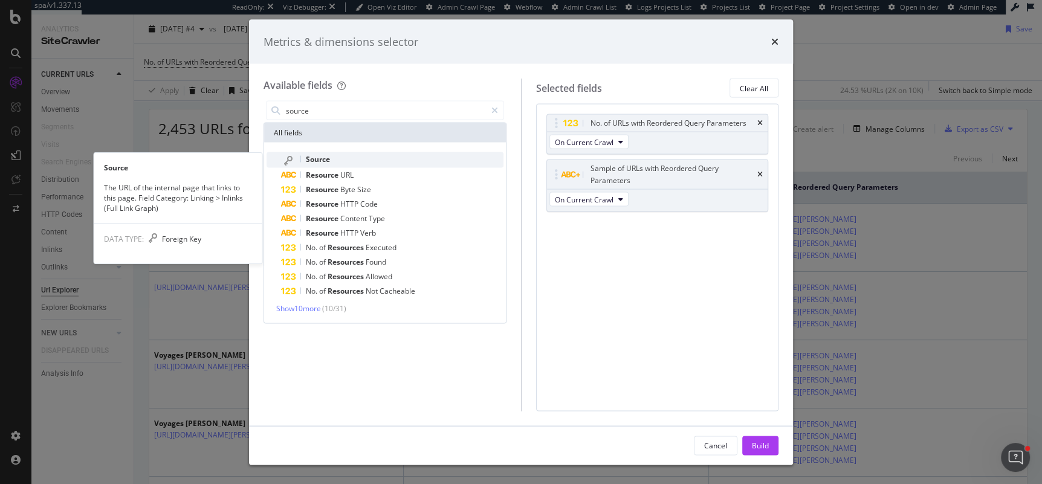
type input "source"
click at [316, 157] on span "Source" at bounding box center [318, 159] width 24 height 10
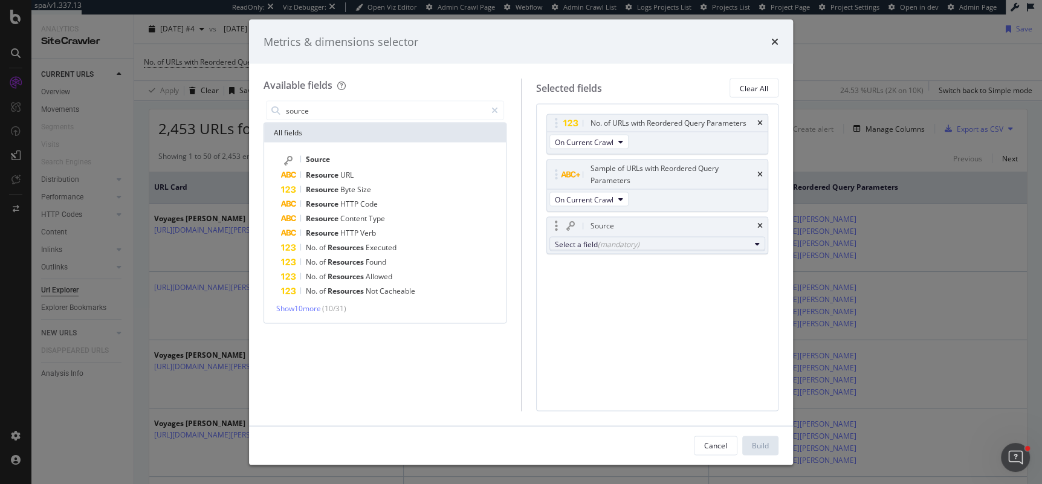
click at [642, 245] on div "Select a field (mandatory)" at bounding box center [653, 244] width 196 height 10
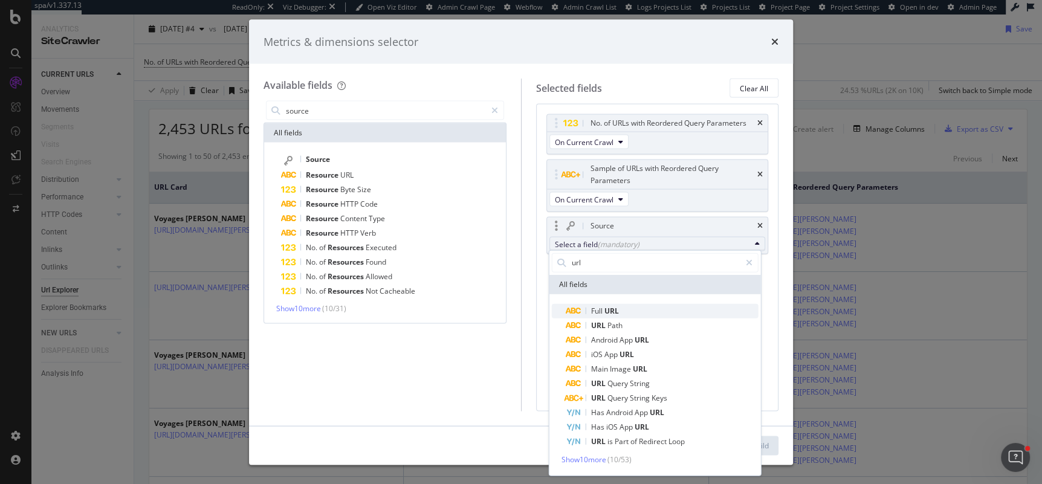
type input "url"
click at [626, 305] on span "Full URL" at bounding box center [662, 310] width 192 height 15
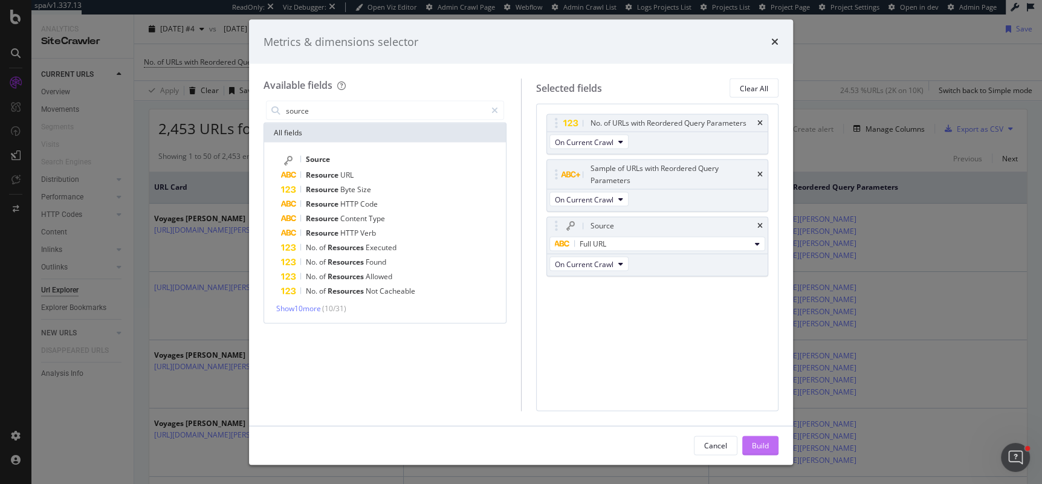
click at [754, 447] on div "Build" at bounding box center [760, 445] width 17 height 10
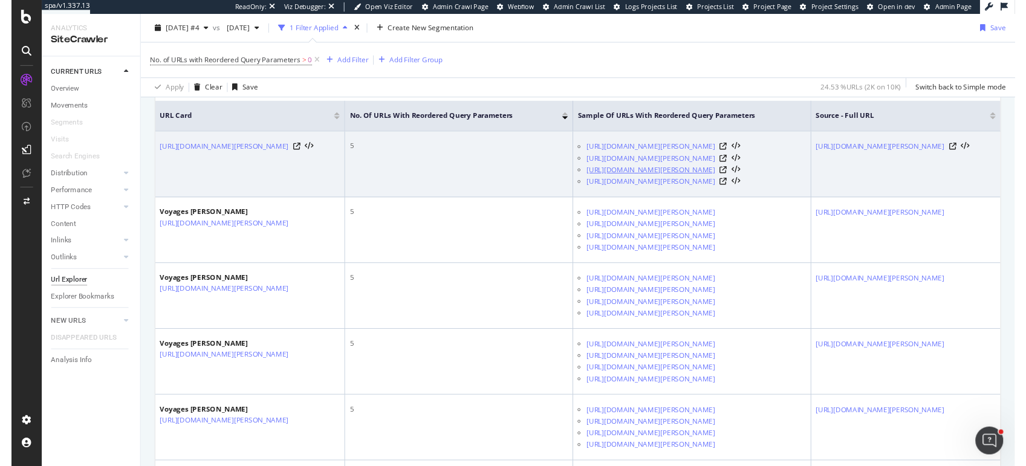
scroll to position [0, 233]
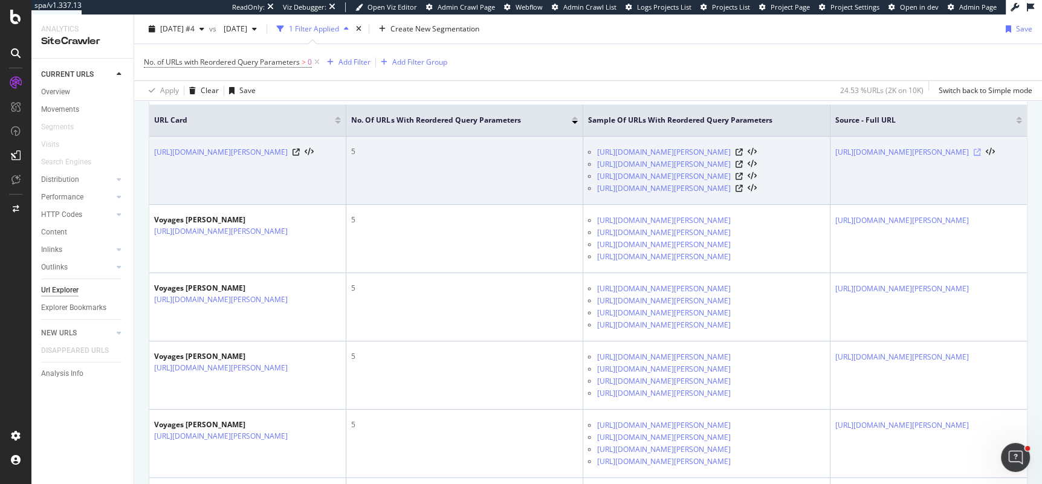
click at [981, 156] on icon at bounding box center [977, 152] width 7 height 7
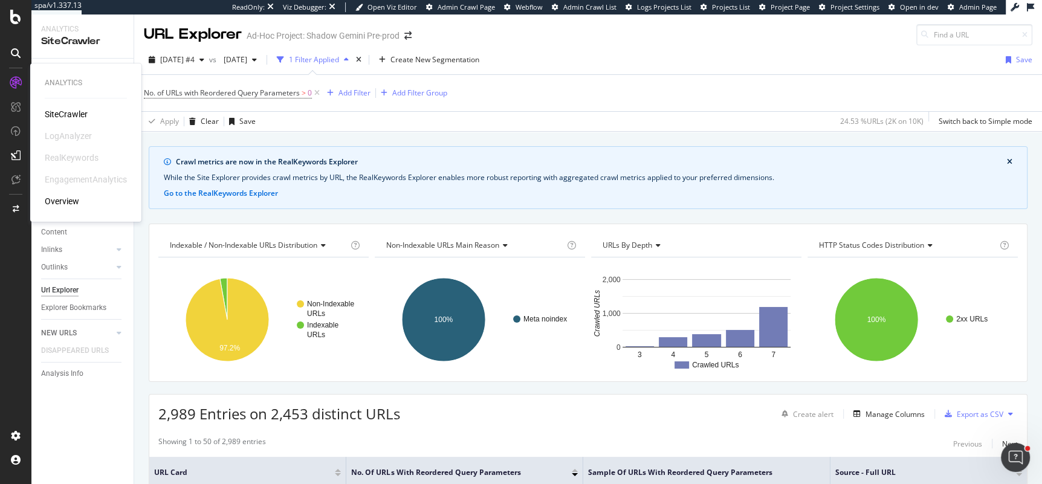
click at [67, 114] on div "SiteCrawler" at bounding box center [66, 114] width 43 height 12
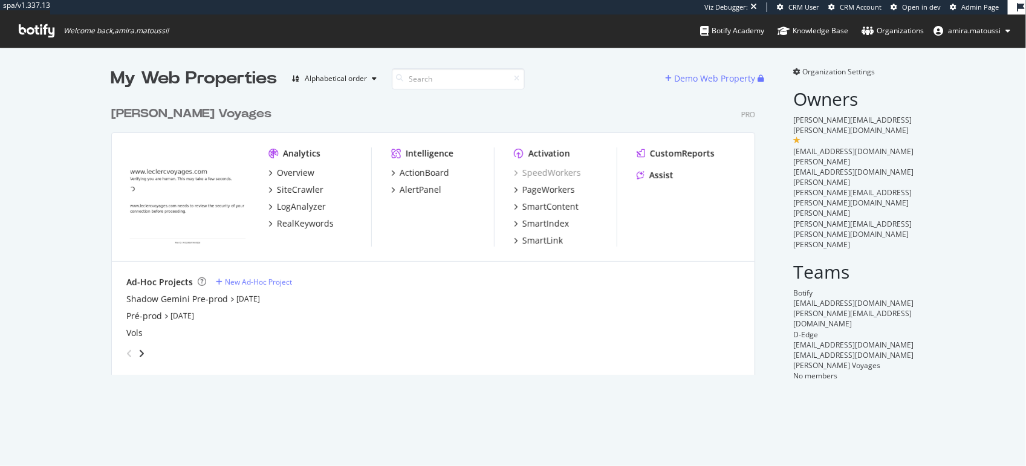
scroll to position [284, 653]
click at [291, 190] on div "SiteCrawler" at bounding box center [300, 190] width 47 height 12
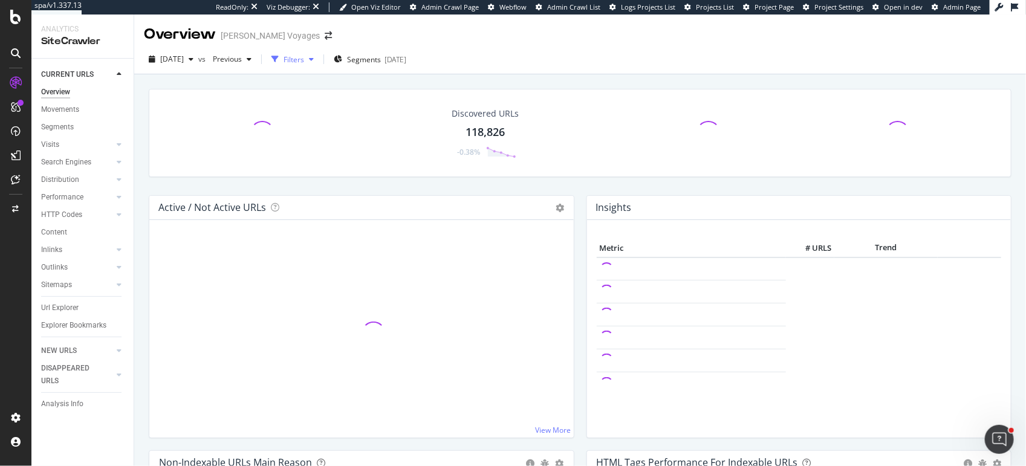
click at [304, 59] on div "Filters" at bounding box center [294, 59] width 21 height 10
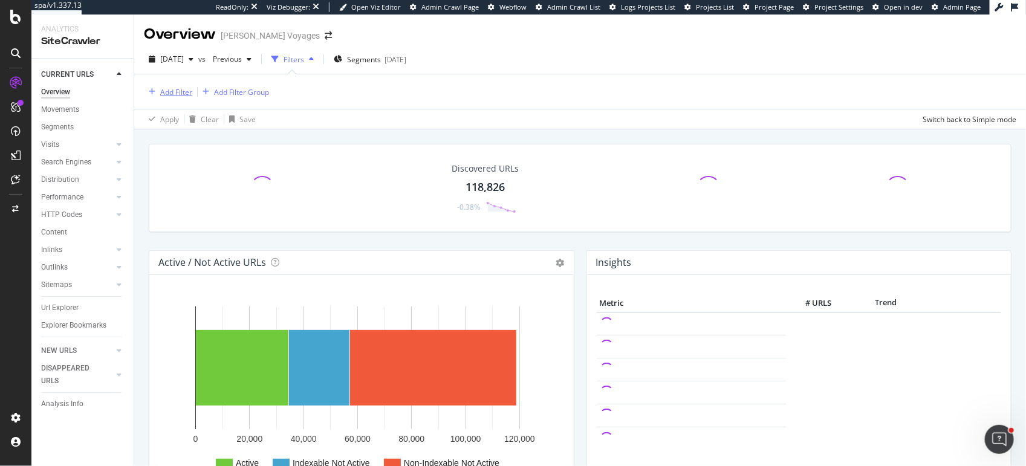
click at [181, 90] on div "Add Filter" at bounding box center [176, 92] width 32 height 10
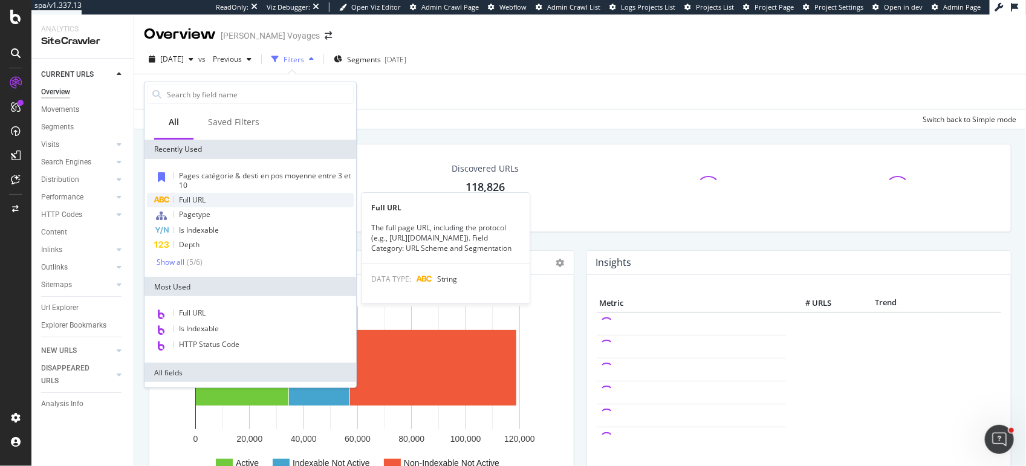
click at [192, 201] on span "Full URL" at bounding box center [192, 200] width 27 height 10
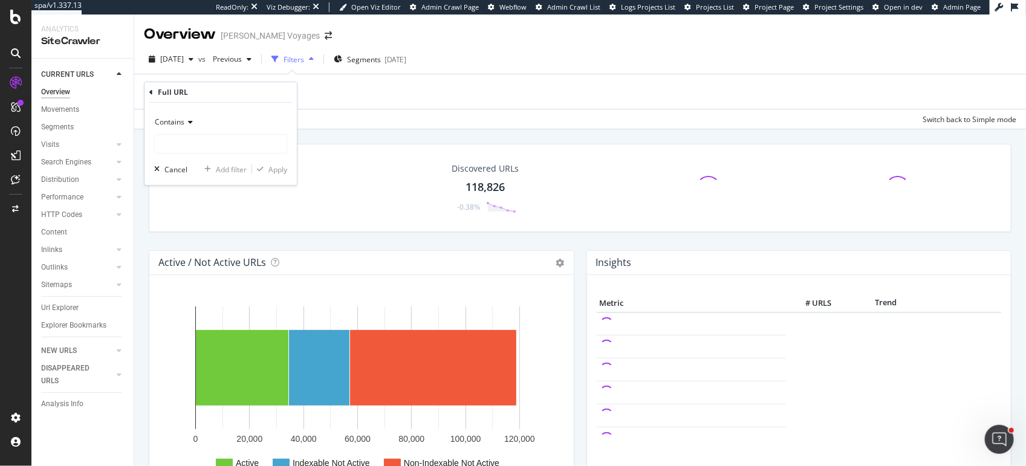
click at [181, 129] on div "Contains" at bounding box center [220, 121] width 133 height 19
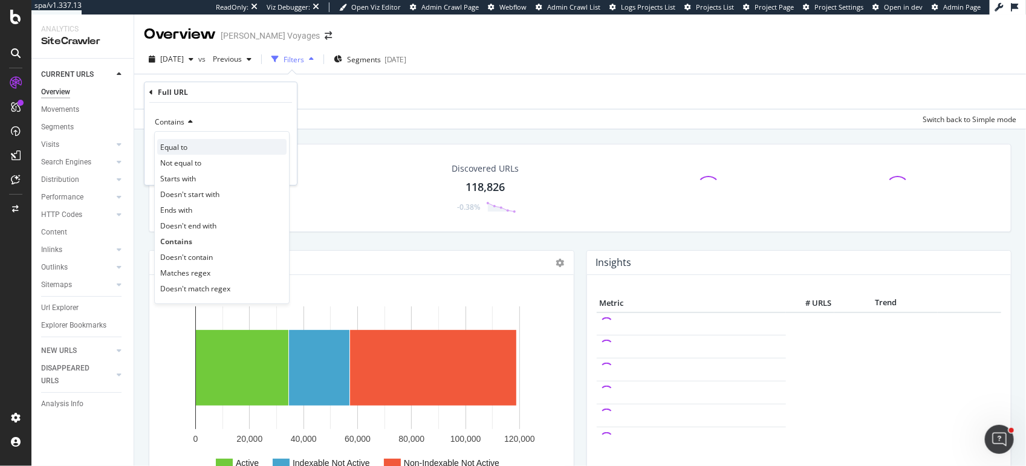
click at [195, 152] on div "Equal to" at bounding box center [221, 147] width 129 height 16
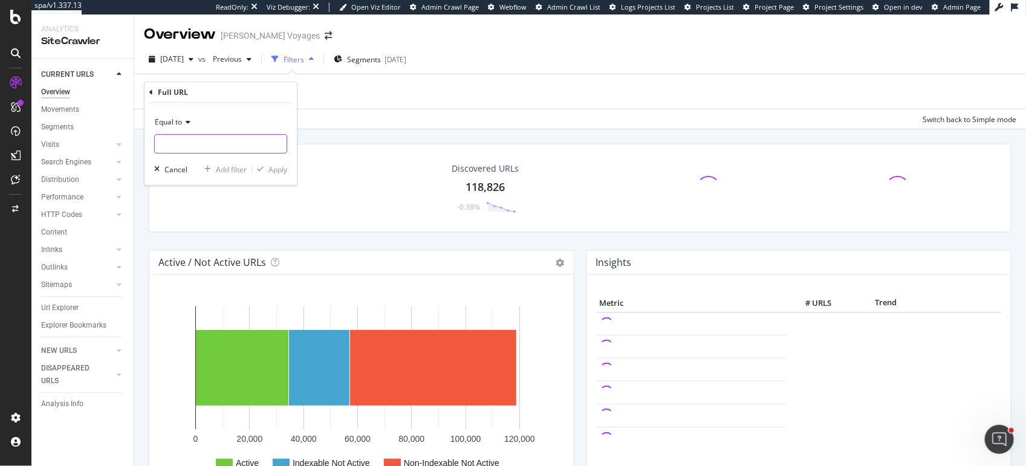
click at [188, 146] on input "text" at bounding box center [221, 143] width 132 height 19
paste input "https://www.leclercvoyages.com/search"
type input "https://www.leclercvoyages.com/search"
click at [284, 171] on div "Apply" at bounding box center [277, 169] width 19 height 10
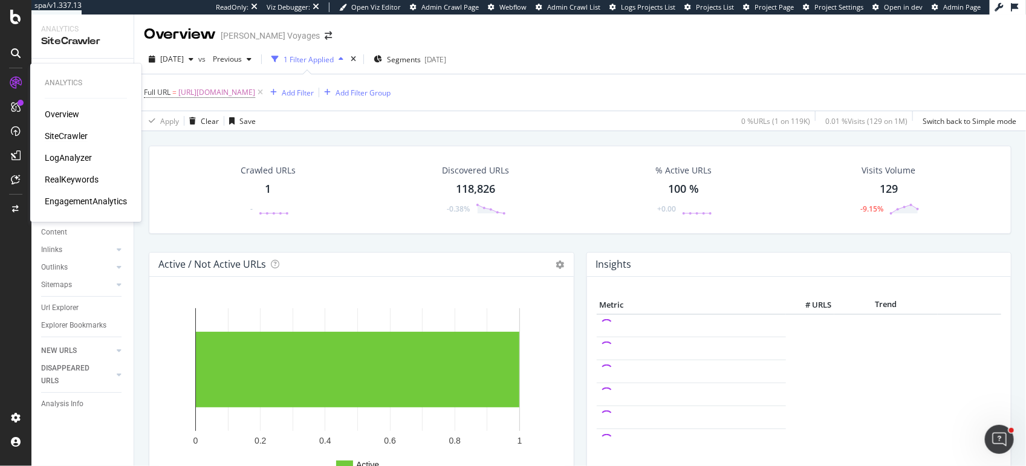
click at [83, 177] on div "RealKeywords" at bounding box center [72, 180] width 54 height 12
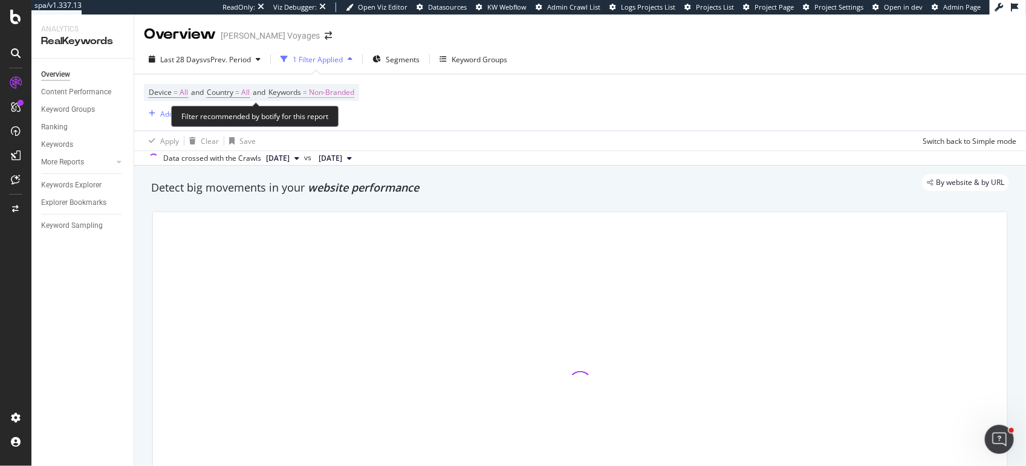
click at [331, 91] on span "Non-Branded" at bounding box center [331, 92] width 45 height 17
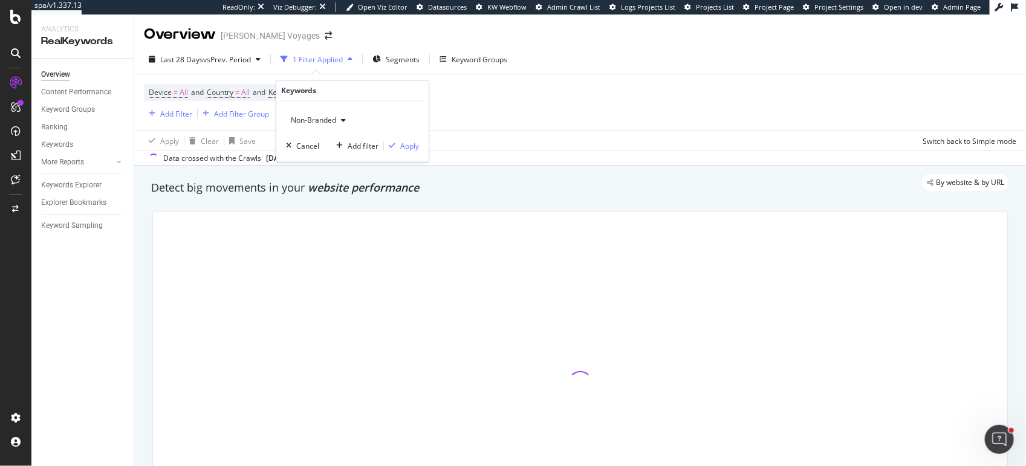
click at [324, 118] on span "Non-Branded" at bounding box center [311, 120] width 50 height 10
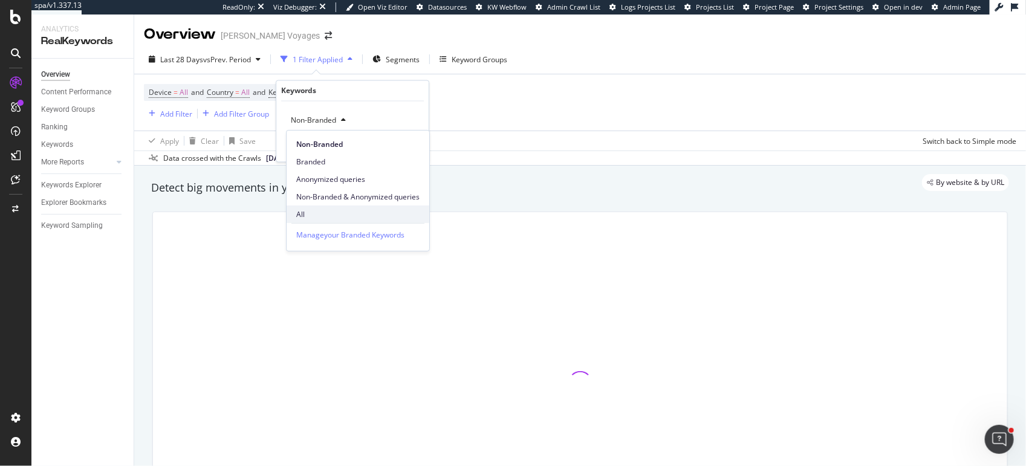
click at [331, 209] on span "All" at bounding box center [357, 214] width 123 height 11
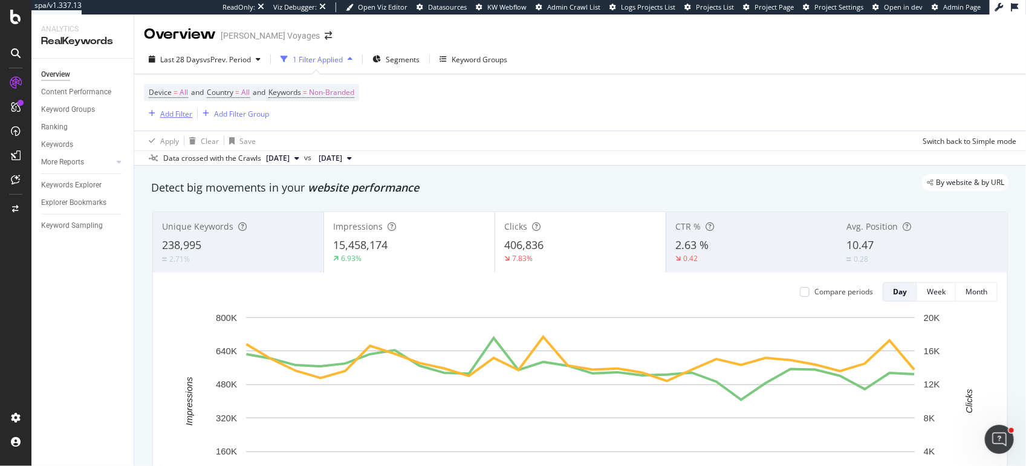
click at [163, 113] on div "Add Filter" at bounding box center [176, 114] width 32 height 10
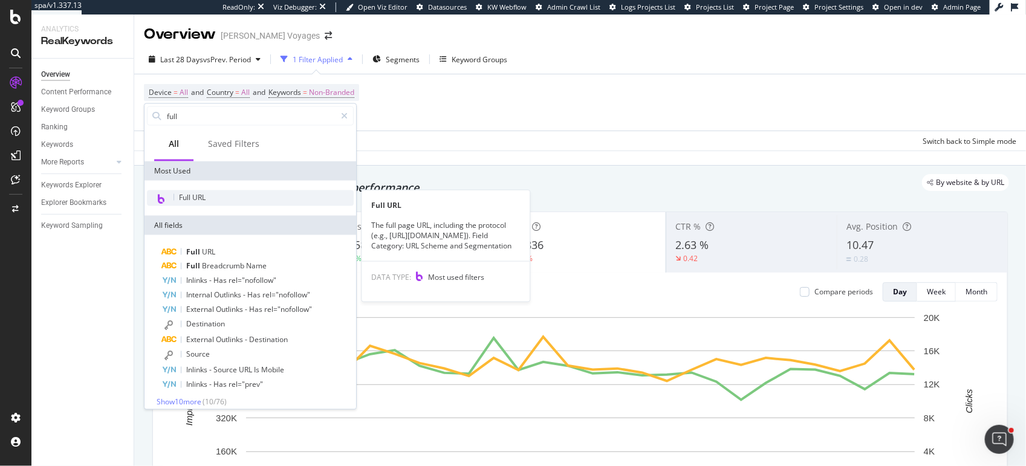
type input "full"
click at [204, 201] on span "Full URL" at bounding box center [192, 197] width 27 height 10
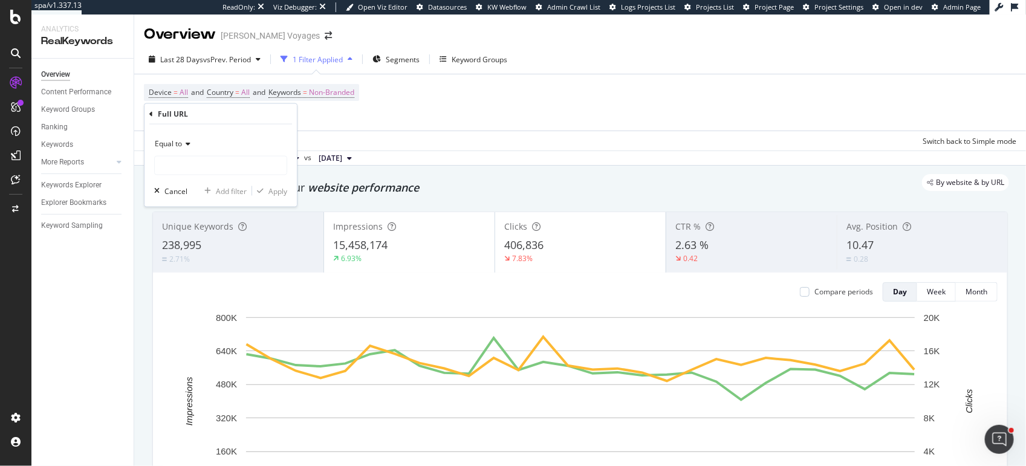
click at [176, 142] on span "Equal to" at bounding box center [168, 143] width 27 height 10
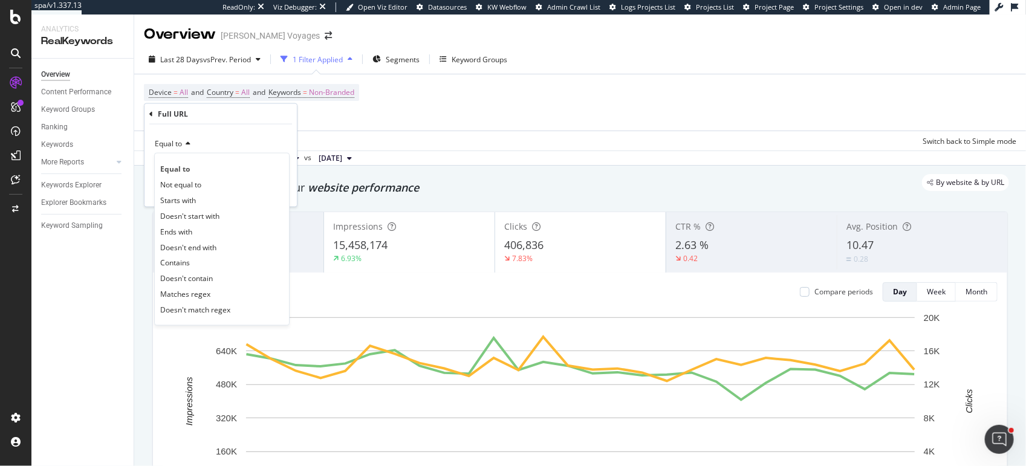
click at [259, 138] on div "Equal to" at bounding box center [220, 143] width 133 height 19
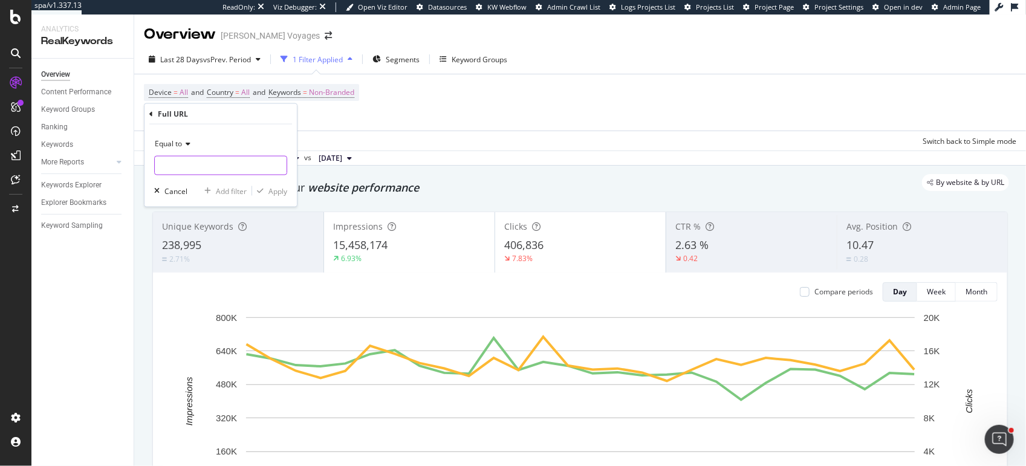
click at [213, 172] on input "text" at bounding box center [221, 165] width 132 height 19
paste input "https://www.leclercvoyages.com/search"
type input "https://www.leclercvoyages.com/search"
click at [276, 187] on div "Apply" at bounding box center [277, 191] width 19 height 10
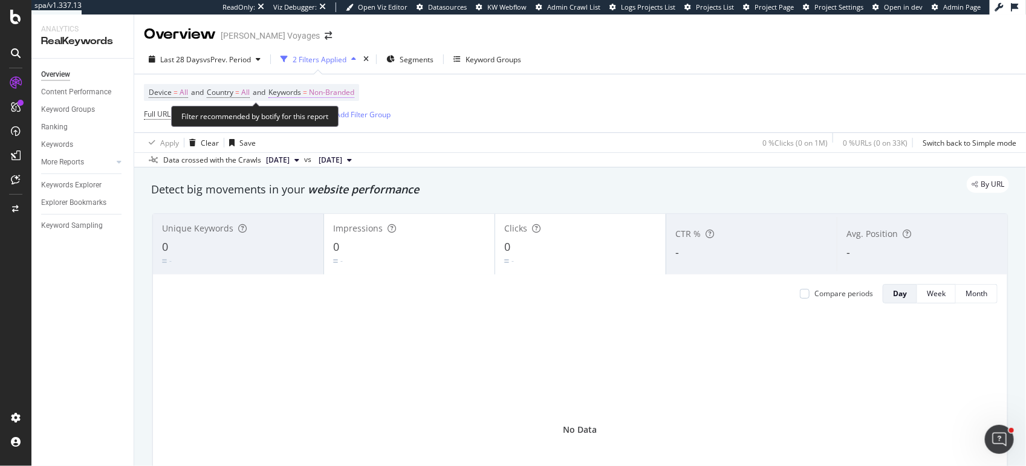
click at [343, 94] on span "Non-Branded" at bounding box center [331, 92] width 45 height 17
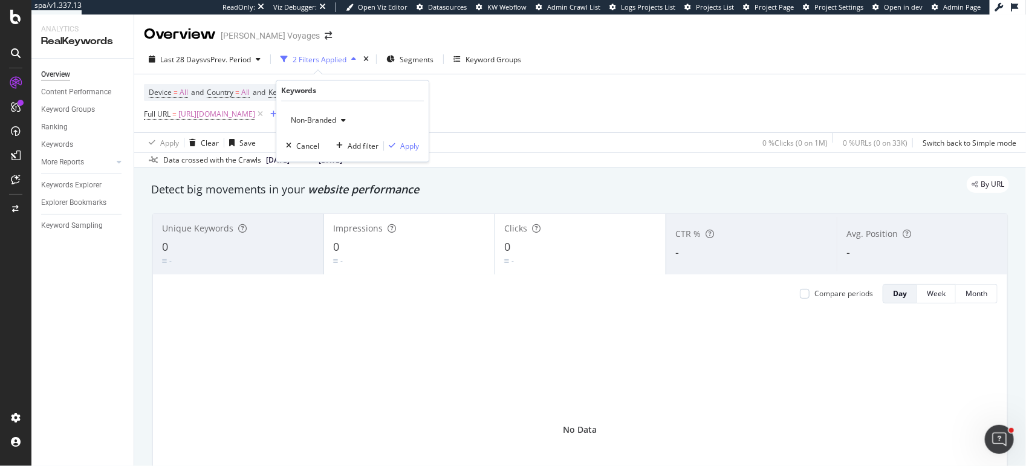
click at [333, 126] on div "Non-Branded" at bounding box center [318, 121] width 65 height 18
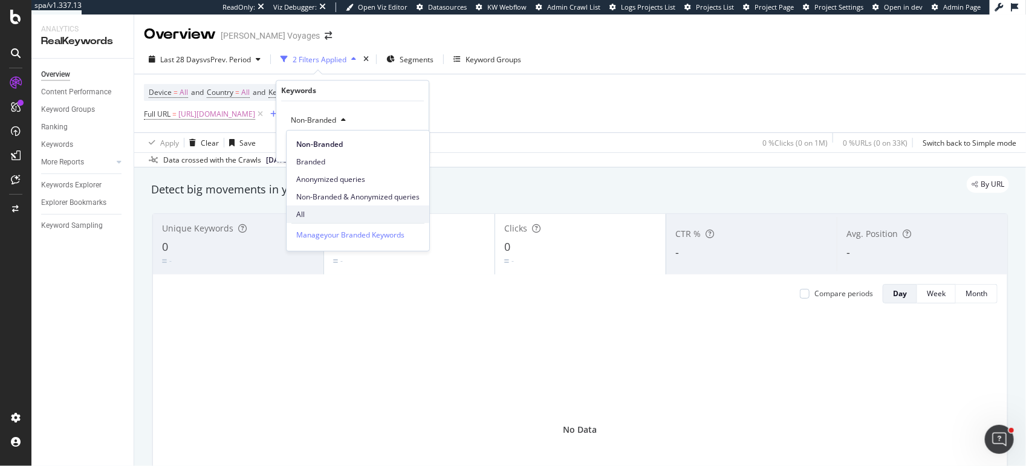
click at [328, 209] on span "All" at bounding box center [357, 214] width 123 height 11
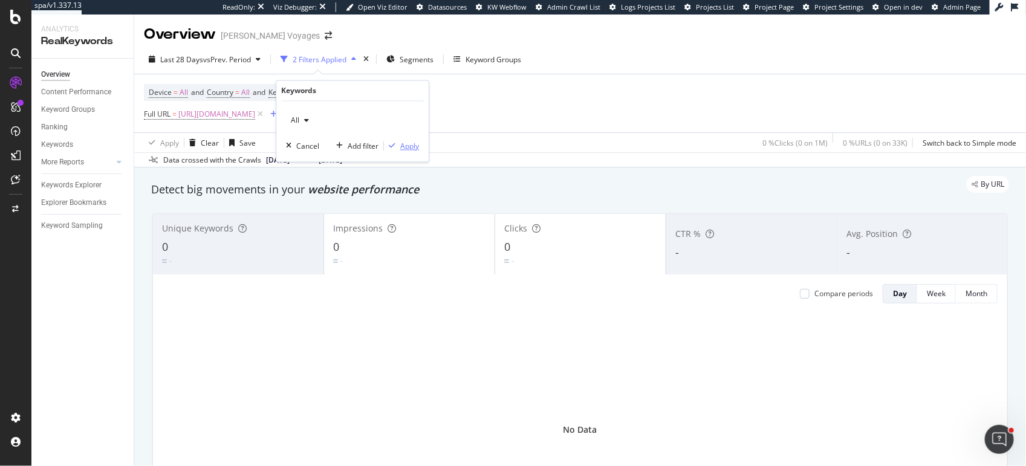
click at [414, 146] on div "Apply" at bounding box center [409, 146] width 19 height 10
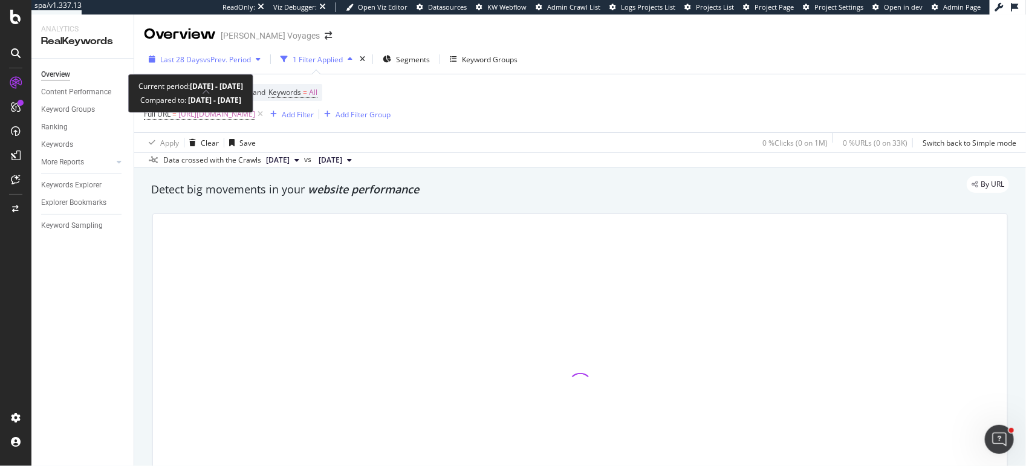
click at [185, 59] on span "Last 28 Days" at bounding box center [181, 59] width 43 height 10
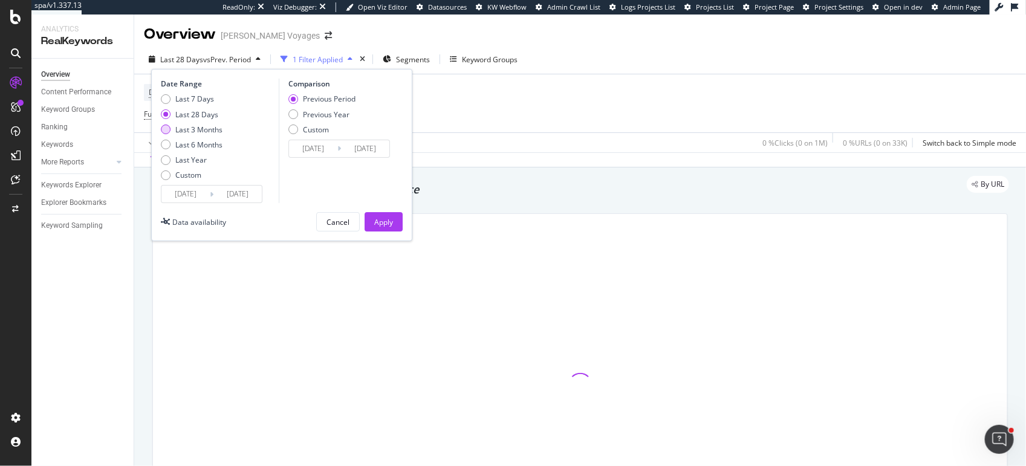
click at [167, 125] on div "Last 3 Months" at bounding box center [166, 130] width 10 height 10
type input "2025/06/02"
type input "2025/03/02"
type input "2025/06/01"
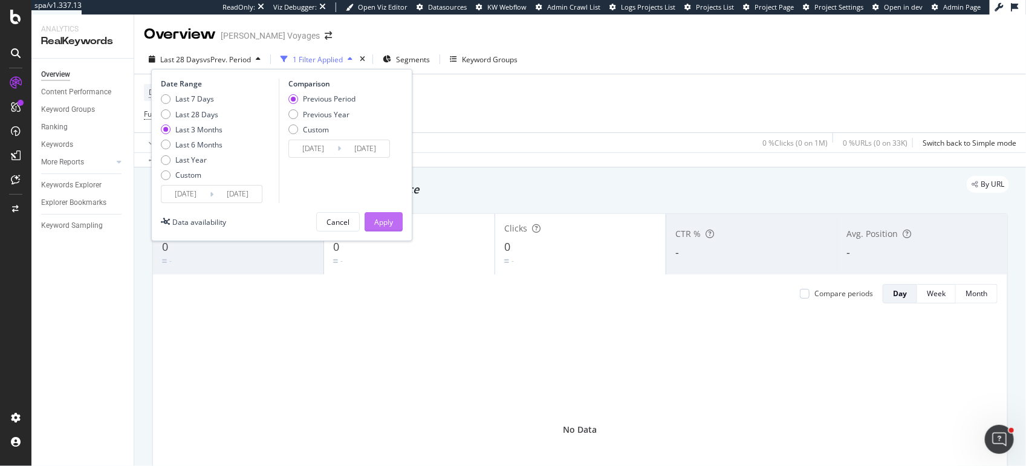
click at [390, 217] on div "Apply" at bounding box center [383, 222] width 19 height 10
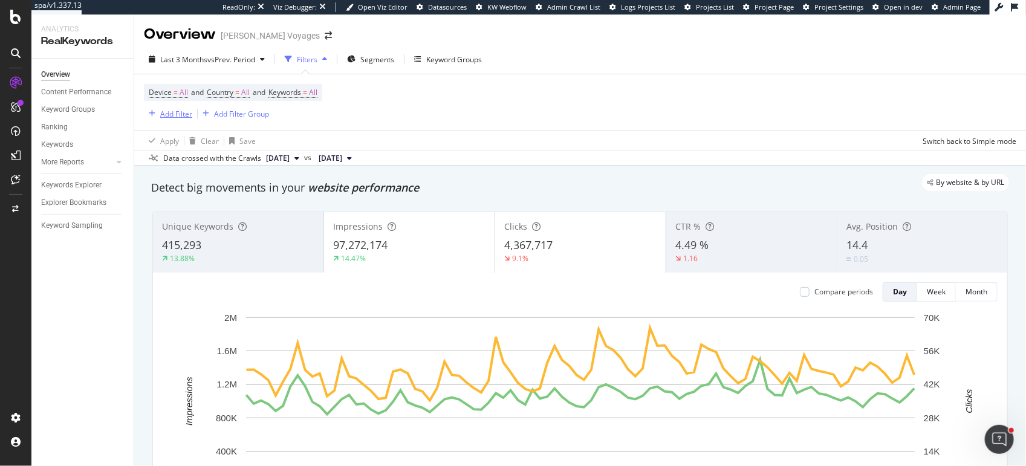
click at [170, 113] on div "Add Filter" at bounding box center [176, 114] width 32 height 10
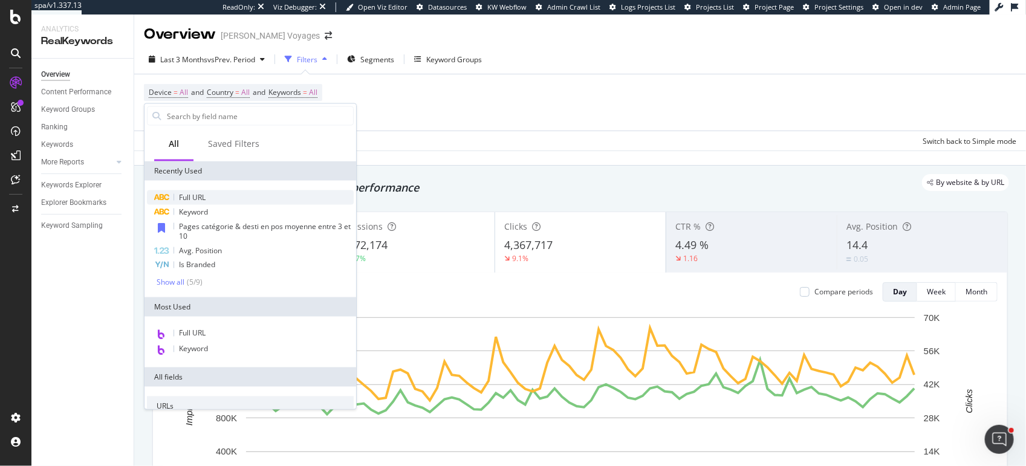
click at [194, 202] on div "Full URL" at bounding box center [250, 197] width 207 height 15
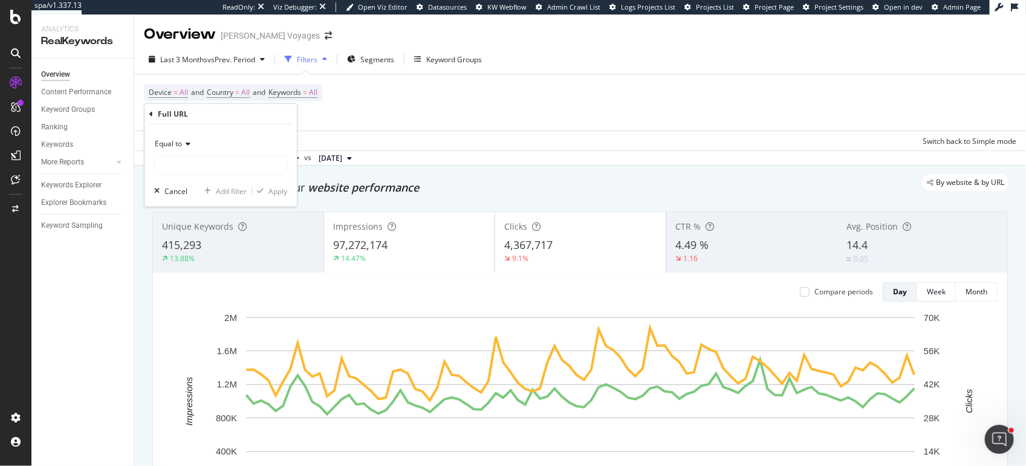
click at [174, 140] on span "Equal to" at bounding box center [168, 143] width 27 height 10
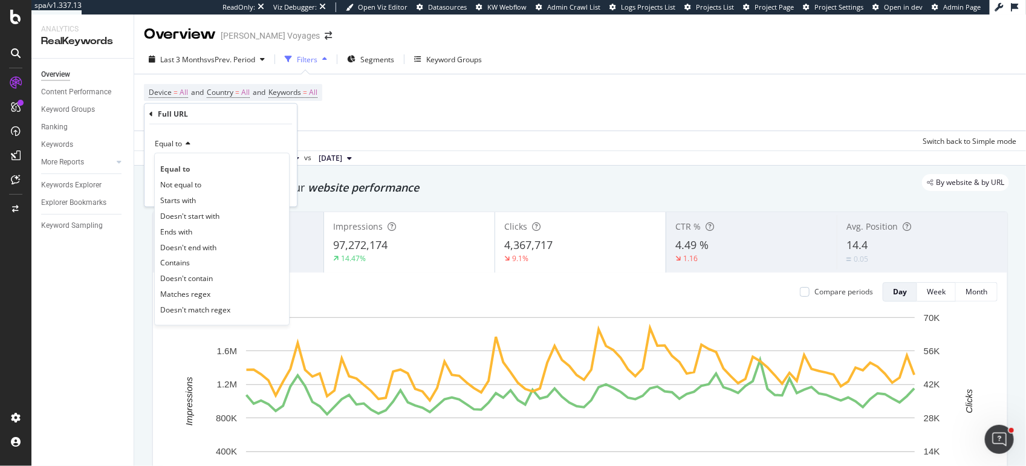
click at [263, 123] on div "Full URL" at bounding box center [220, 114] width 143 height 21
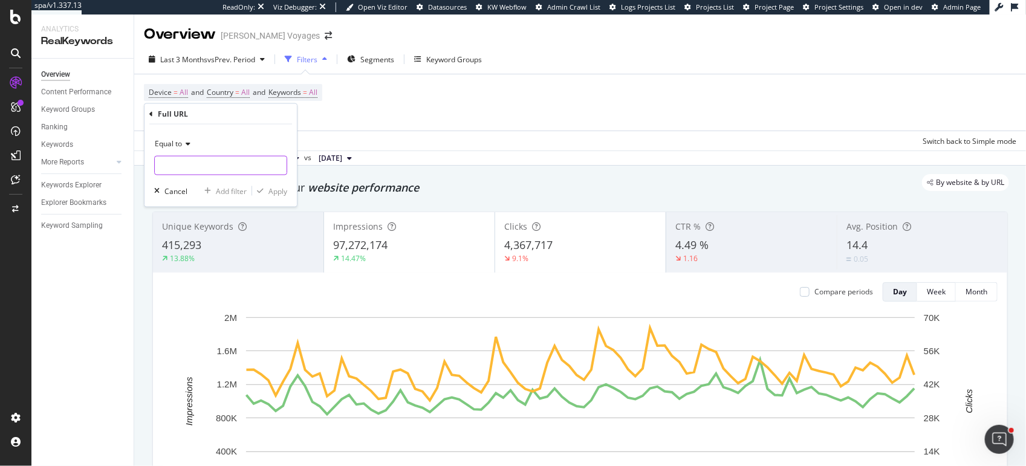
click at [235, 168] on input "text" at bounding box center [221, 165] width 132 height 19
paste input "https://www.leclercvoyages.com/search"
type input "https://www.leclercvoyages.com/search"
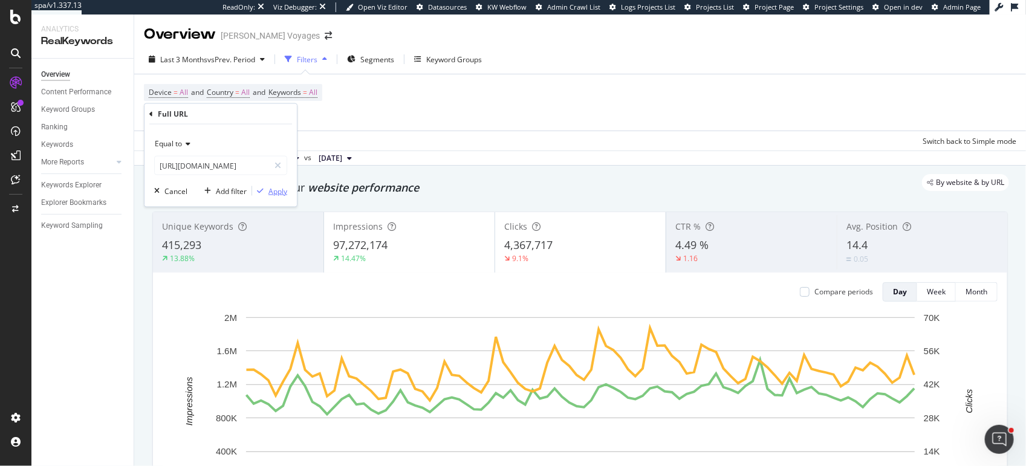
click at [274, 187] on div "Apply" at bounding box center [277, 191] width 19 height 10
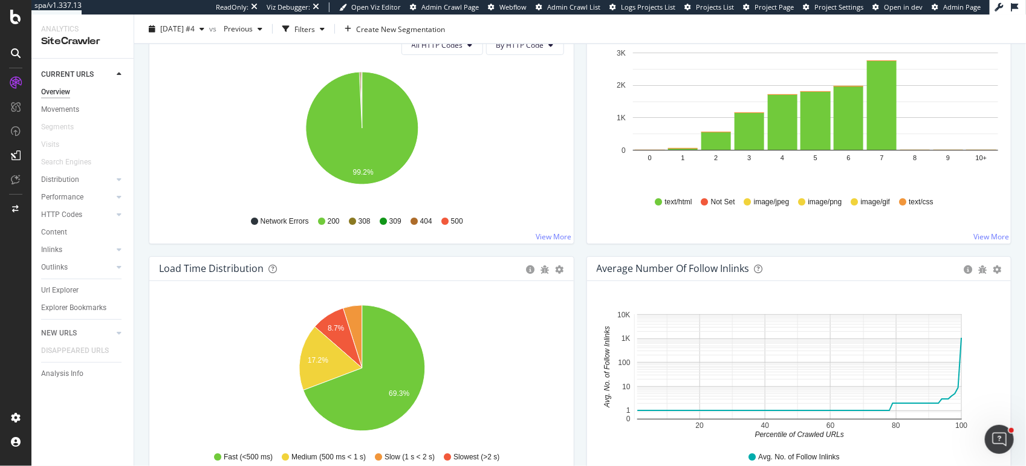
scroll to position [696, 0]
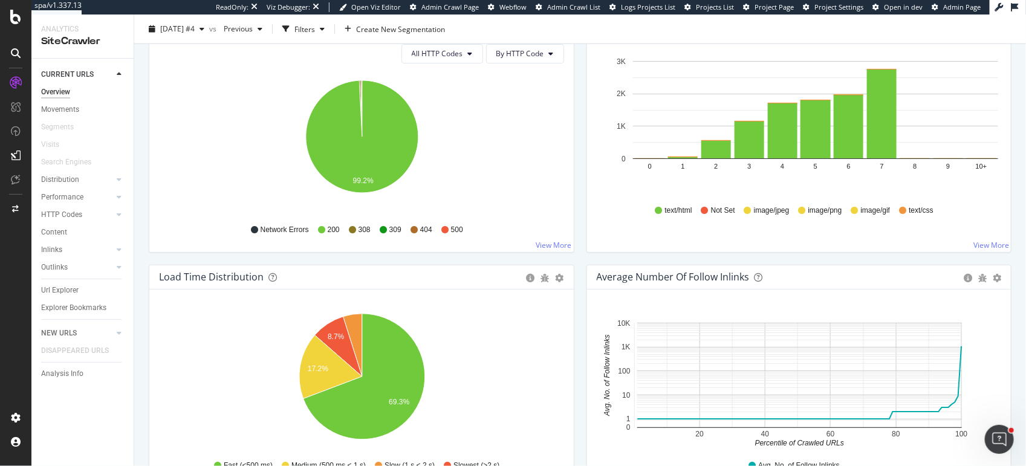
click at [62, 92] on div "Overview" at bounding box center [55, 92] width 29 height 13
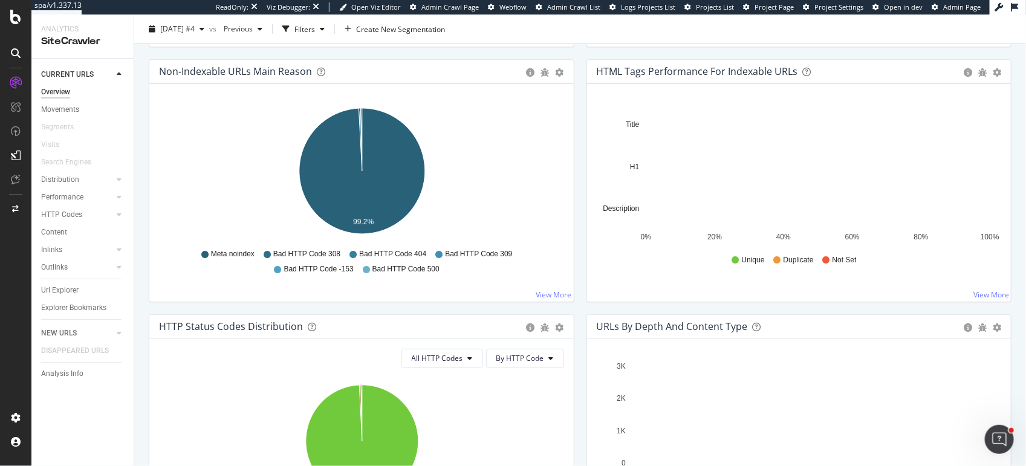
scroll to position [380, 0]
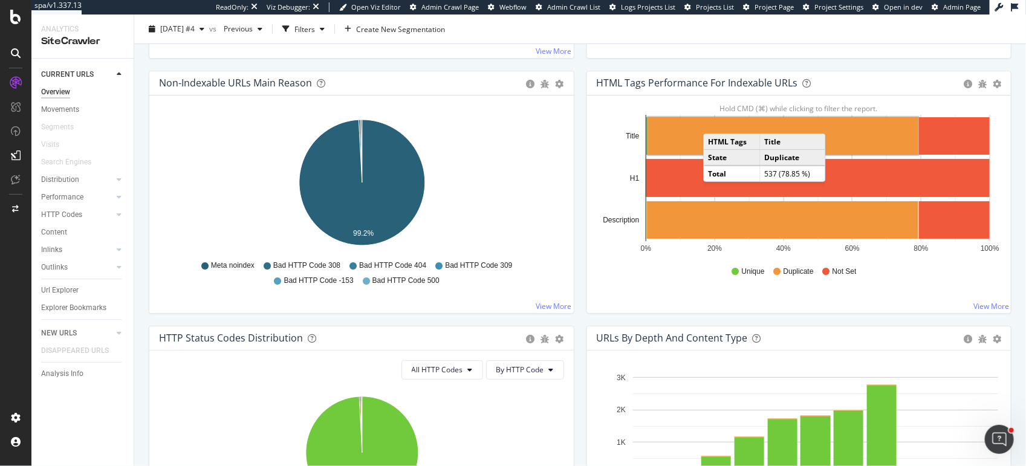
click at [772, 7] on span "Project Page" at bounding box center [773, 6] width 39 height 9
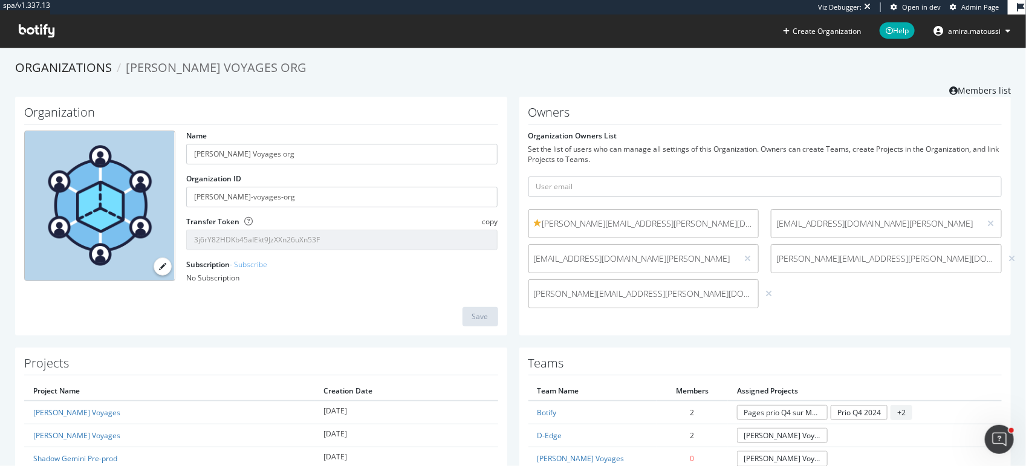
click at [609, 197] on form "Organization Owners List Set the list of users who can manage all settings of t…" at bounding box center [765, 223] width 474 height 184
click at [600, 189] on input "text" at bounding box center [765, 187] width 474 height 21
paste input "[PERSON_NAME][EMAIL_ADDRESS][DOMAIN_NAME]"
type input "[PERSON_NAME][EMAIL_ADDRESS][DOMAIN_NAME]"
click at [981, 177] on button "submit" at bounding box center [991, 187] width 21 height 21
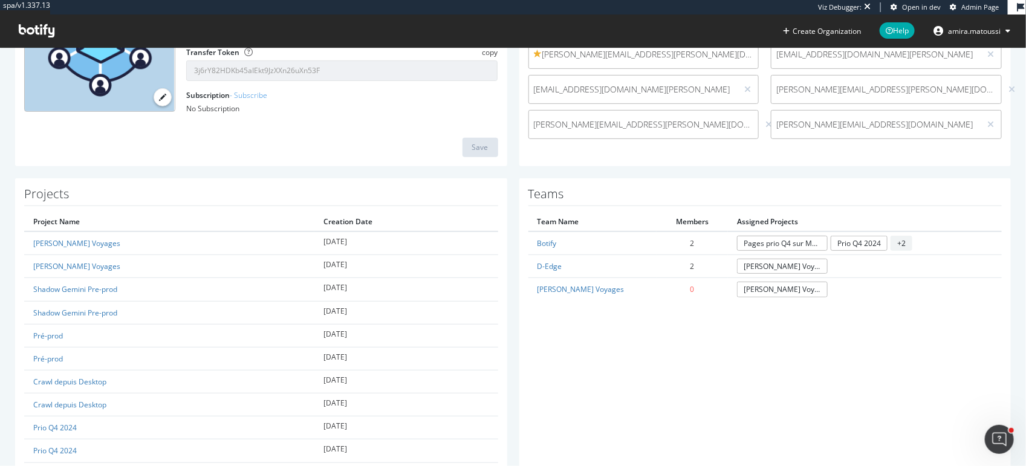
scroll to position [357, 0]
